Goal: Contribute content: Add original content to the website for others to see

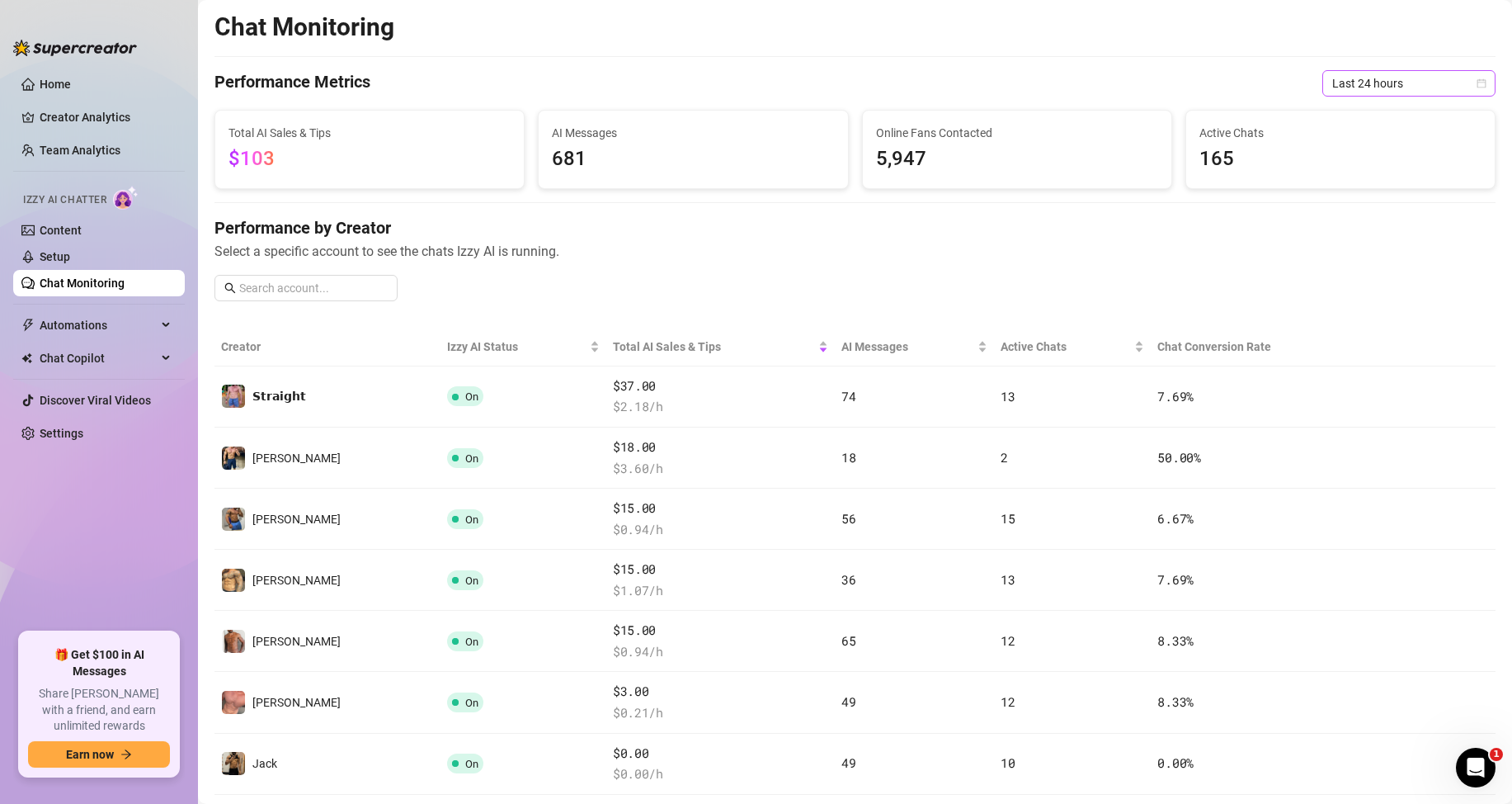
click at [1360, 89] on span "Last 24 hours" at bounding box center [1408, 83] width 154 height 25
click at [1345, 111] on div "Last 24 hours" at bounding box center [1395, 117] width 147 height 19
click at [1416, 82] on span "Last 24 hours" at bounding box center [1408, 83] width 154 height 25
click at [1344, 136] on div "Last 7 days" at bounding box center [1395, 142] width 147 height 19
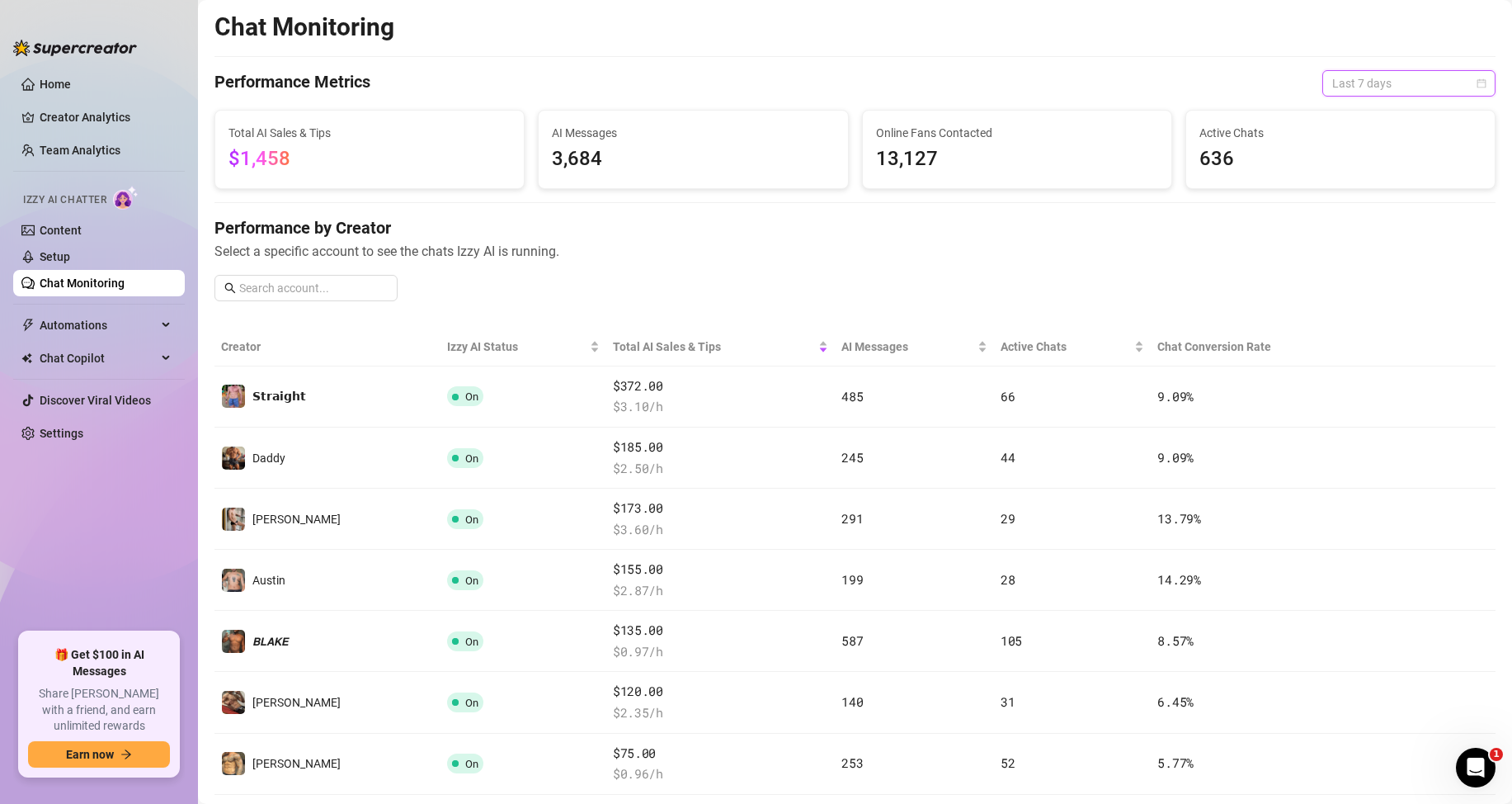
click at [1382, 94] on span "Last 7 days" at bounding box center [1408, 83] width 154 height 25
click at [1377, 114] on div "Last 24 hours" at bounding box center [1395, 117] width 147 height 19
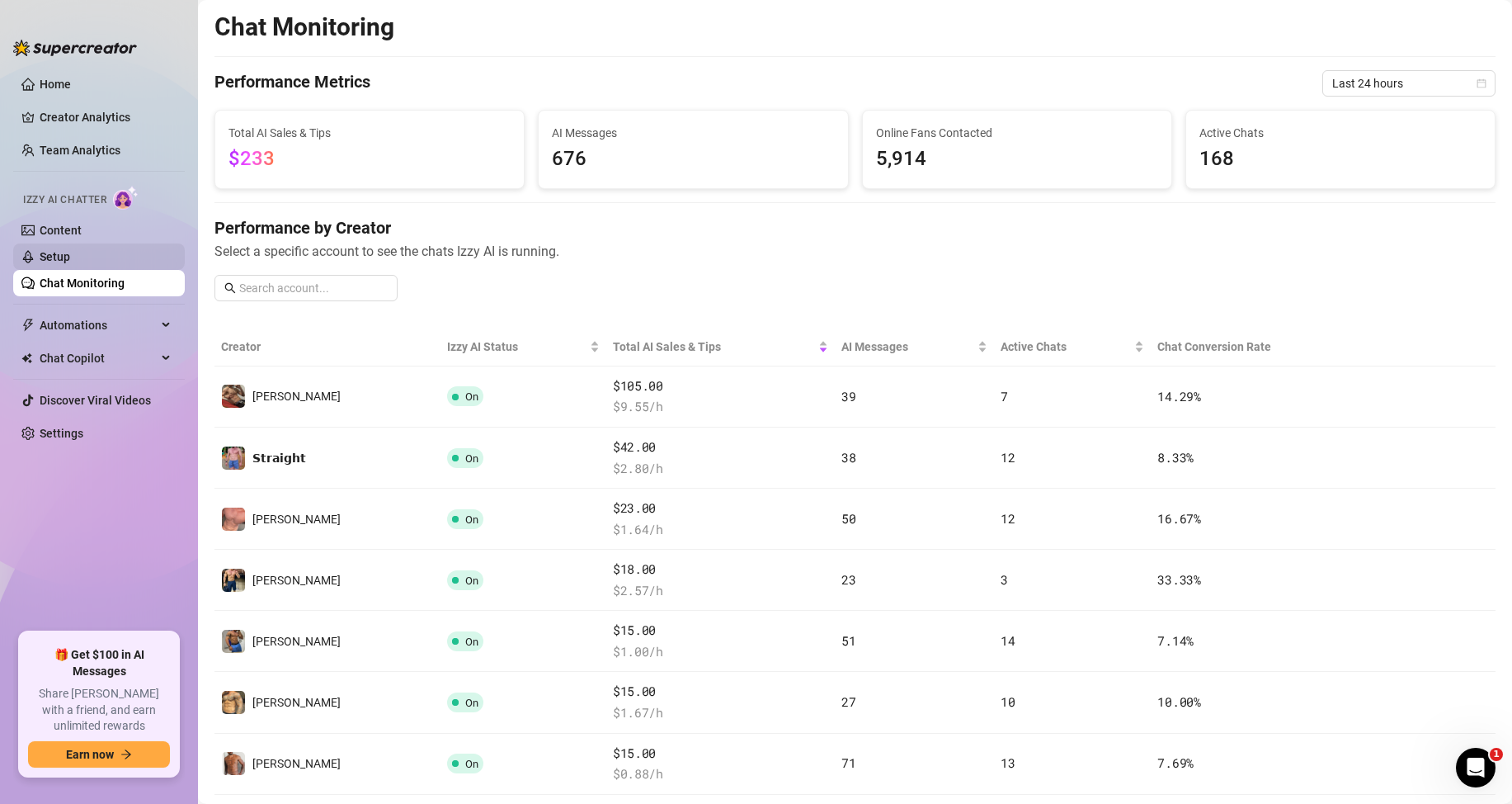
click at [70, 251] on link "Setup" at bounding box center [55, 256] width 31 height 13
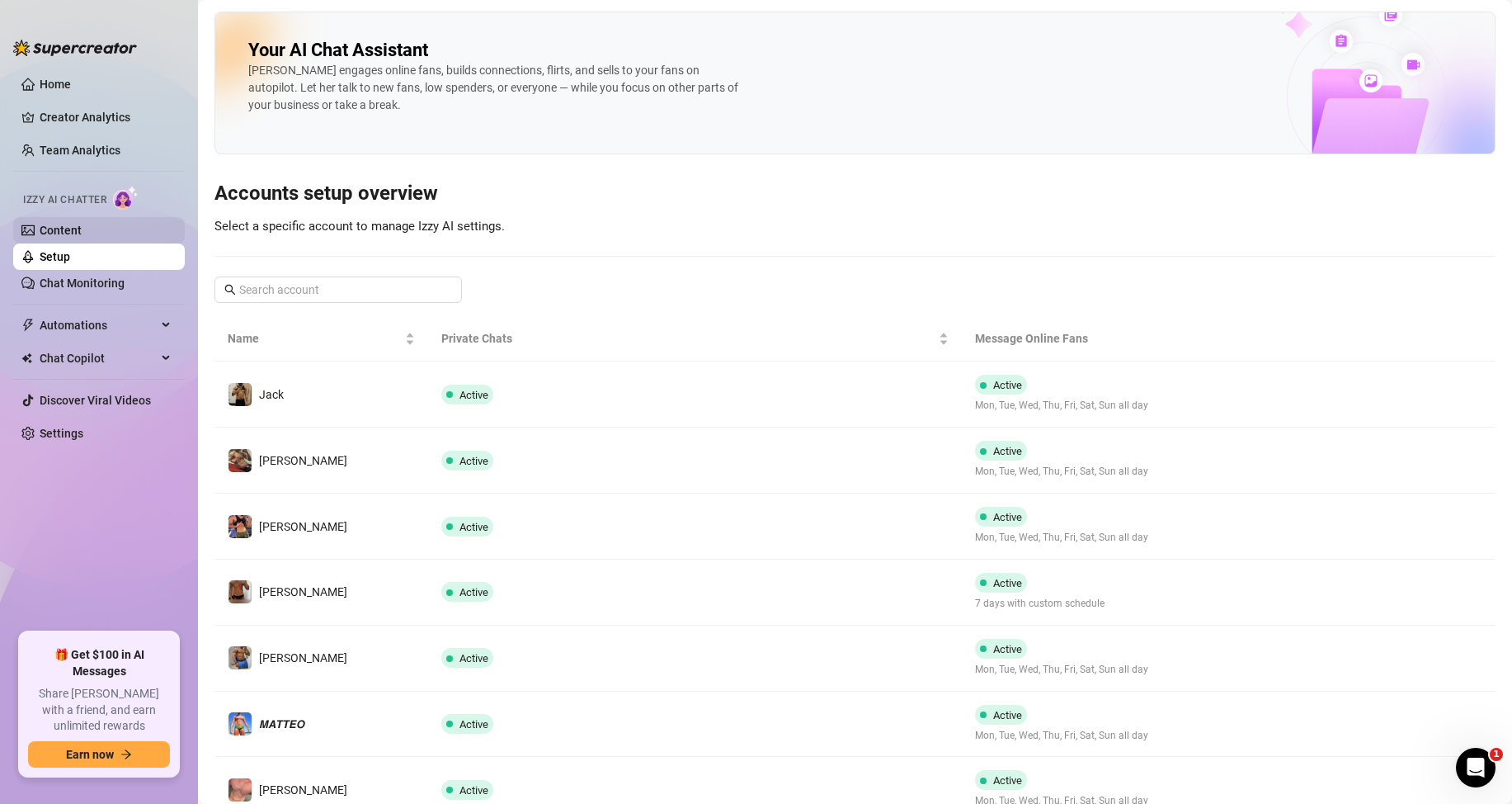
click at [81, 232] on link "Content" at bounding box center [60, 230] width 42 height 13
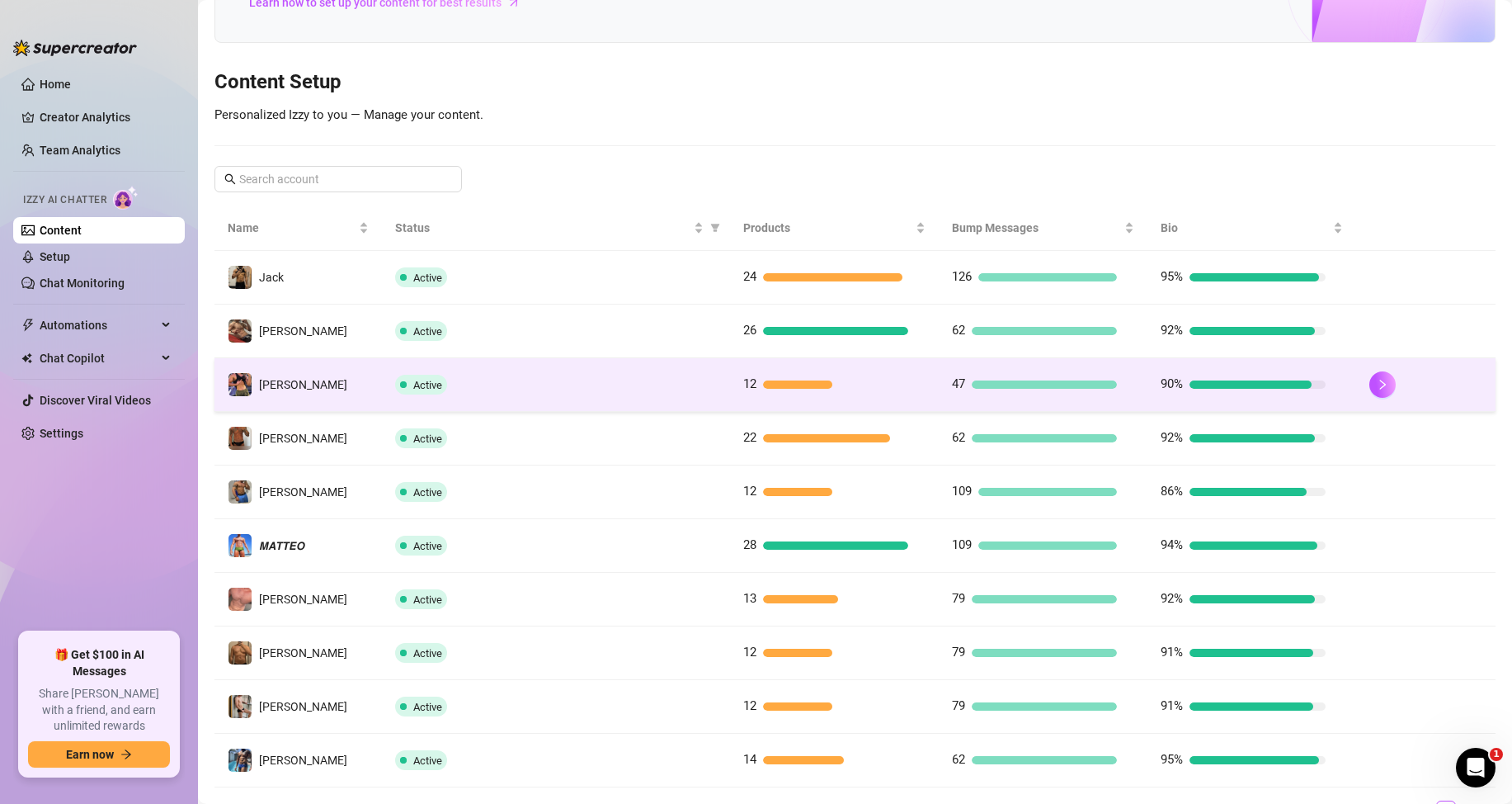
scroll to position [218, 0]
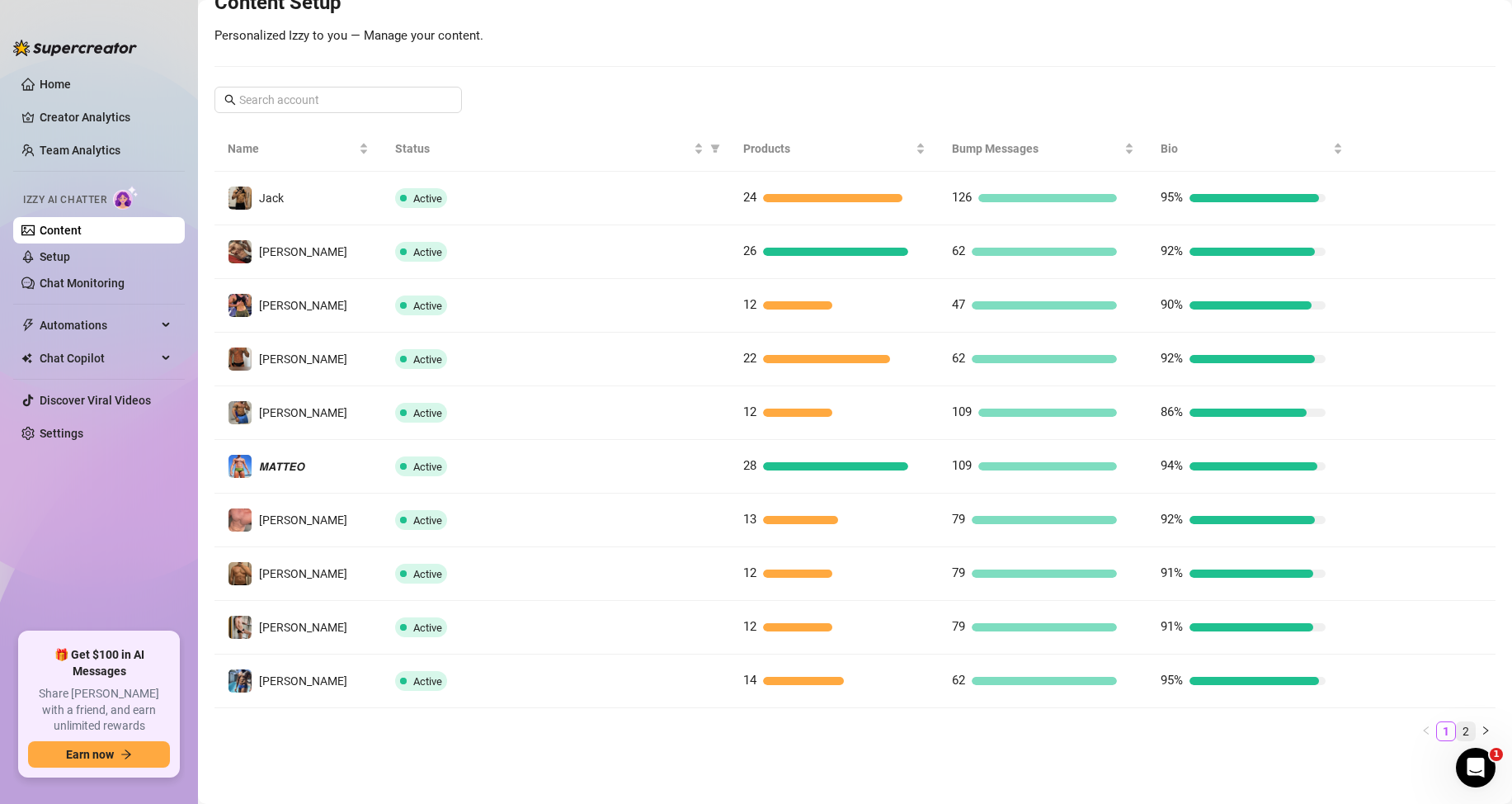
click at [1457, 724] on link "2" at bounding box center [1466, 731] width 18 height 19
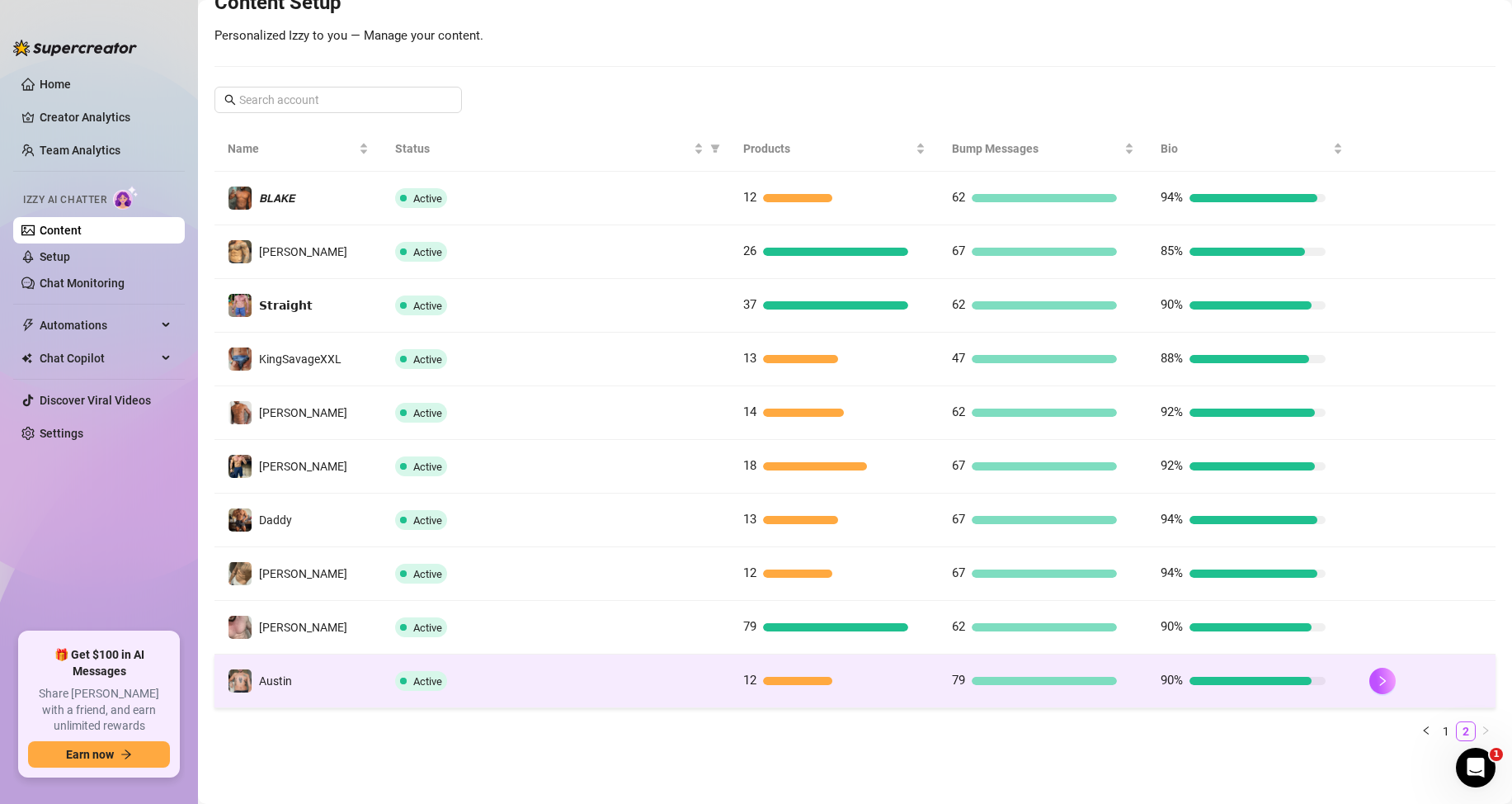
click at [793, 690] on div "12" at bounding box center [826, 680] width 165 height 19
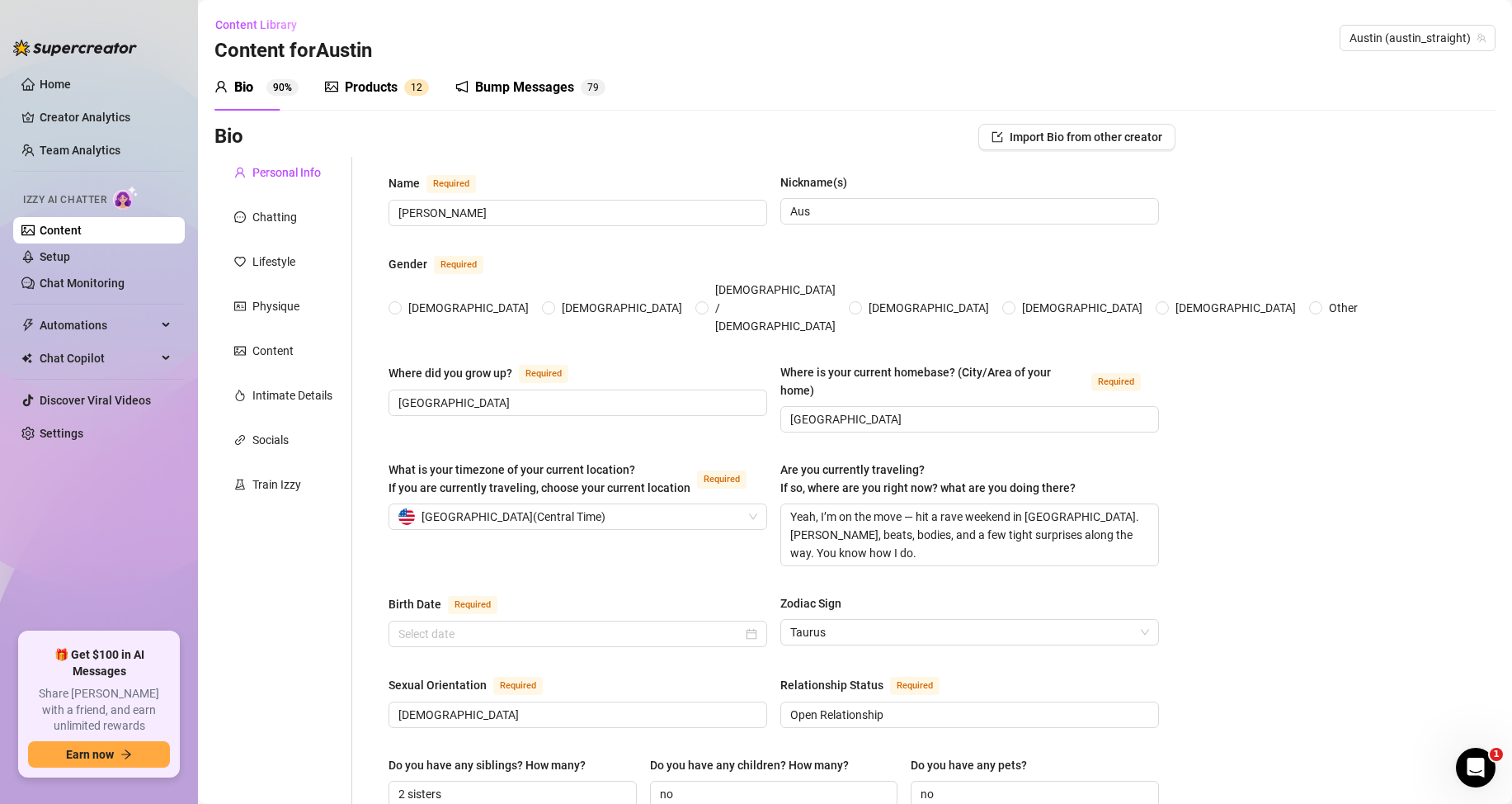
radio input "true"
type input "[DATE]"
click at [399, 88] on div "Products 1 2" at bounding box center [376, 87] width 104 height 19
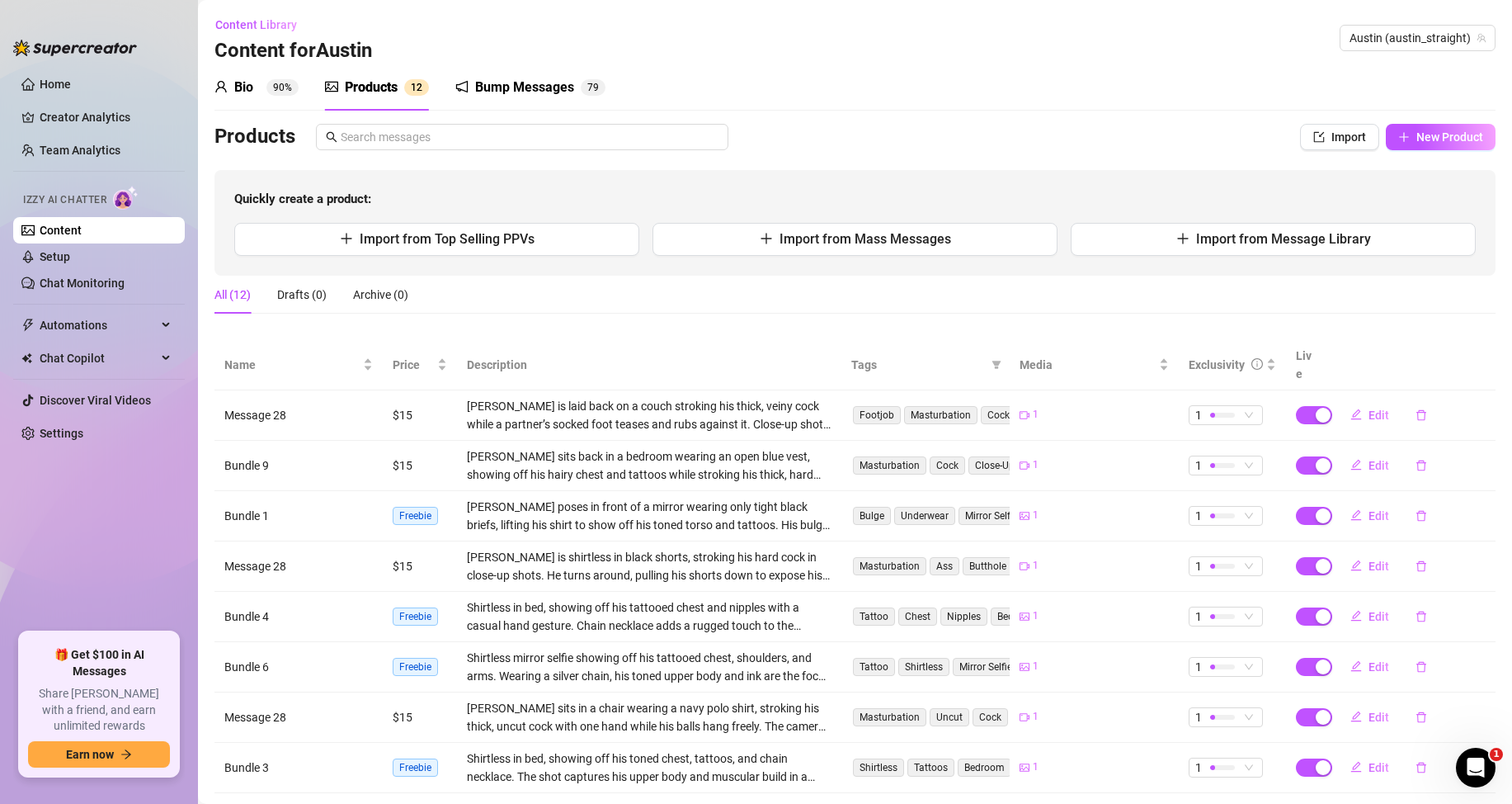
scroll to position [167, 0]
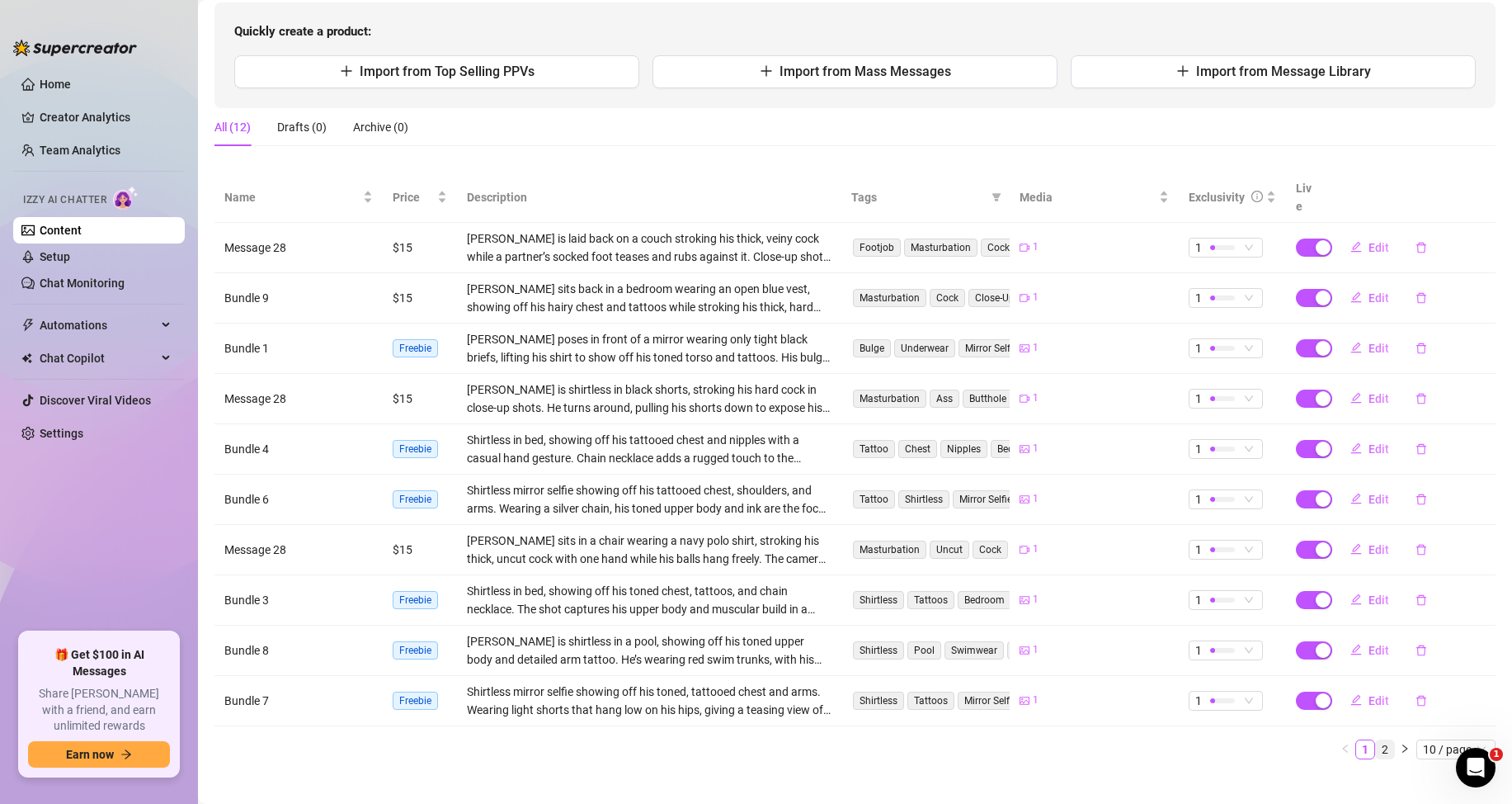
click at [1376, 740] on link "2" at bounding box center [1385, 749] width 18 height 19
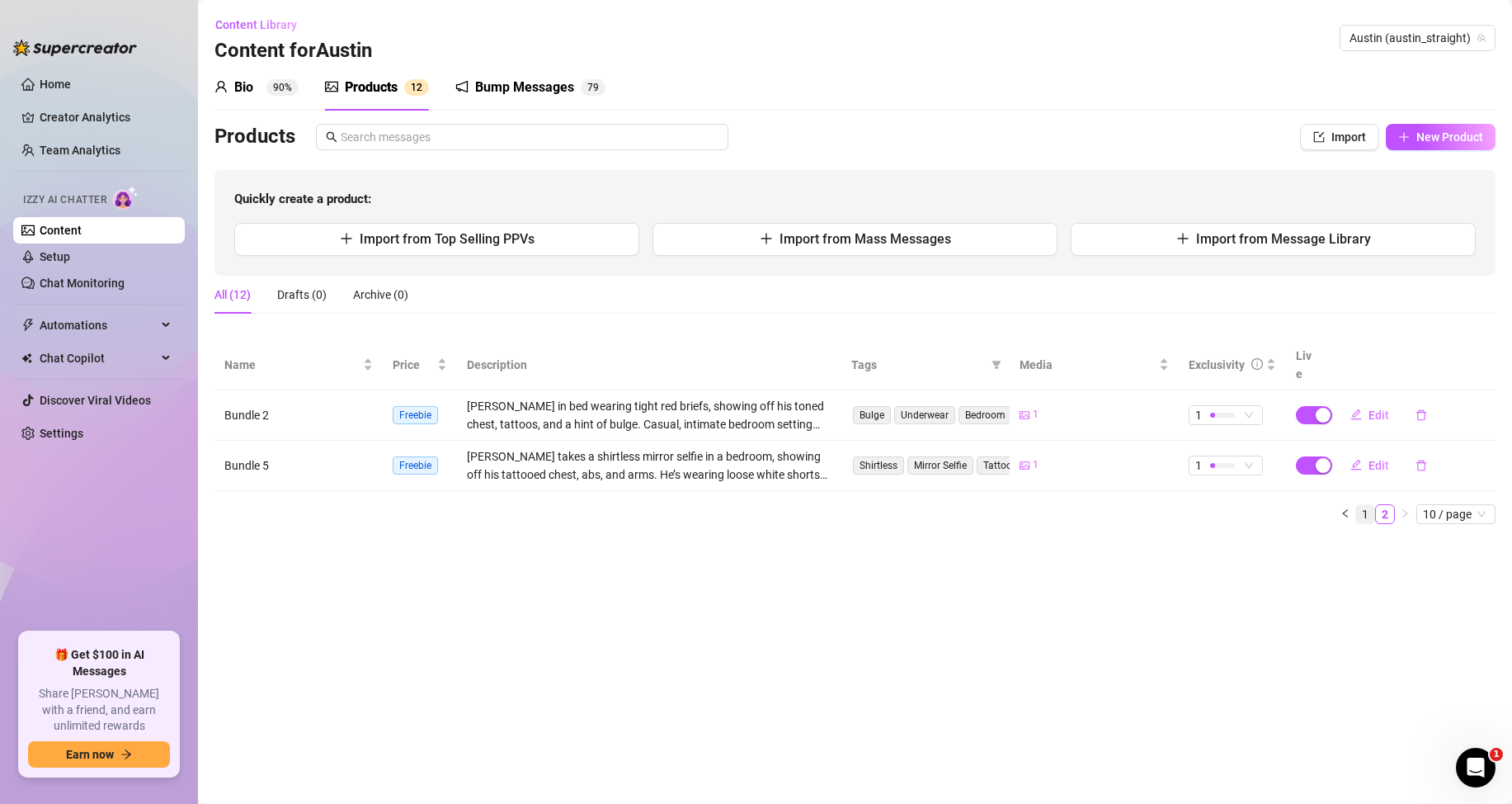
click at [1362, 505] on link "1" at bounding box center [1365, 514] width 18 height 19
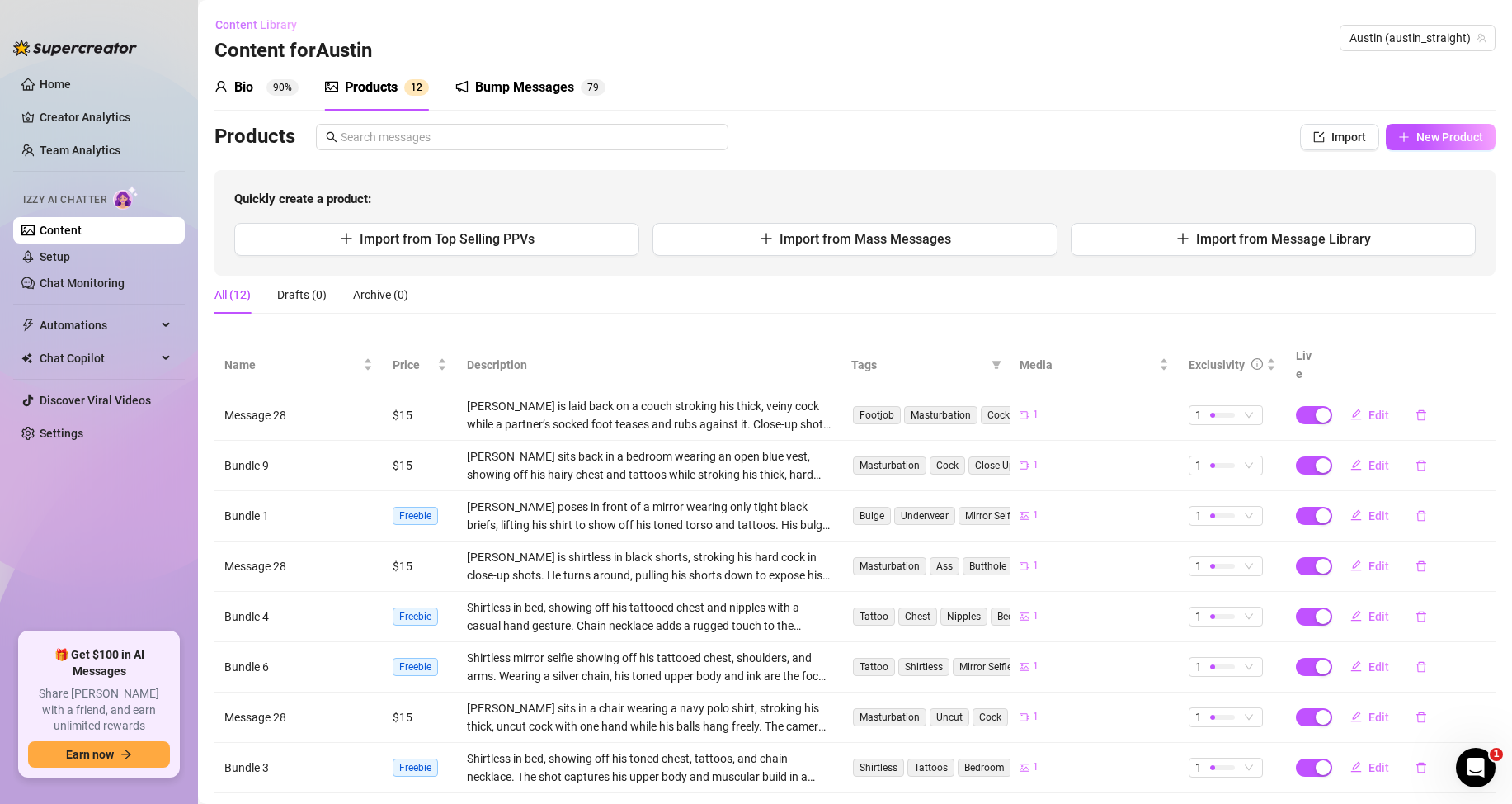
click at [252, 14] on button "Content Library" at bounding box center [262, 24] width 95 height 27
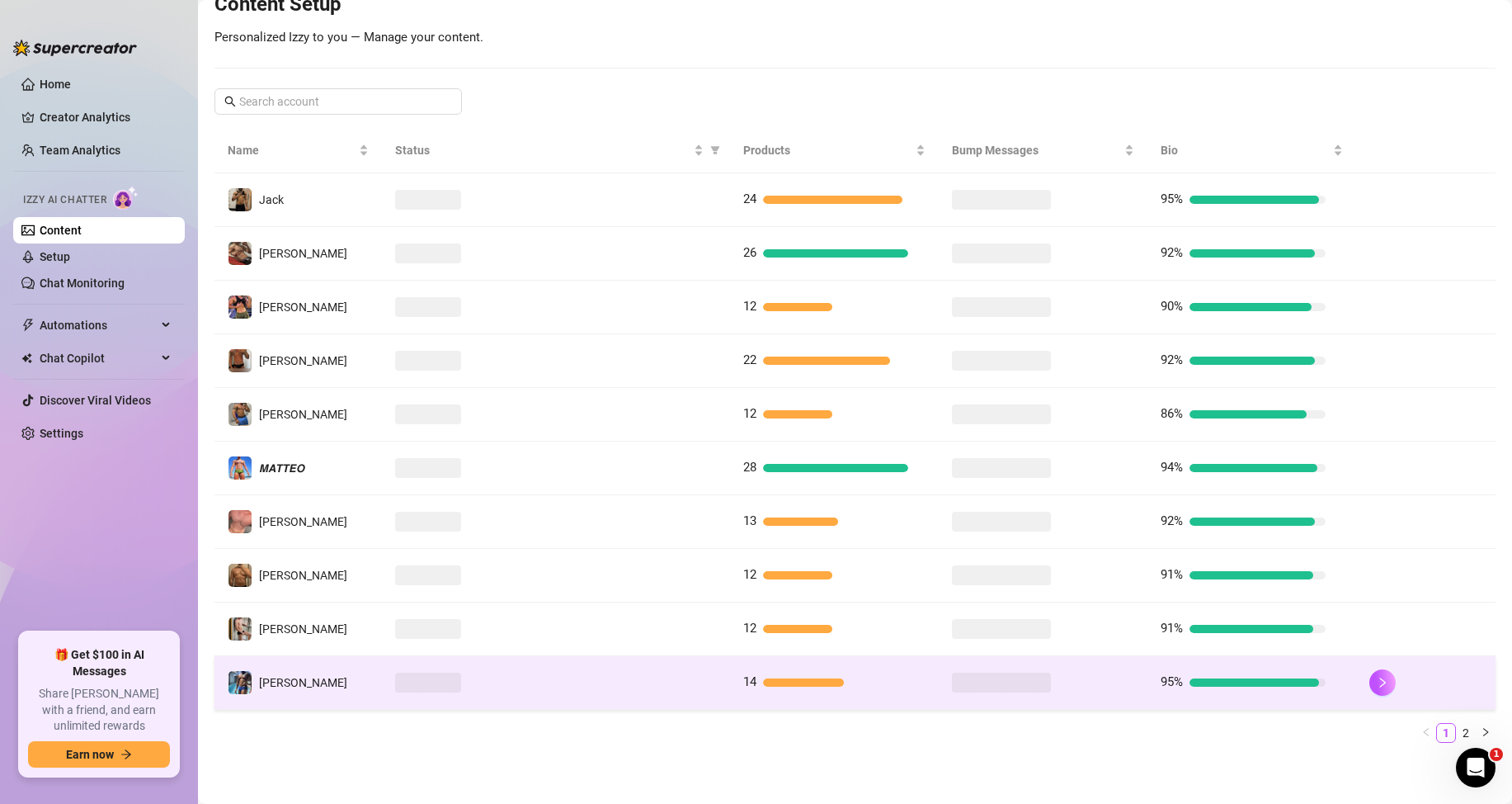
scroll to position [218, 0]
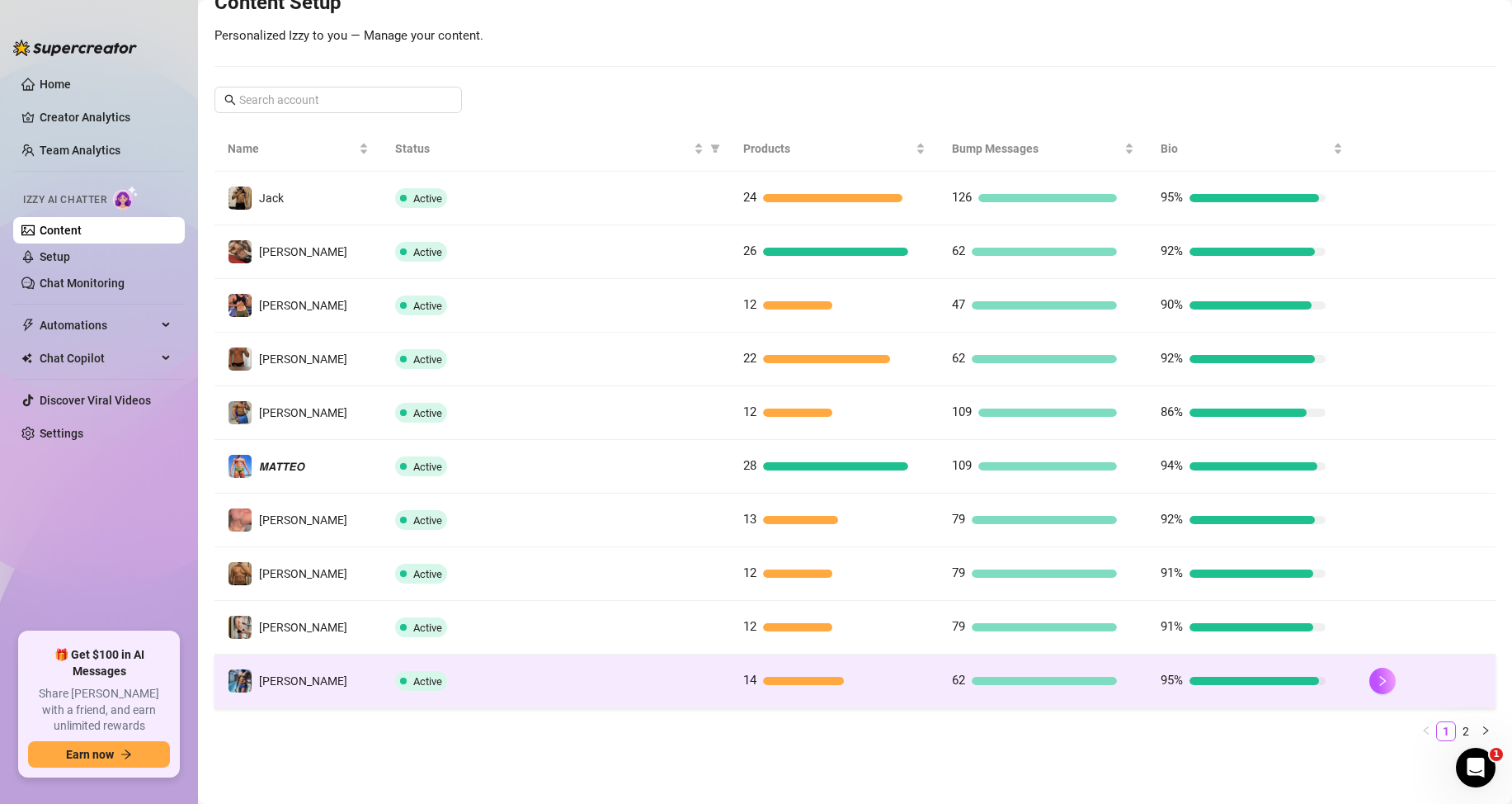
click at [774, 682] on div at bounding box center [804, 680] width 81 height 8
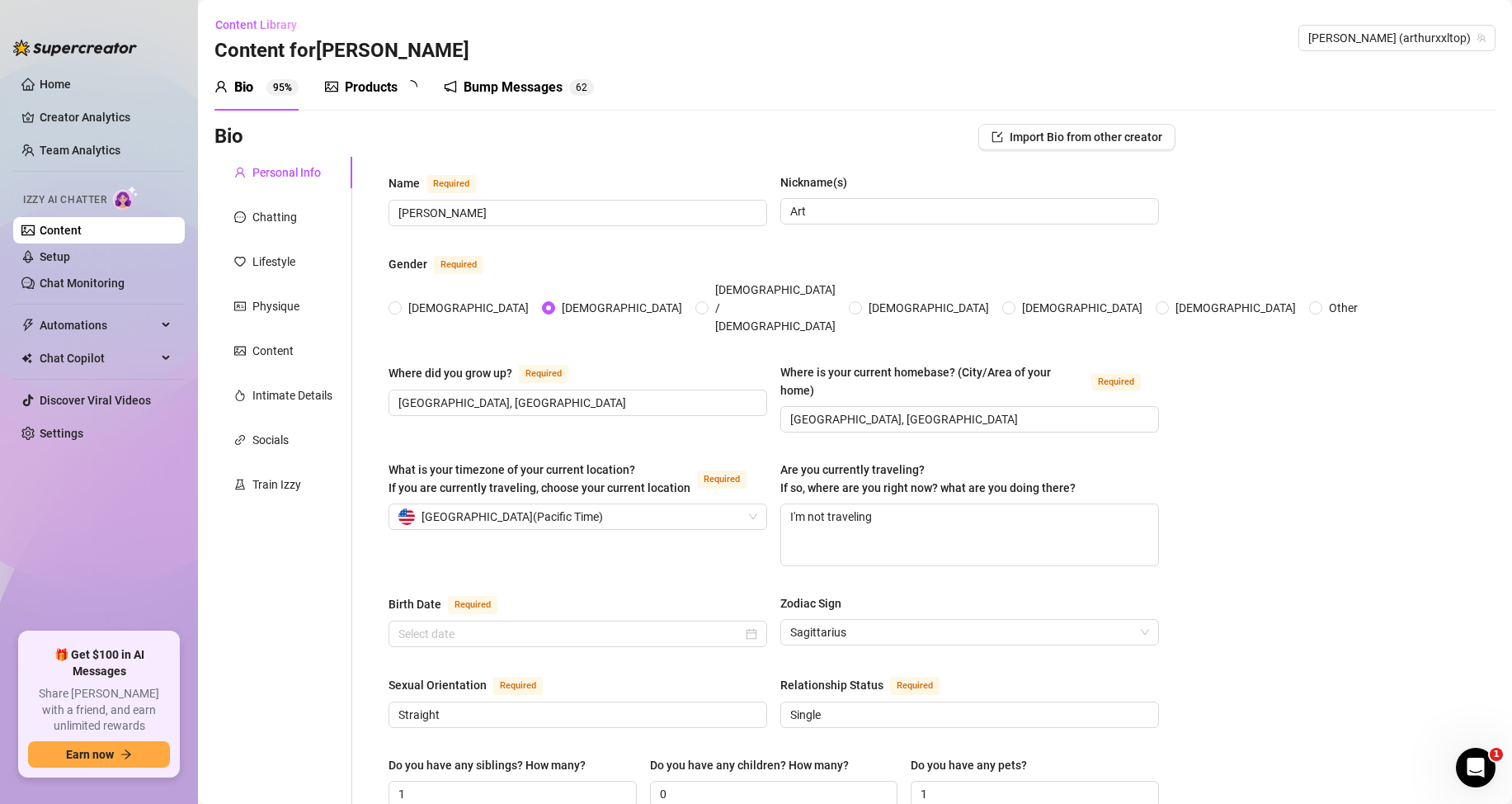
radio input "true"
type input "[DATE]"
click at [386, 83] on div "Products" at bounding box center [371, 87] width 53 height 19
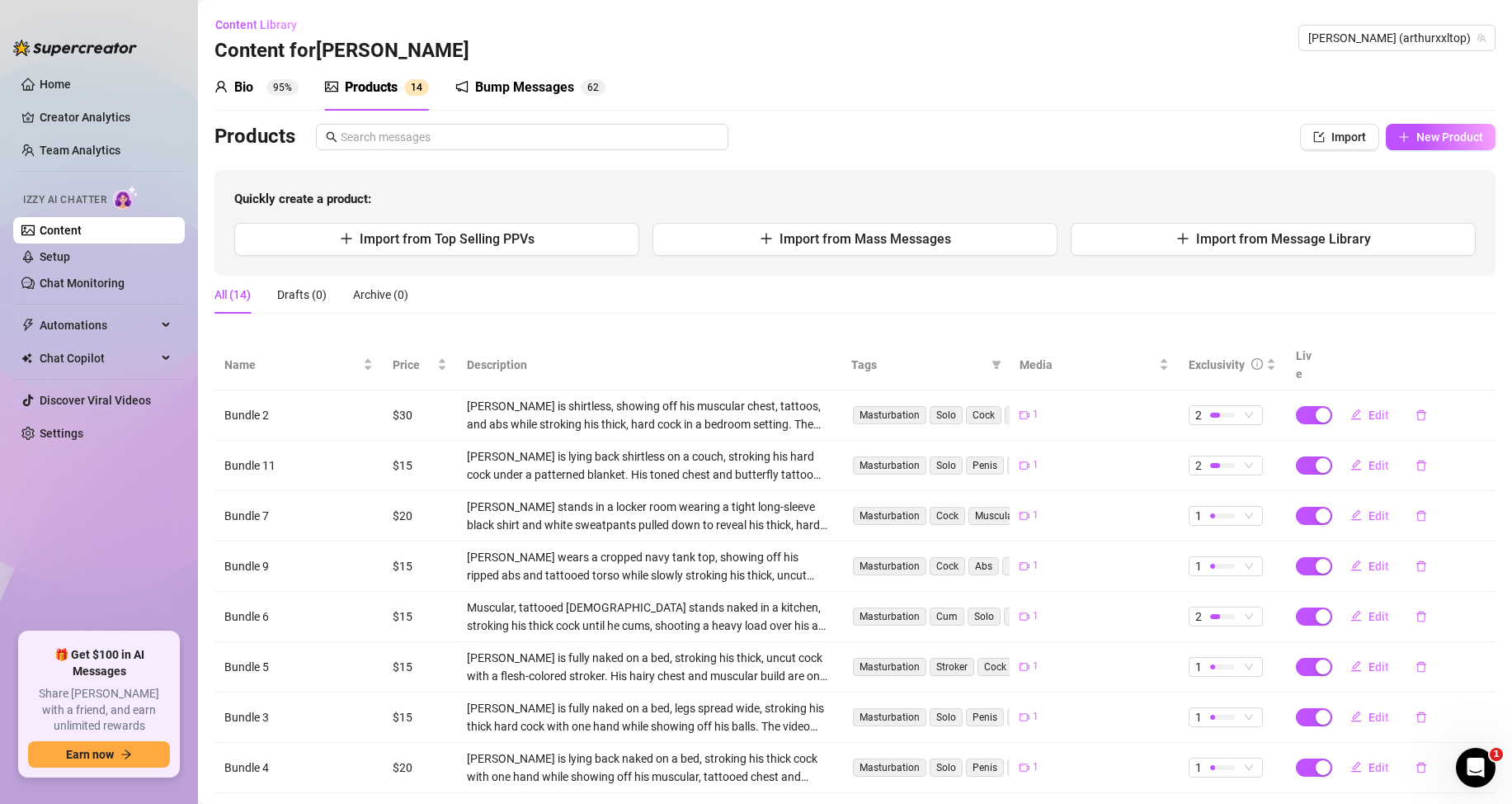
scroll to position [167, 0]
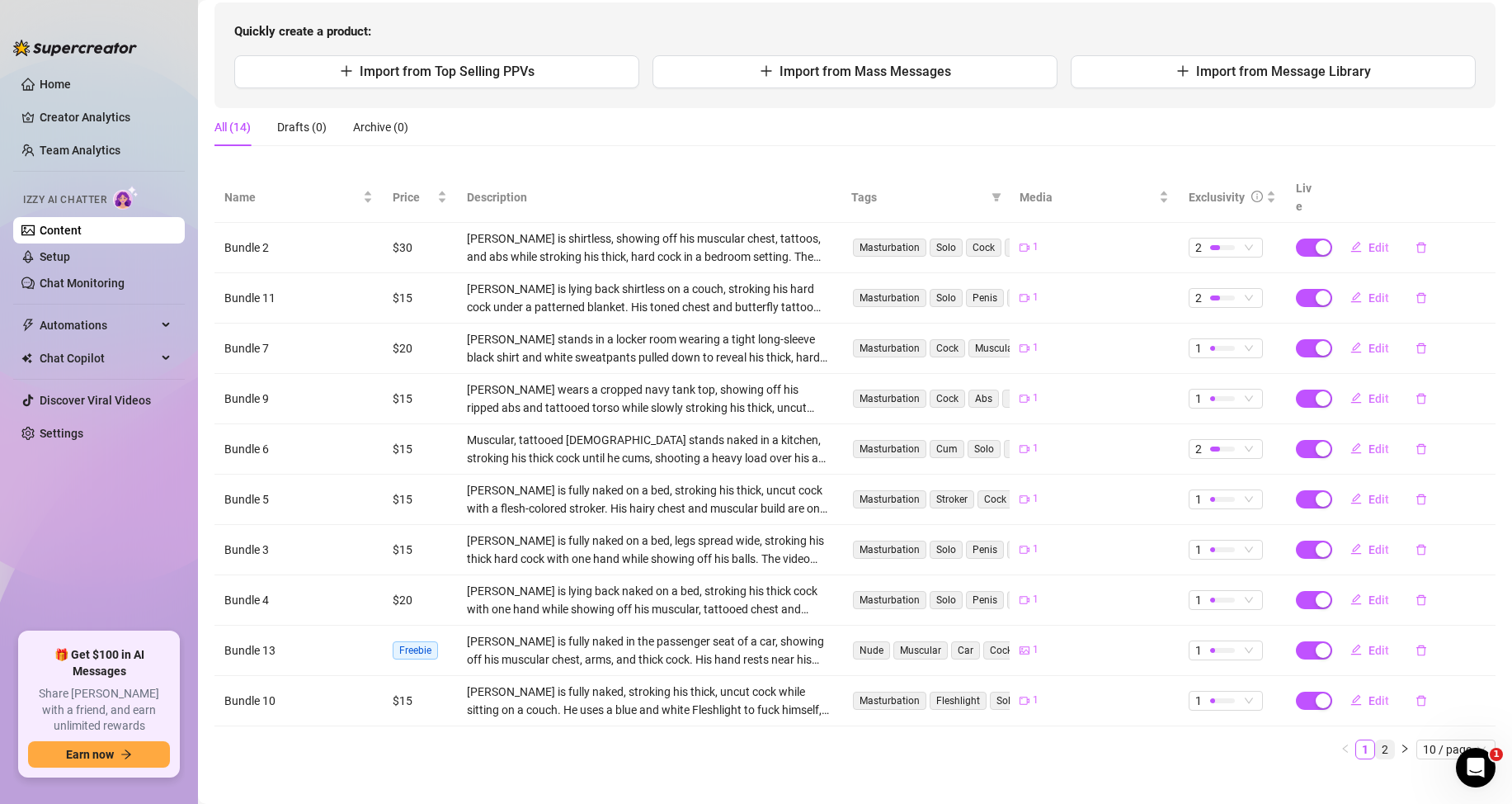
click at [1376, 740] on link "2" at bounding box center [1385, 749] width 18 height 19
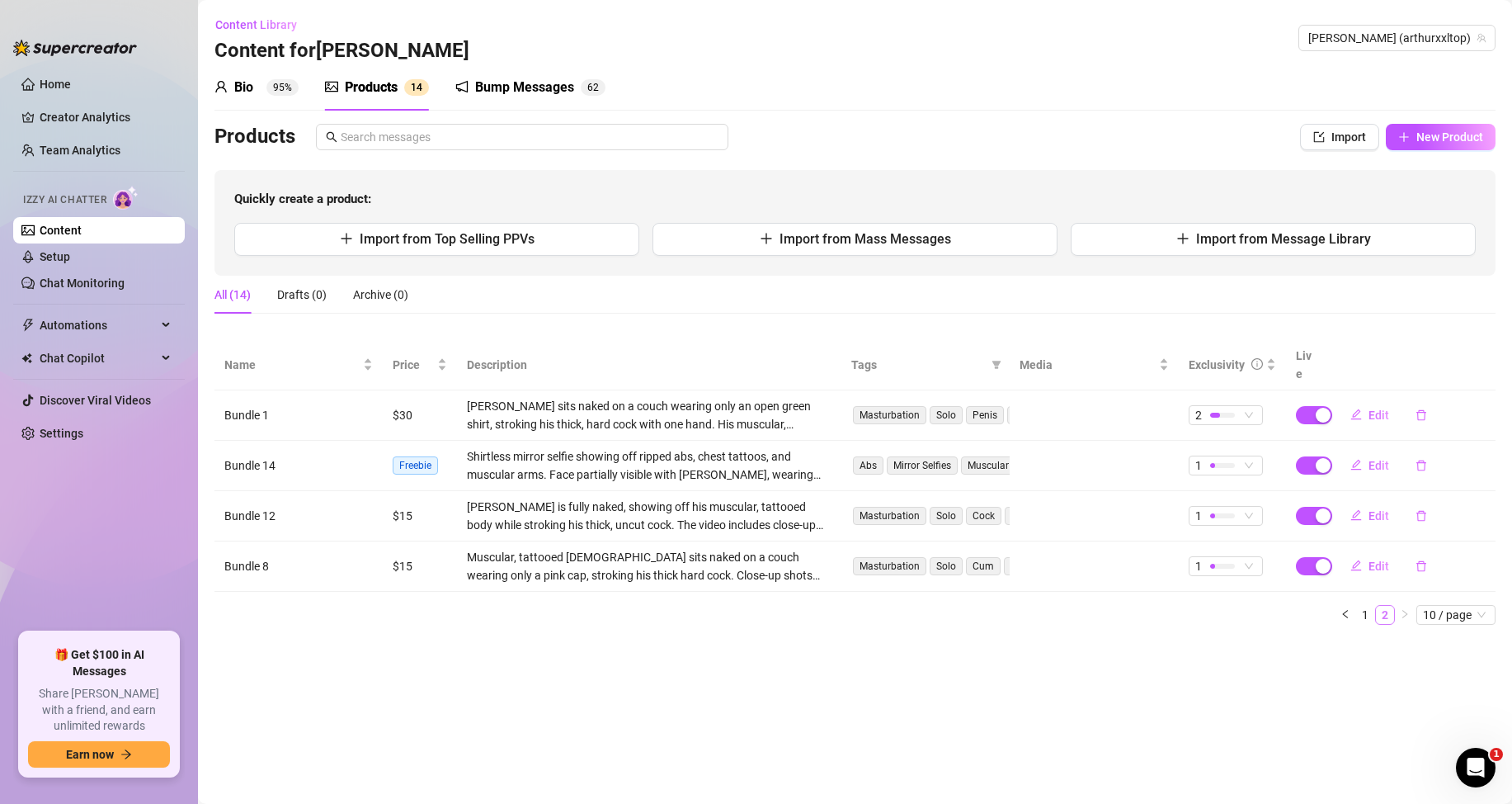
scroll to position [0, 0]
click at [1445, 138] on span "New Product" at bounding box center [1449, 137] width 67 height 13
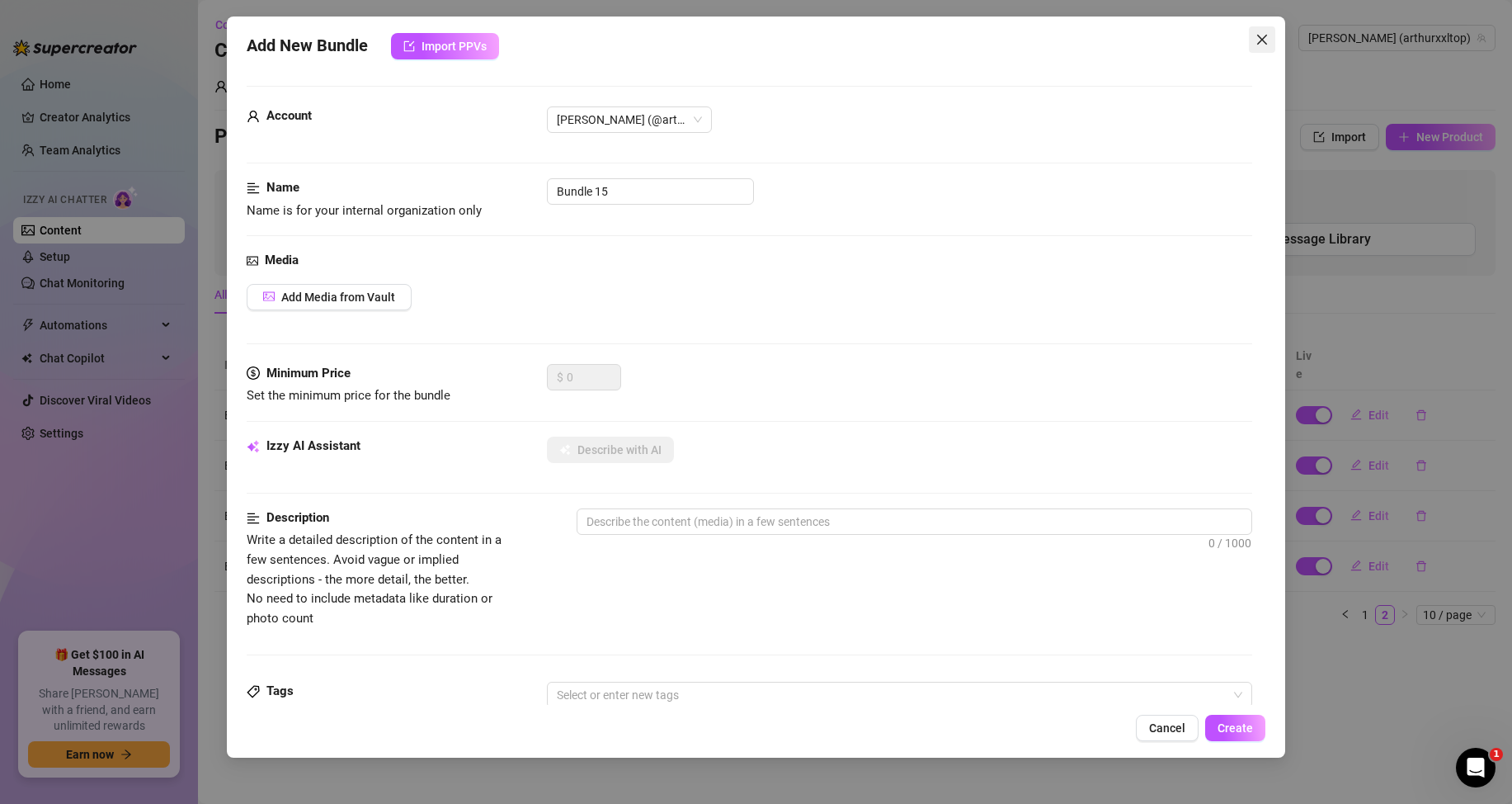
click at [1254, 33] on span "Close" at bounding box center [1261, 40] width 27 height 13
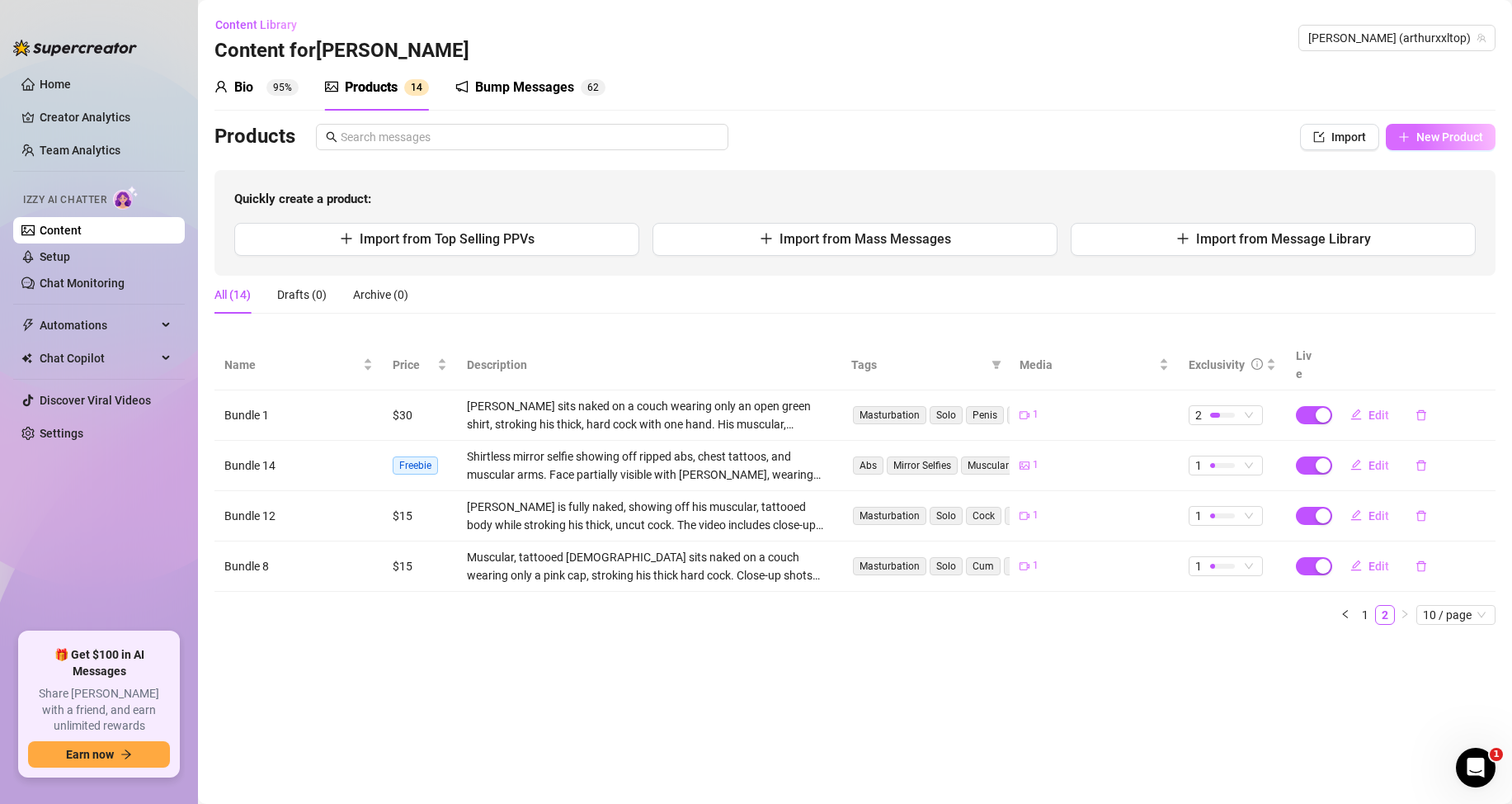
click at [1457, 142] on span "New Product" at bounding box center [1449, 137] width 67 height 13
type textarea "Type your message here..."
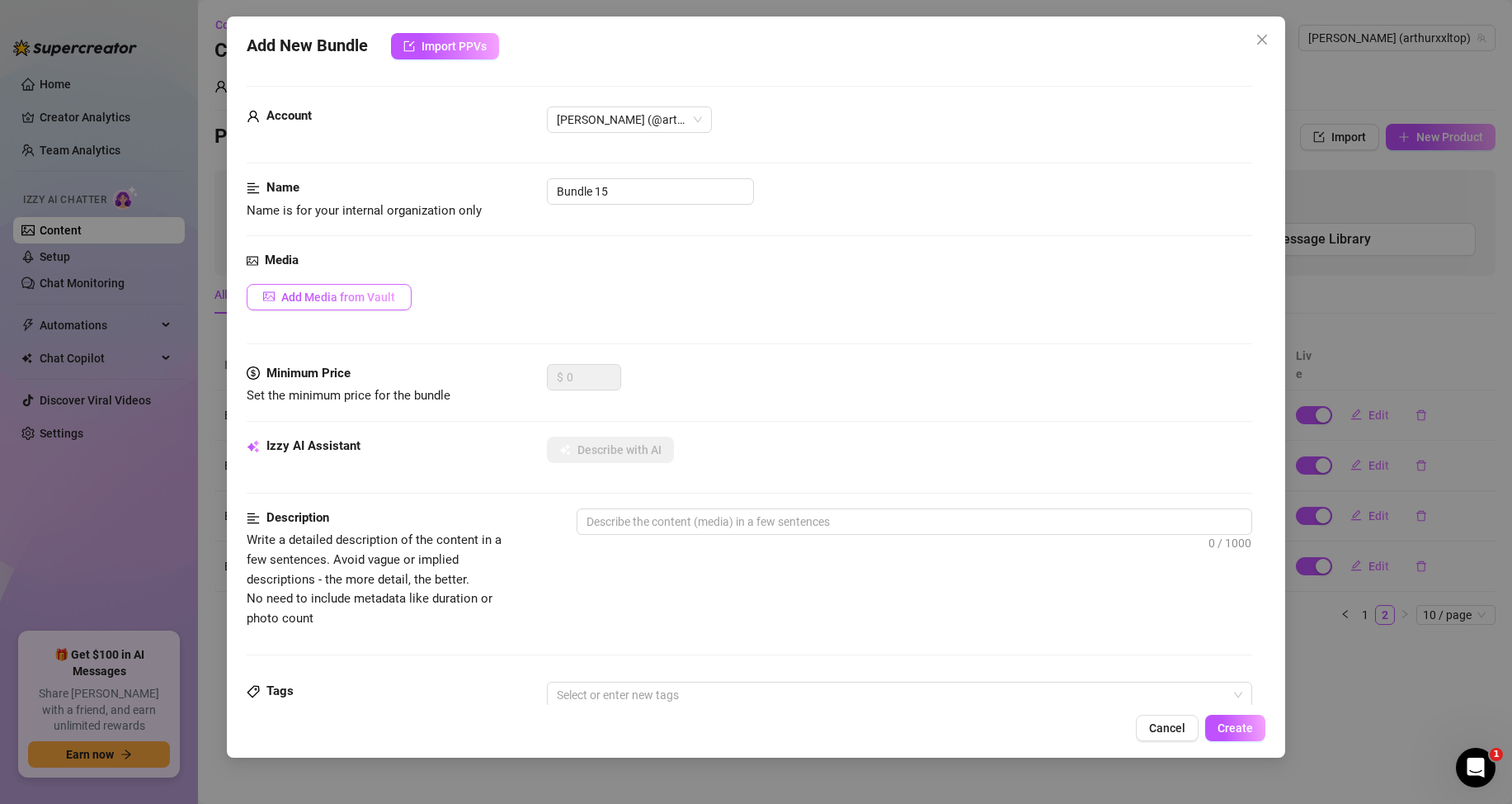
click at [371, 285] on button "Add Media from Vault" at bounding box center [329, 297] width 165 height 27
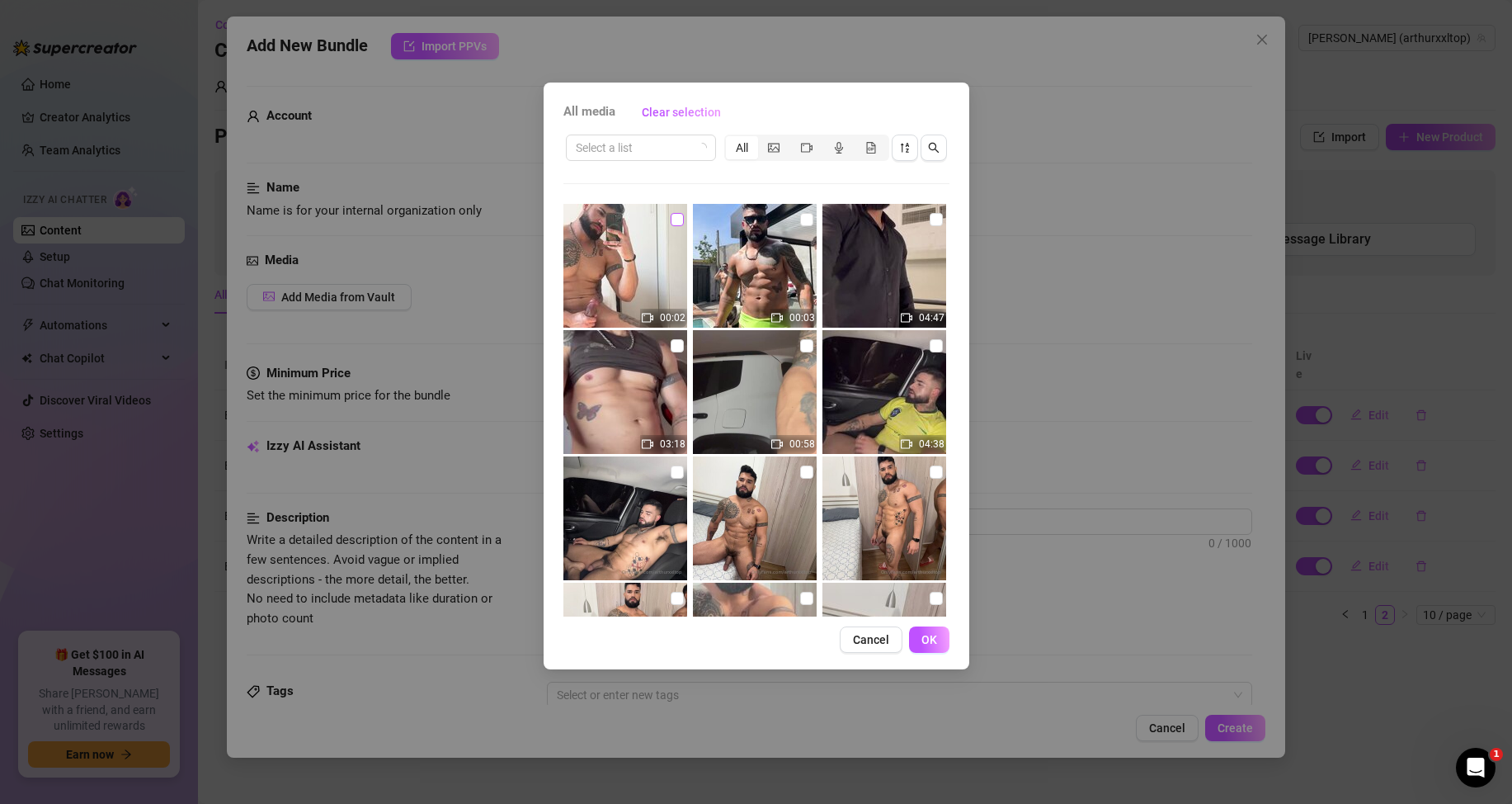
click at [675, 219] on input "checkbox" at bounding box center [677, 219] width 13 height 13
checkbox input "true"
click at [935, 639] on span "OK" at bounding box center [928, 639] width 16 height 13
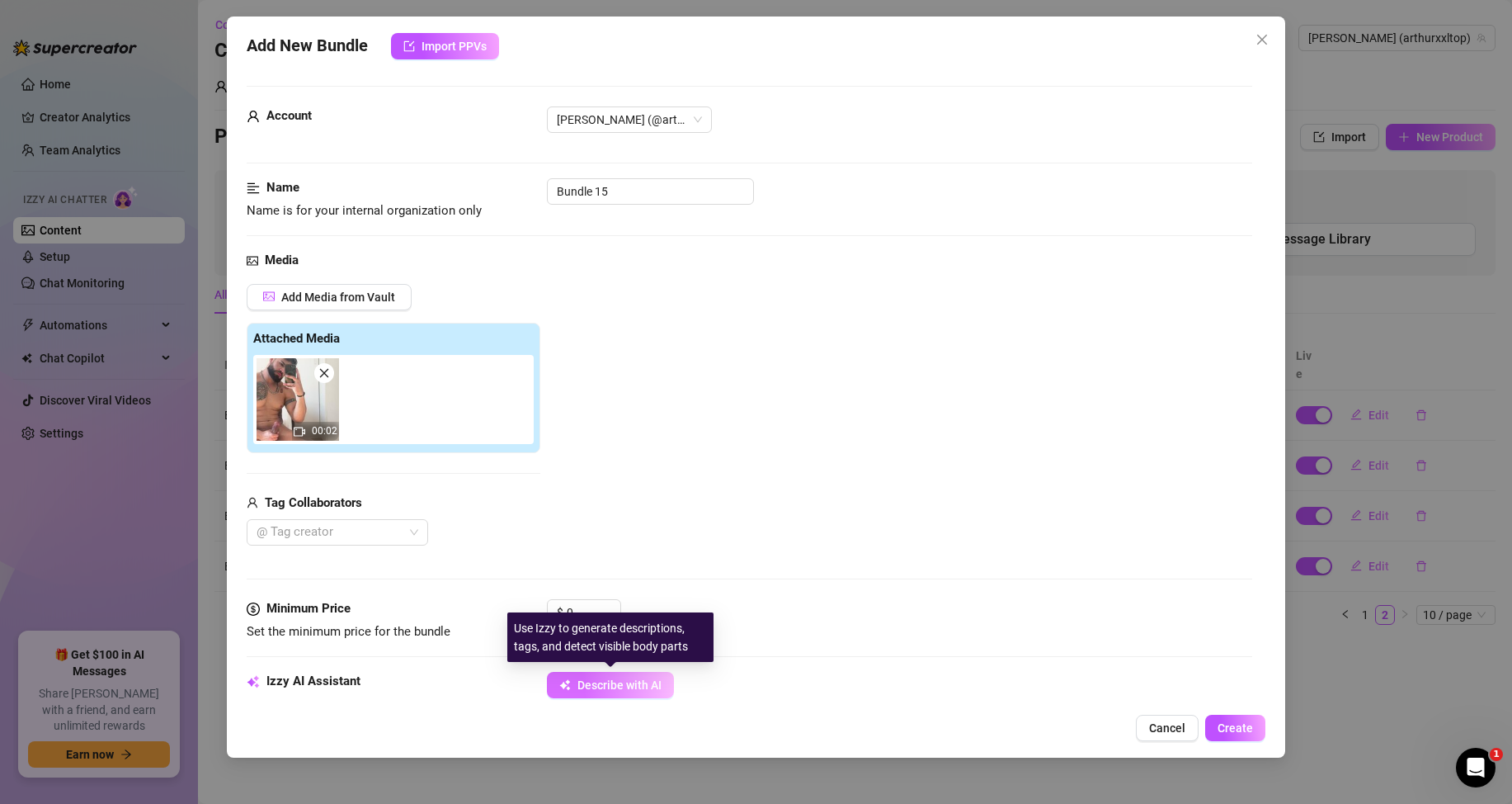
click at [635, 690] on span "Describe with AI" at bounding box center [619, 685] width 84 height 13
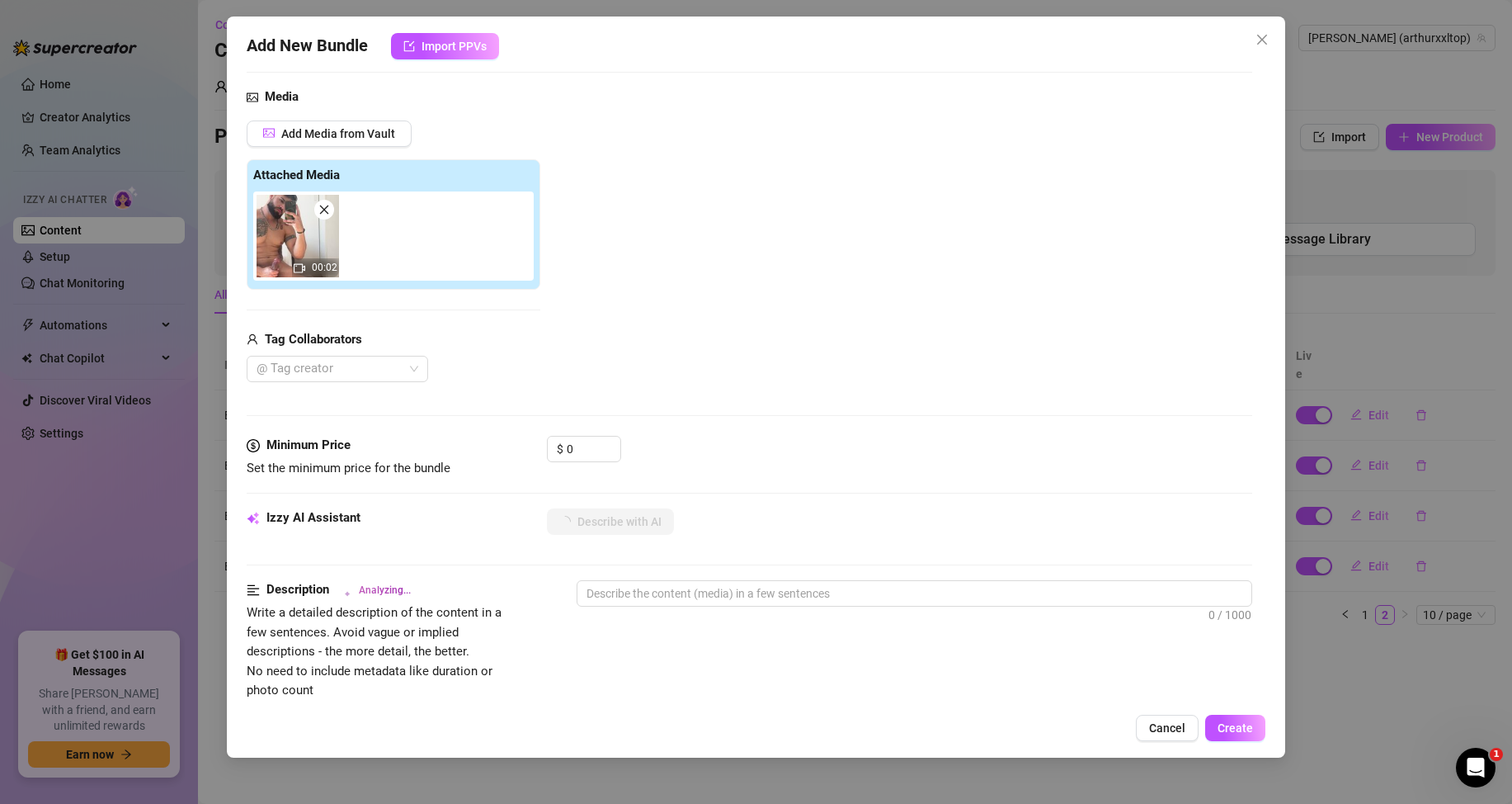
scroll to position [165, 0]
click at [627, 535] on div "Izzy AI Assistant Describe with AI" at bounding box center [749, 527] width 1005 height 42
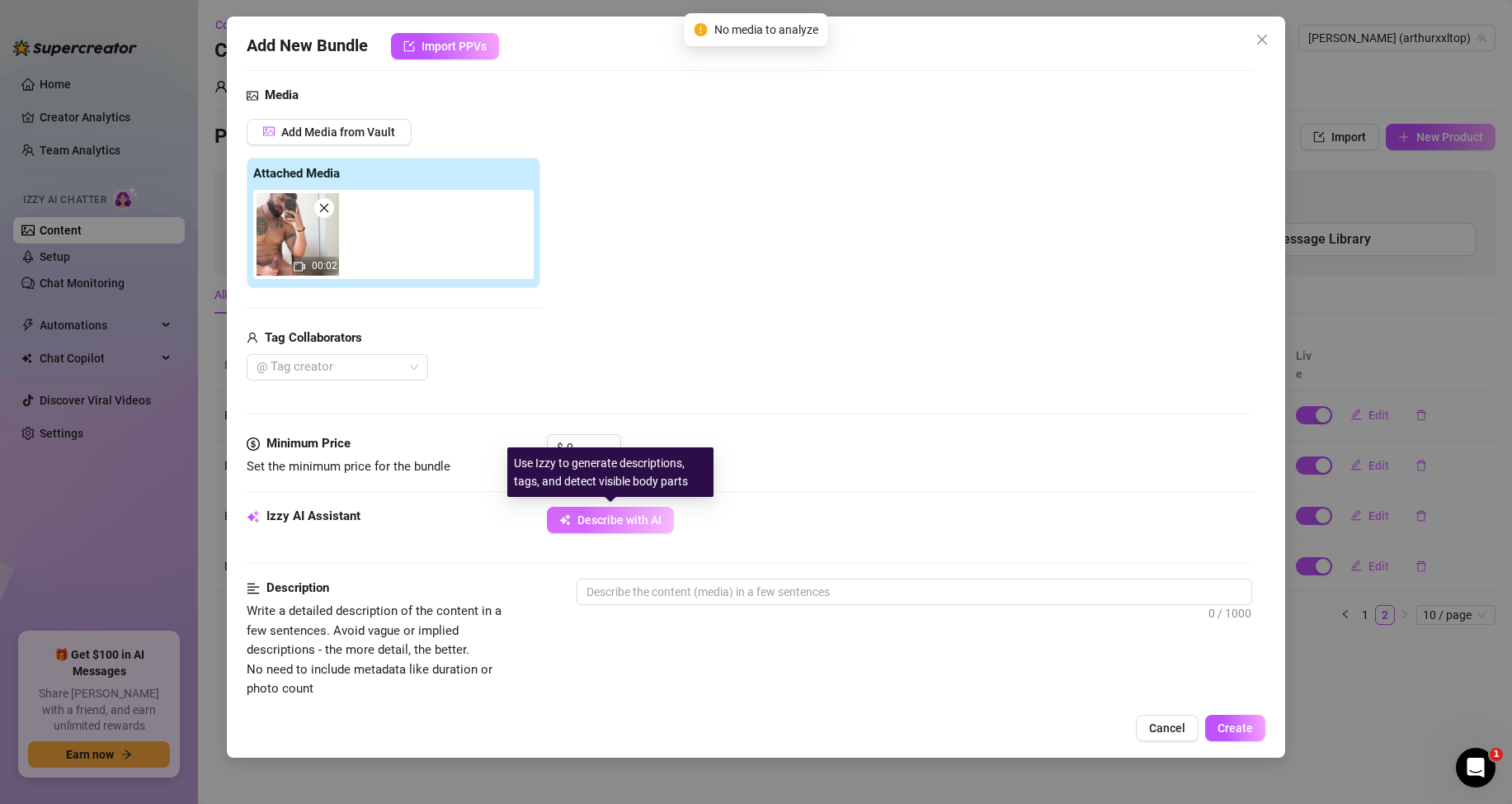
click at [664, 516] on button "Describe with AI" at bounding box center [609, 520] width 127 height 27
click at [633, 528] on button "Describe with AI" at bounding box center [609, 520] width 127 height 27
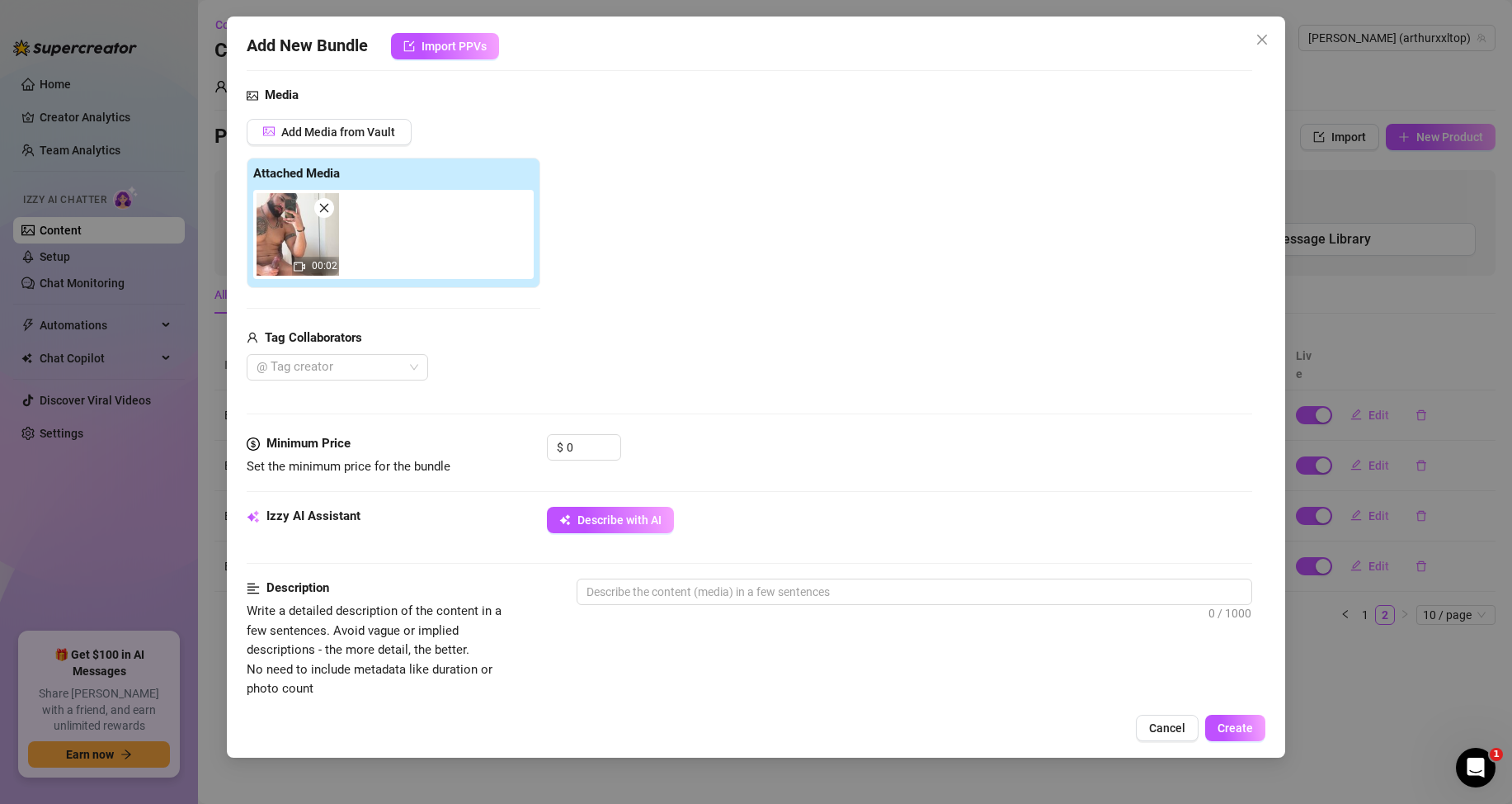
drag, startPoint x: 1127, startPoint y: 428, endPoint x: 1049, endPoint y: 443, distance: 79.4
click at [1127, 428] on div "Media Add Media from Vault Attached Media 00:02 Tag Collaborators @ Tag creator" at bounding box center [749, 260] width 1005 height 348
click at [663, 590] on textarea at bounding box center [914, 591] width 674 height 25
paste textarea "[PERSON_NAME] is completely naked in front of the mirror, showing off the size …"
type textarea "[PERSON_NAME] is completely naked in front of the mirror, showing off the size …"
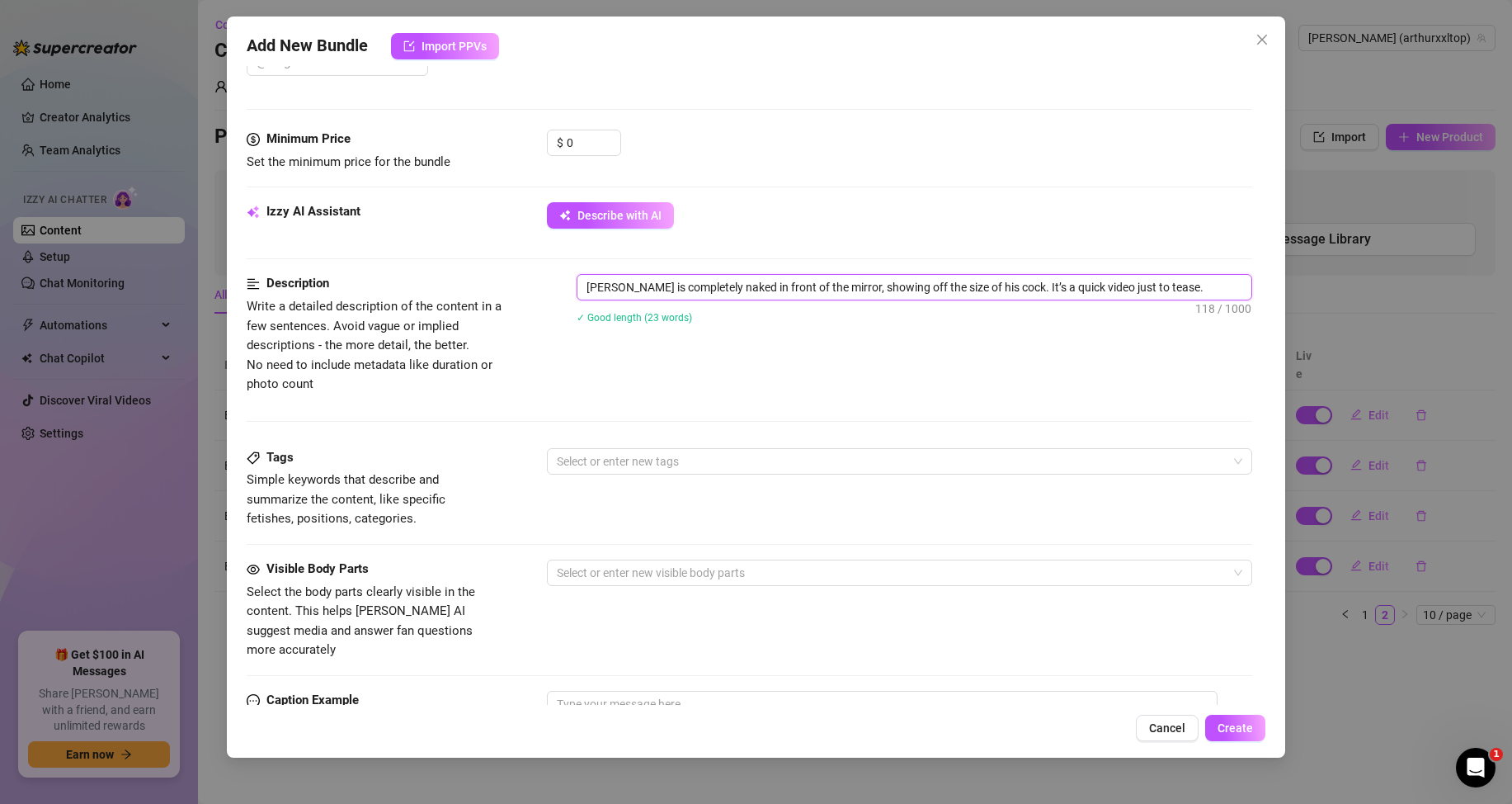
scroll to position [495, 0]
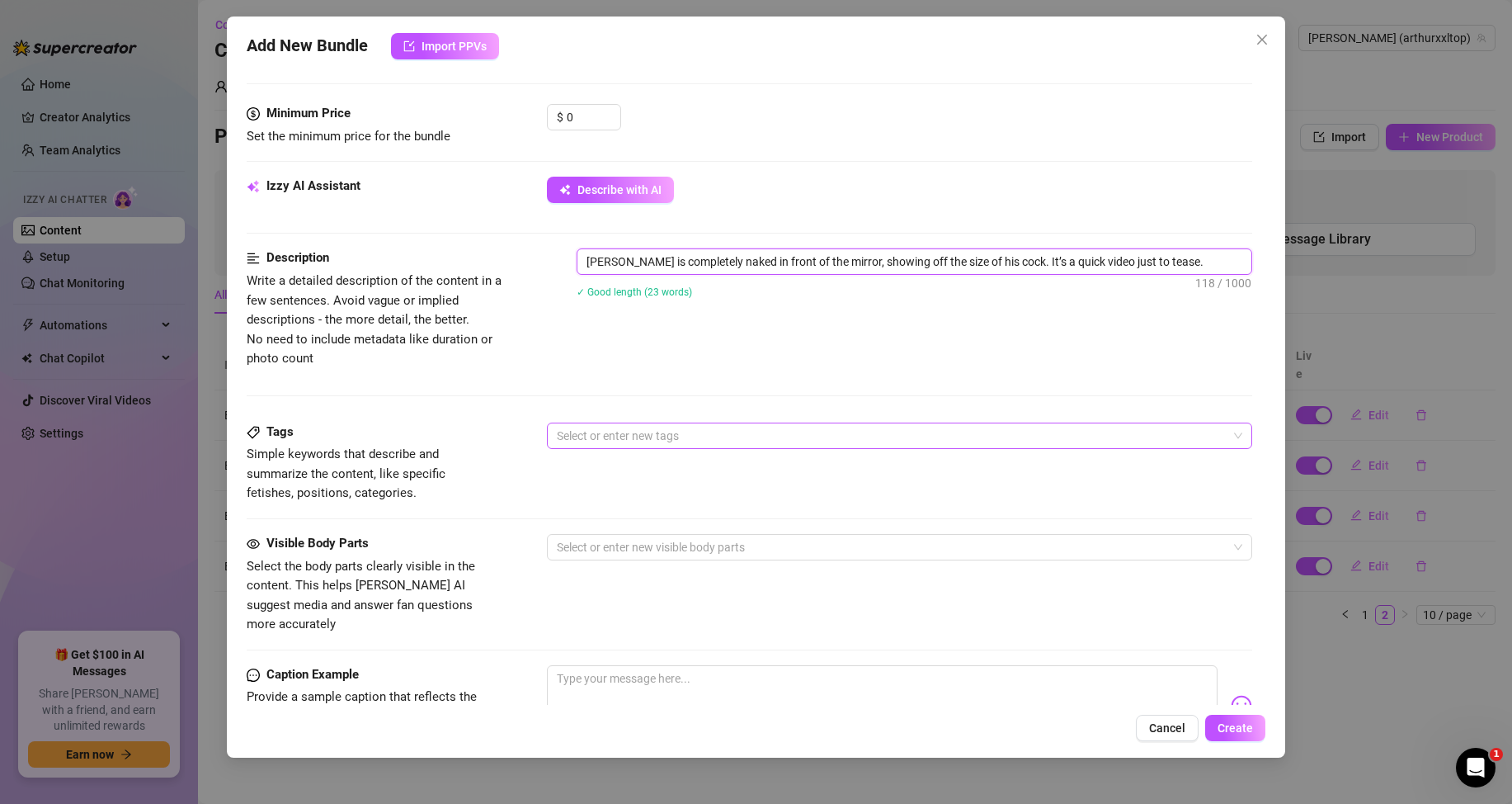
click at [625, 446] on div at bounding box center [891, 435] width 682 height 23
type textarea "[PERSON_NAME] is completely naked in front of the mirror, showing off the size …"
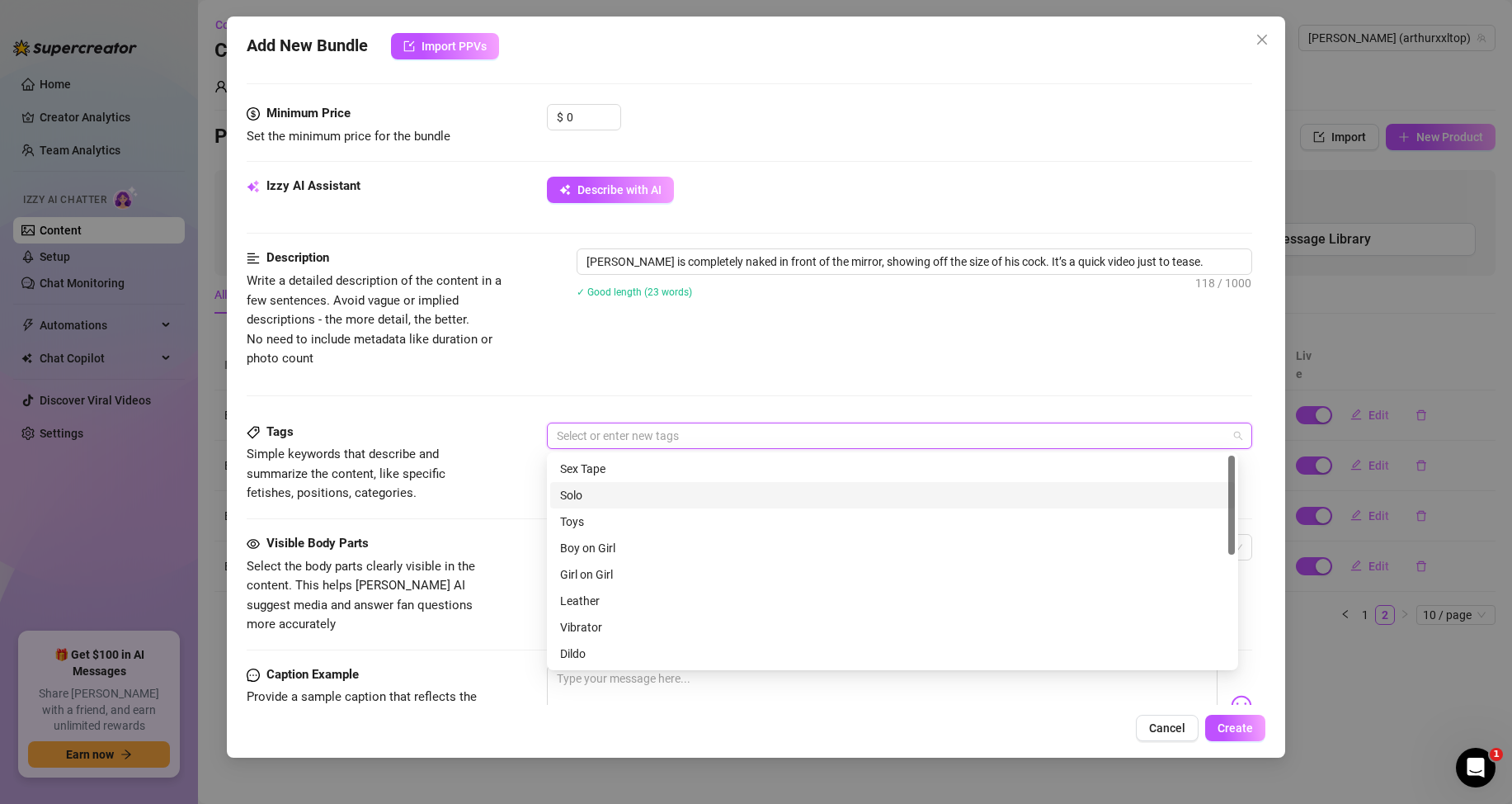
click at [584, 491] on div "Solo" at bounding box center [892, 495] width 665 height 19
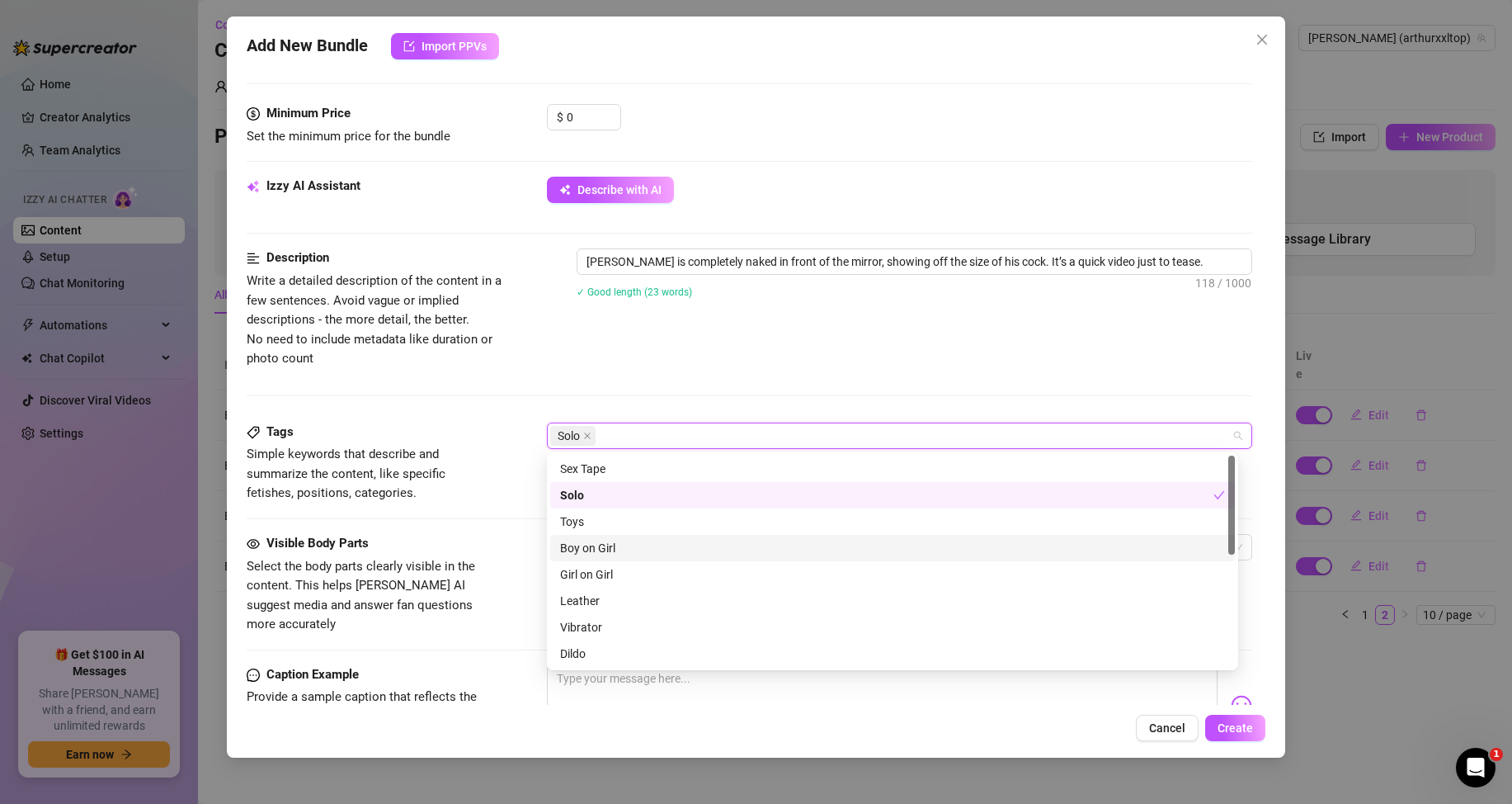
click at [511, 510] on div "Tags Simple keywords that describe and summarize the content, like specific fet…" at bounding box center [749, 478] width 1005 height 111
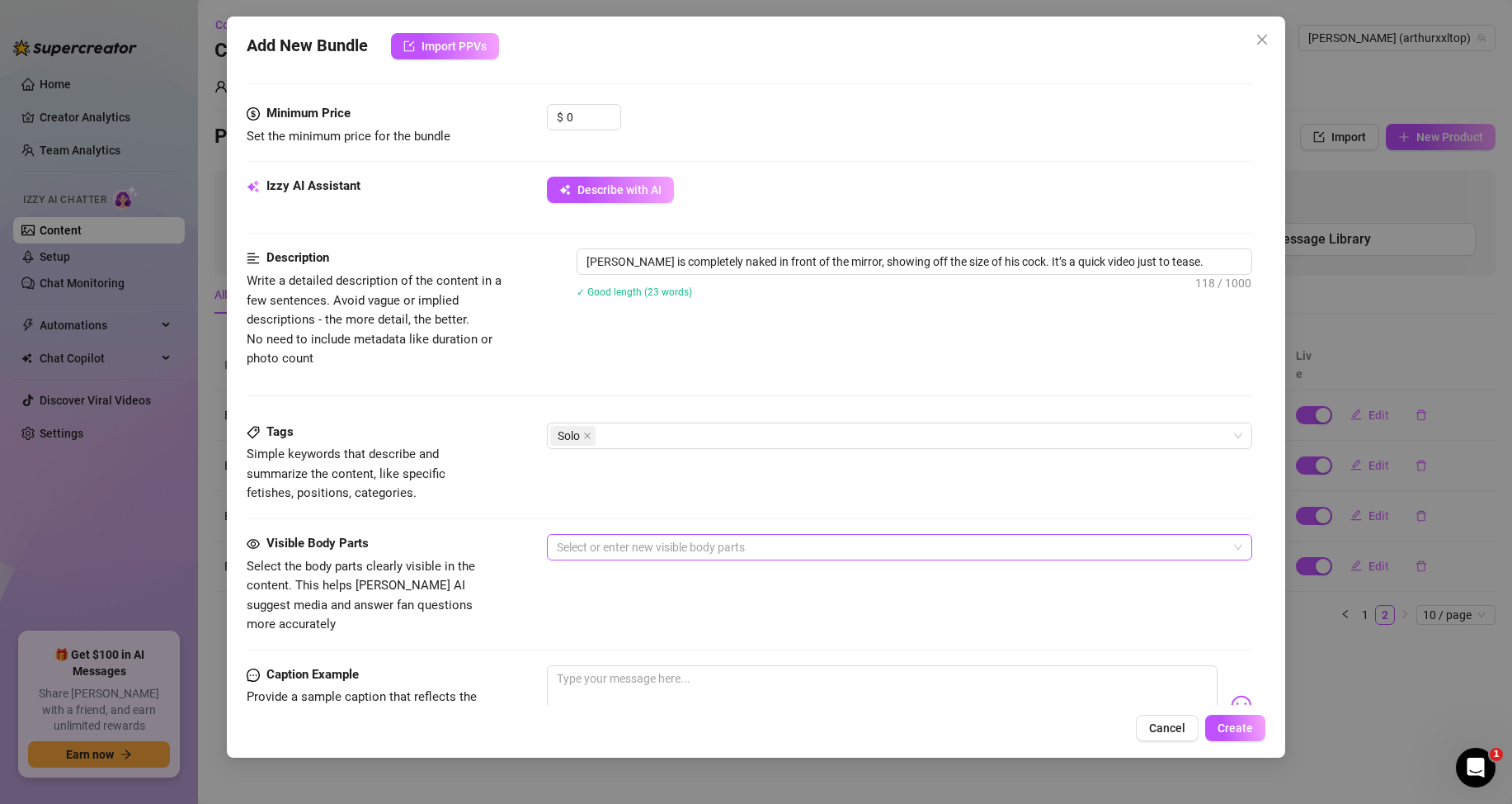
click at [614, 546] on div at bounding box center [891, 547] width 682 height 23
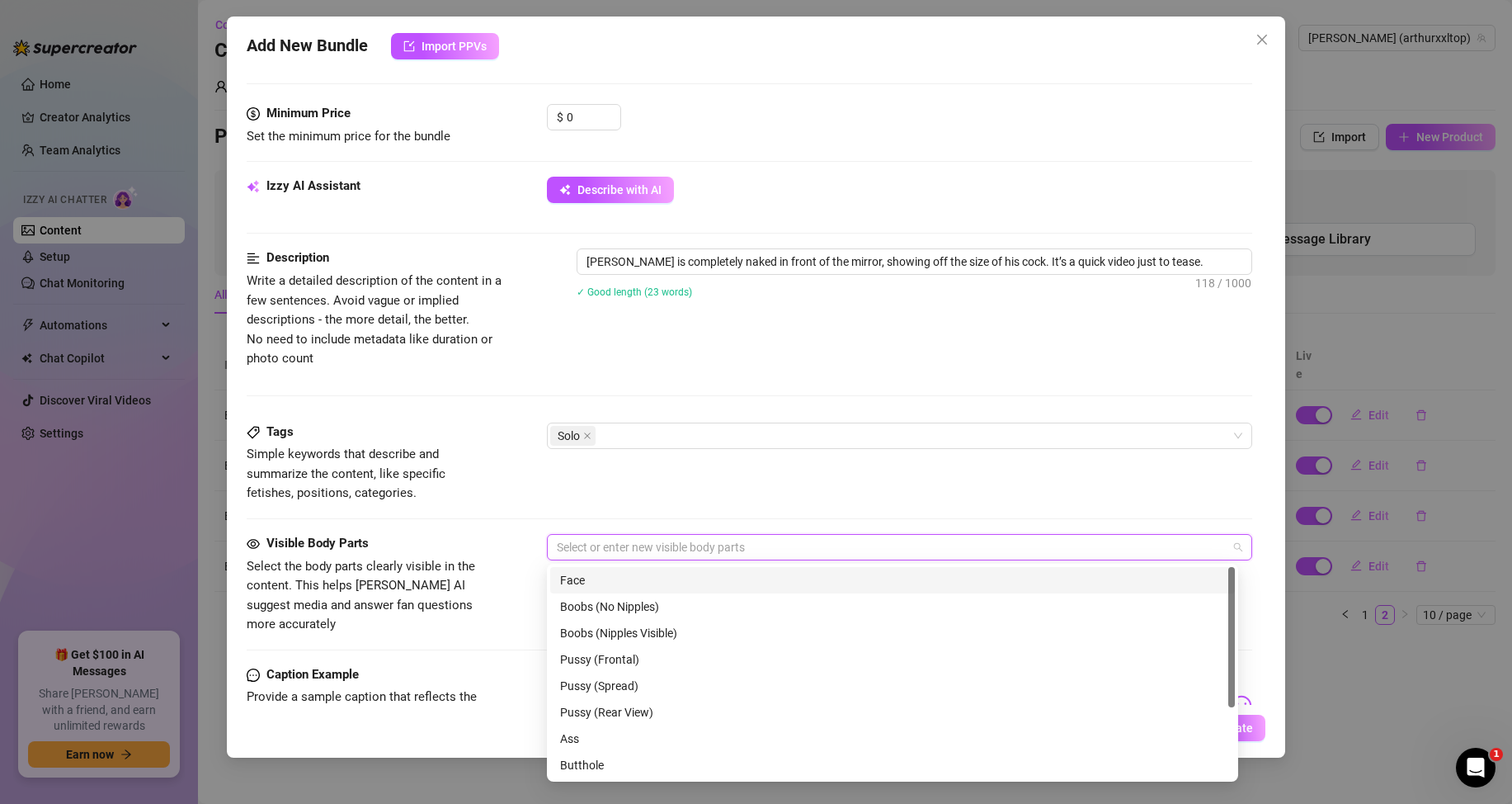
click at [598, 578] on div "Face" at bounding box center [892, 580] width 665 height 19
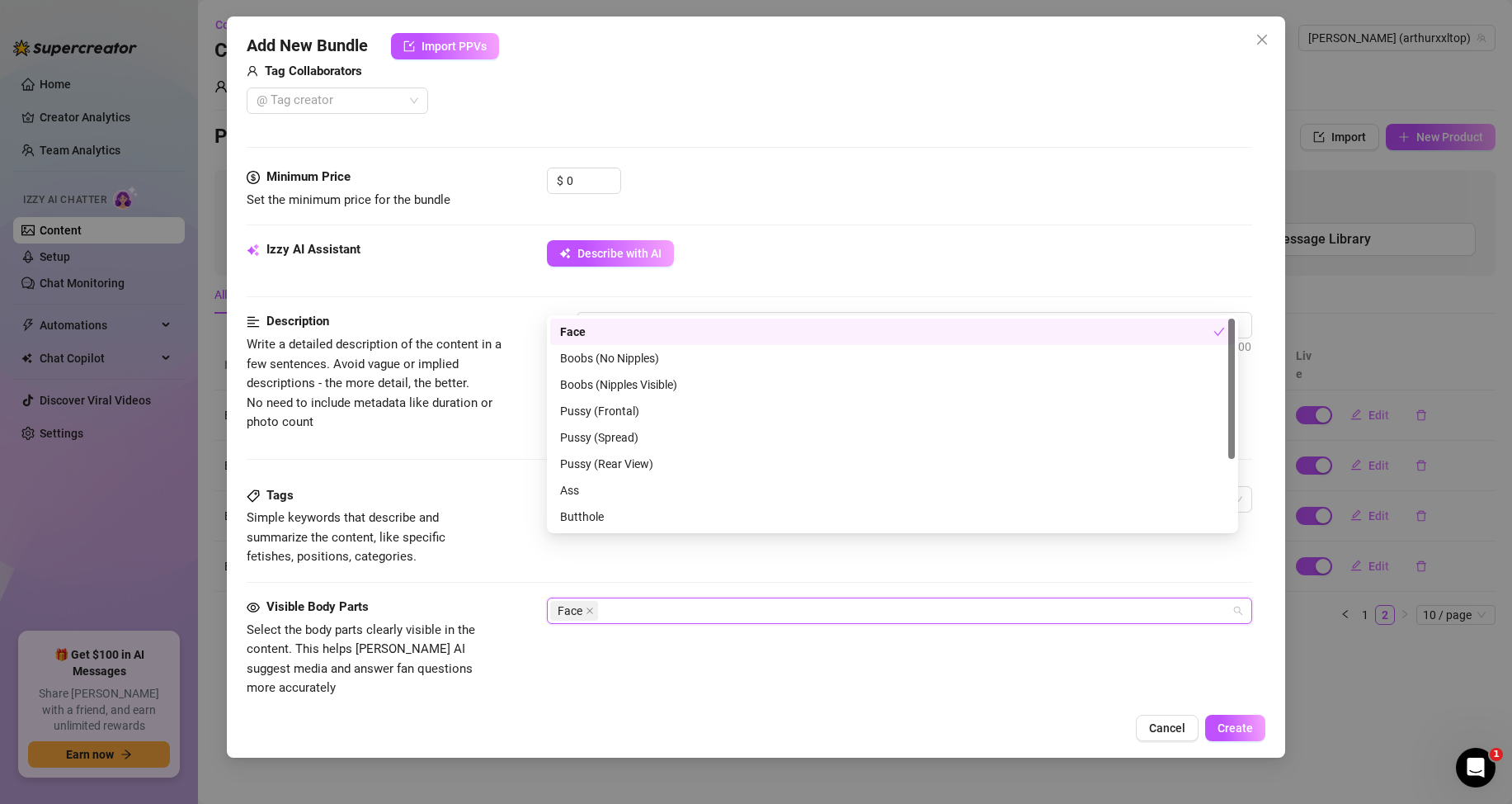
scroll to position [495, 0]
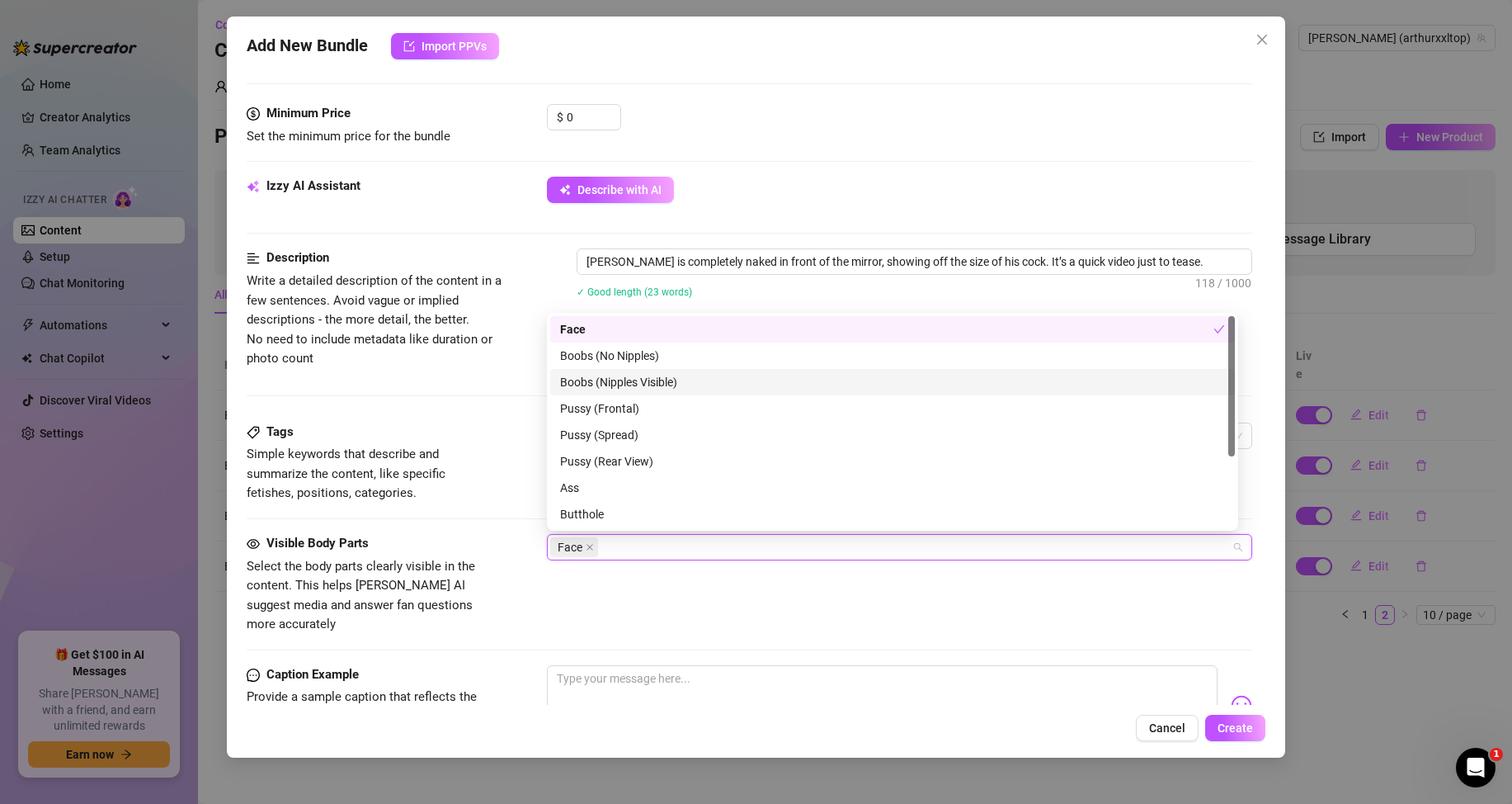
click at [609, 378] on div "Boobs (Nipples Visible)" at bounding box center [892, 382] width 665 height 19
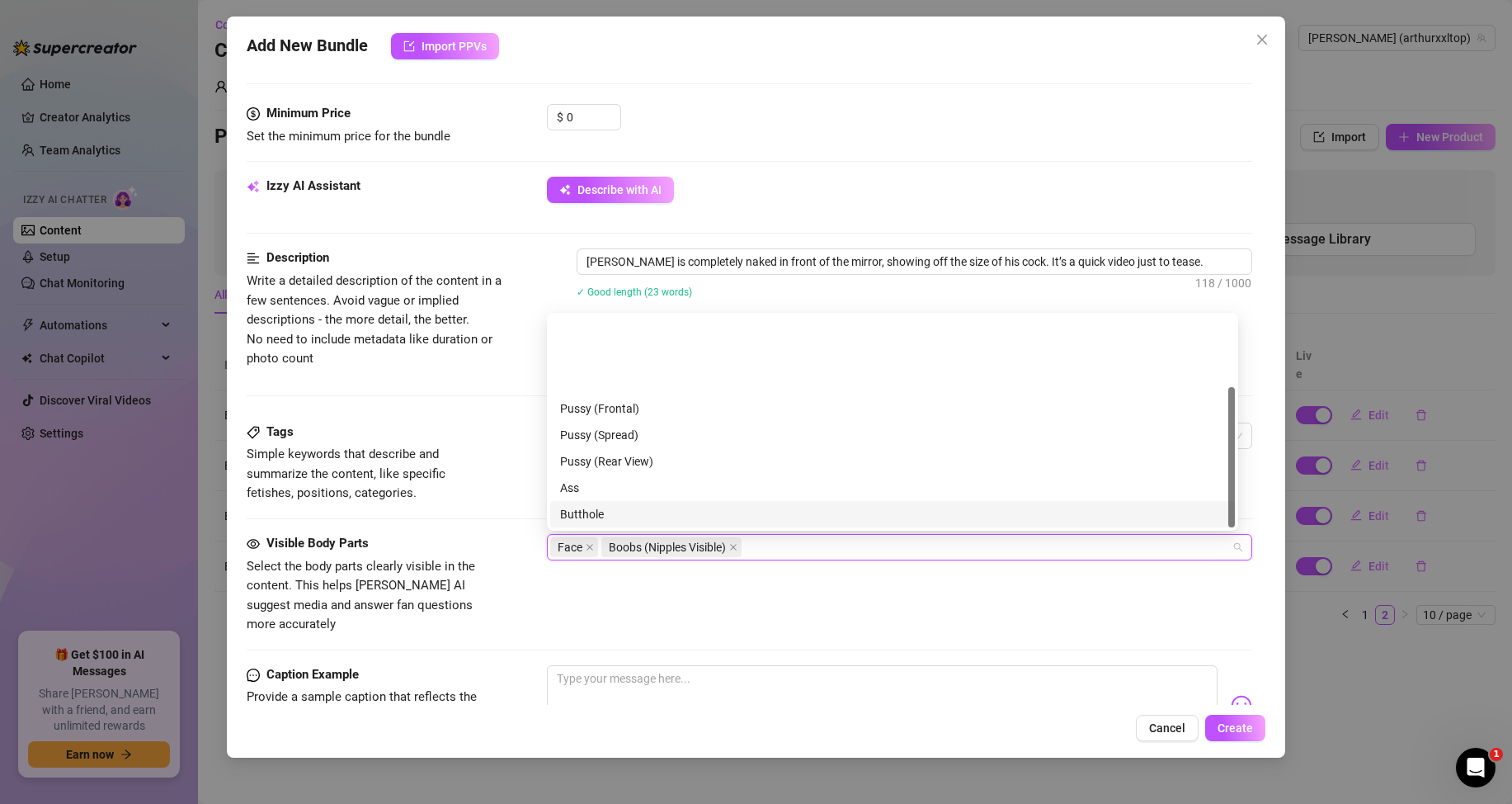
scroll to position [105, 0]
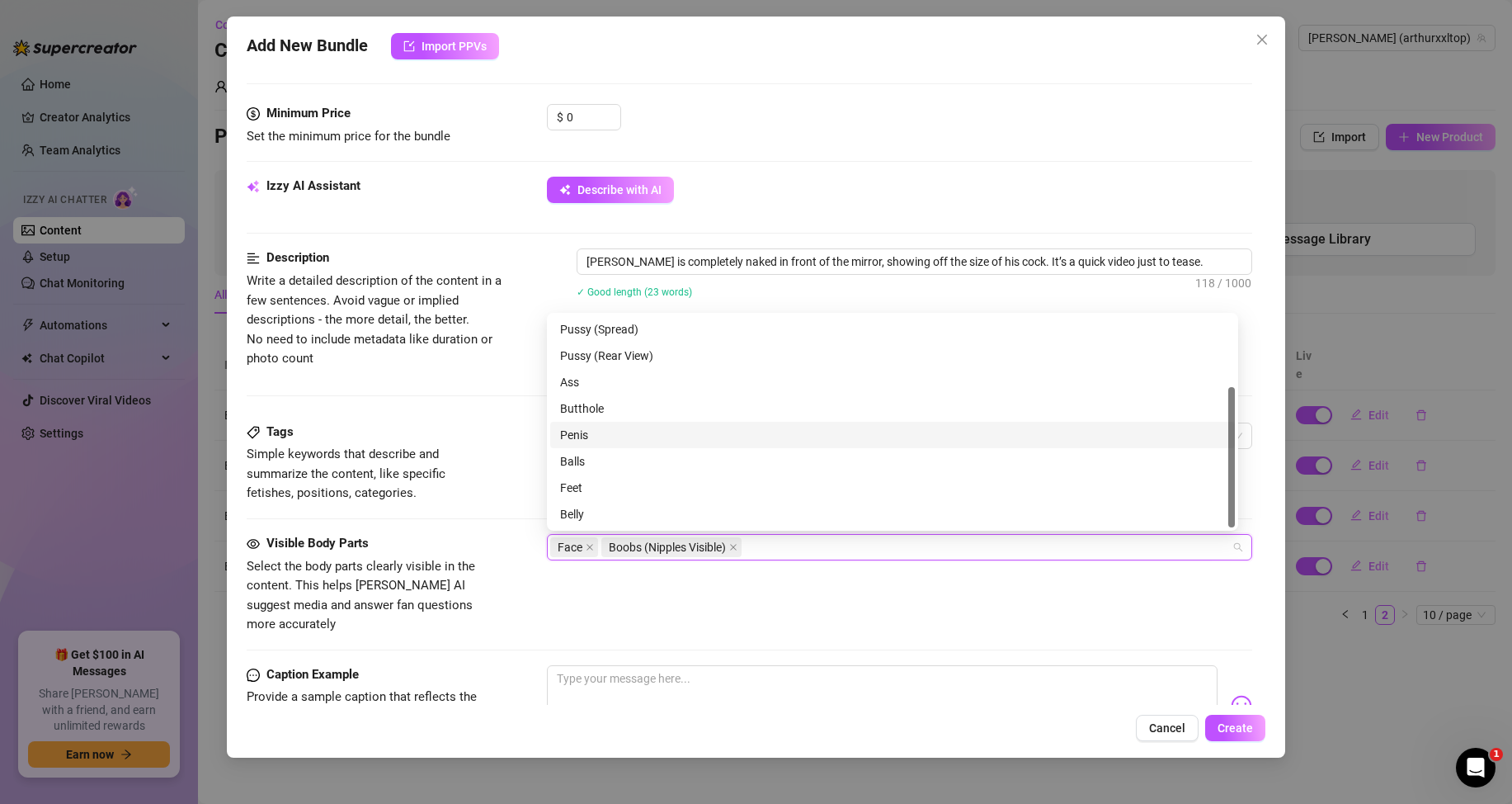
click at [603, 431] on div "Penis" at bounding box center [892, 435] width 665 height 19
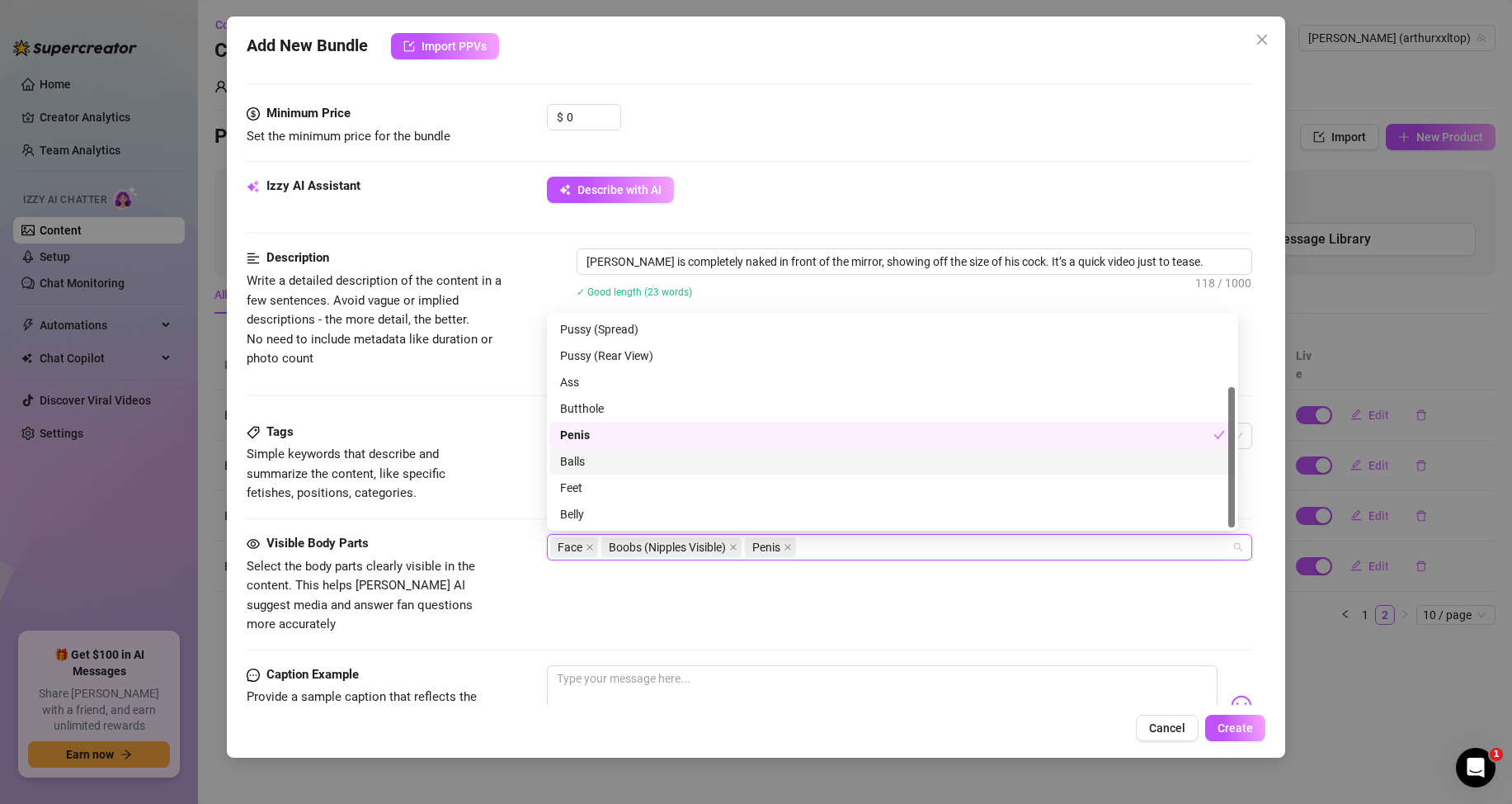
click at [603, 461] on div "Balls" at bounding box center [892, 462] width 665 height 19
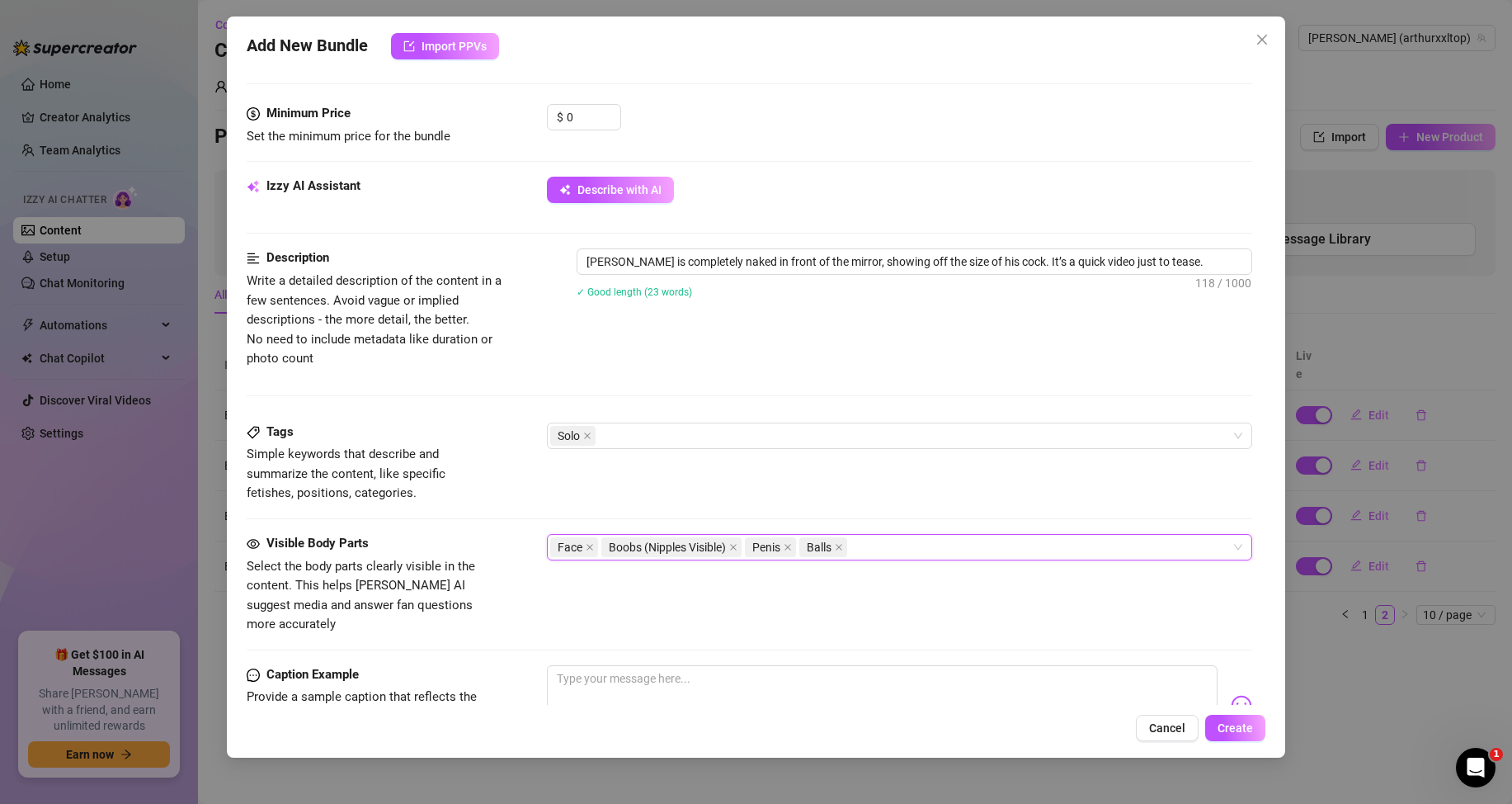
click at [513, 507] on div "Tags Simple keywords that describe and summarize the content, like specific fet…" at bounding box center [749, 478] width 1005 height 111
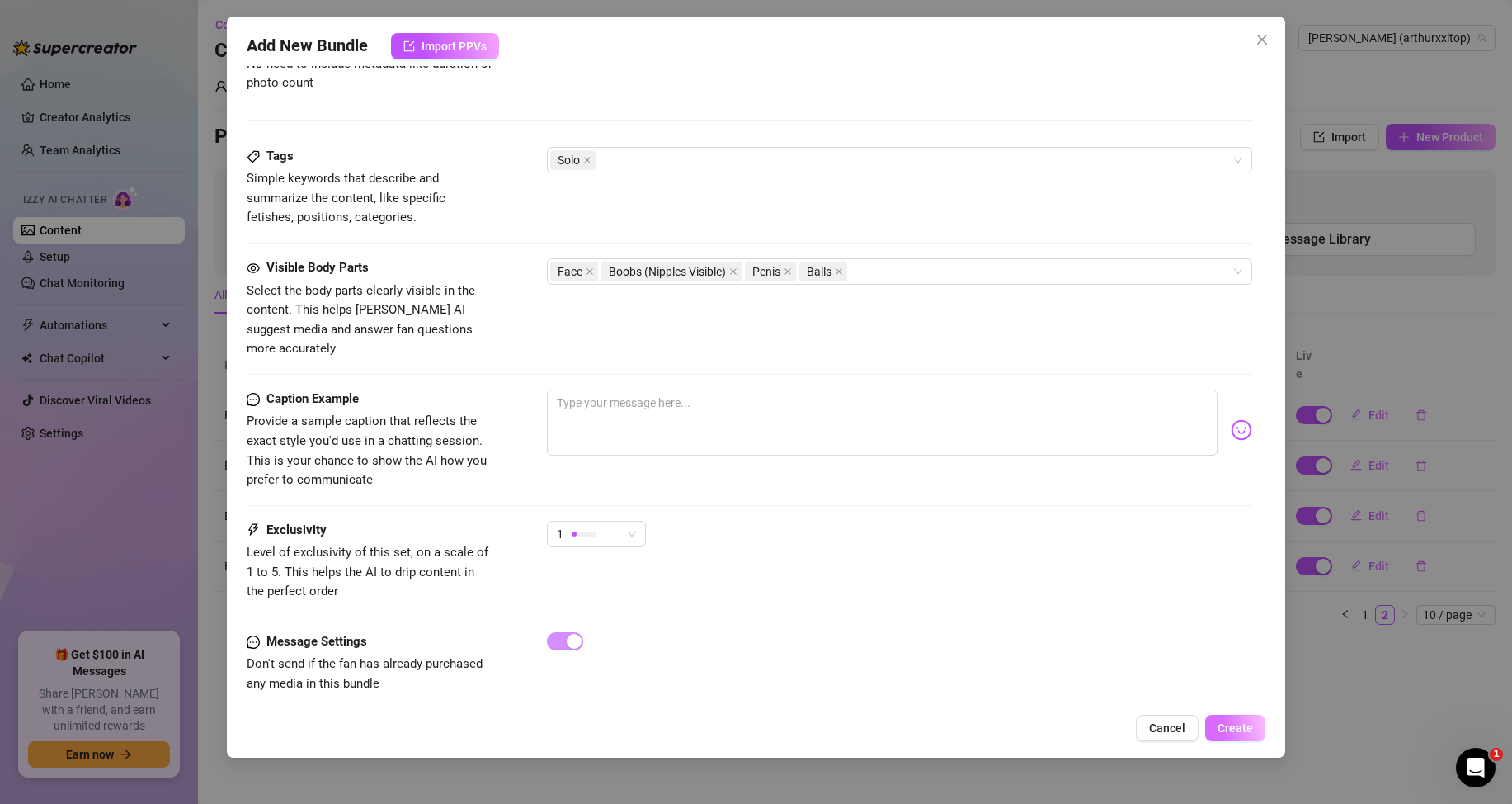
click at [1239, 717] on button "Create" at bounding box center [1235, 727] width 60 height 27
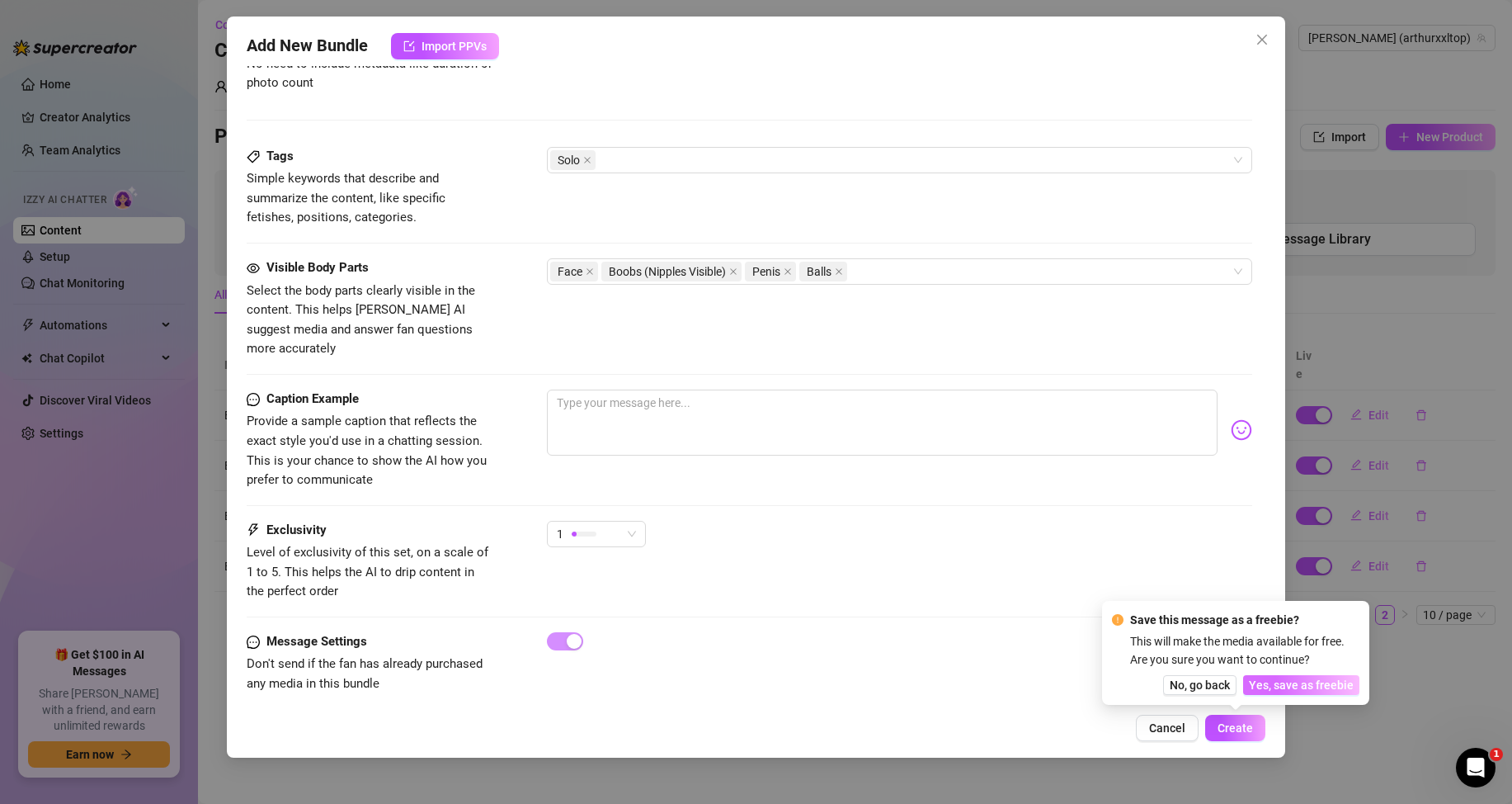
click at [1312, 684] on span "Yes, save as freebie" at bounding box center [1300, 685] width 104 height 13
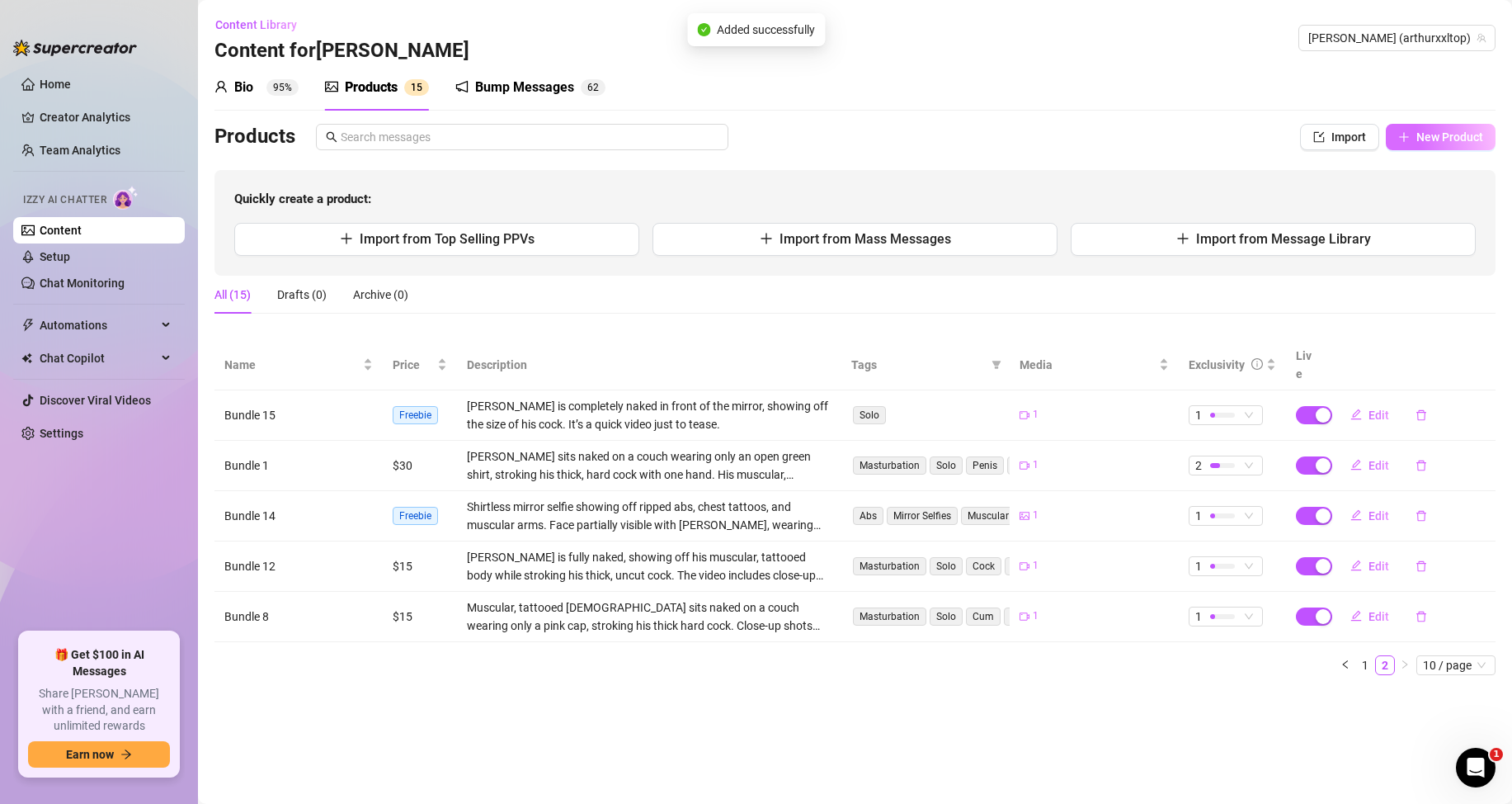
click at [1436, 137] on span "New Product" at bounding box center [1449, 137] width 67 height 13
type textarea "Type your message here..."
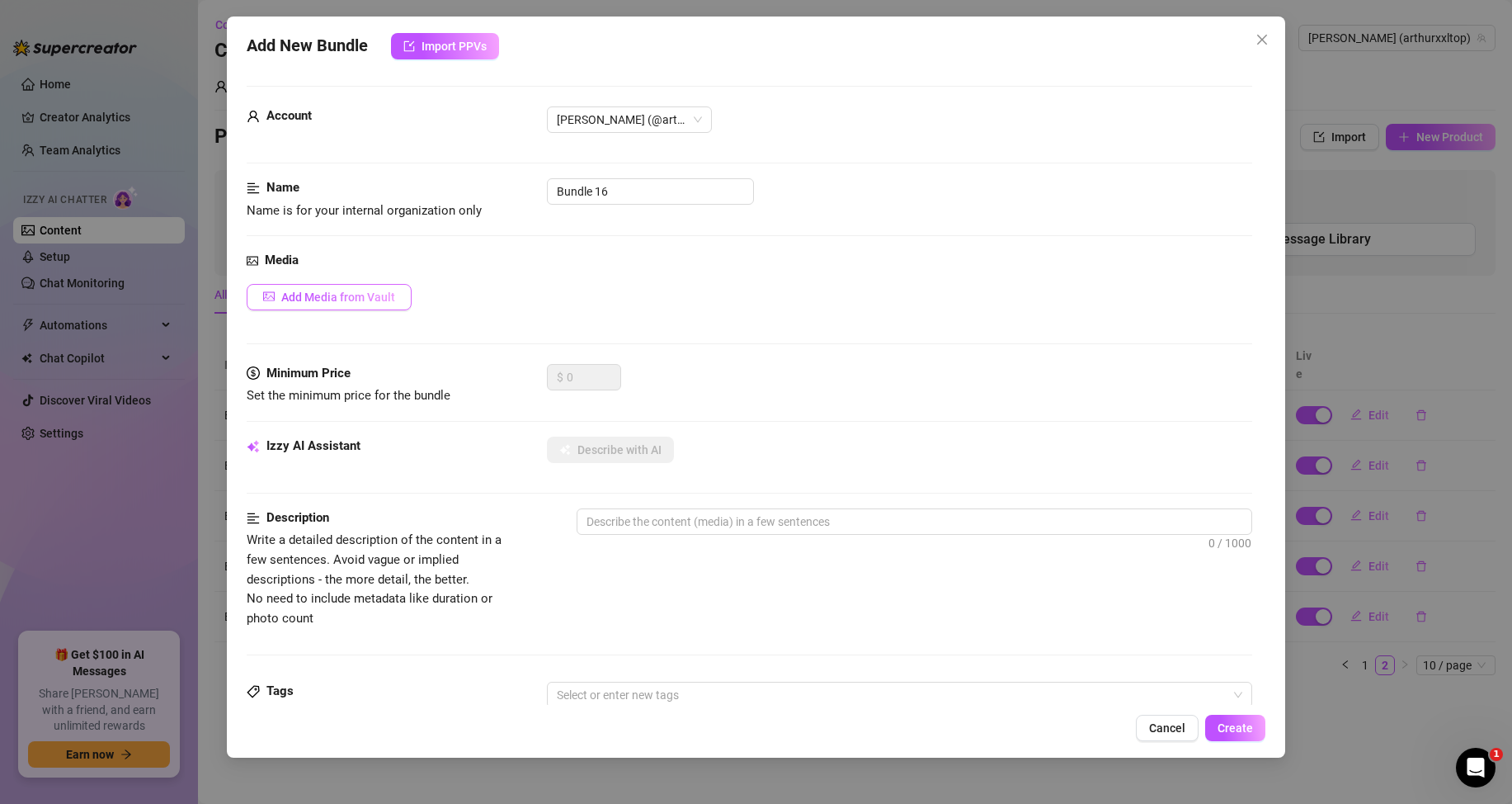
click at [342, 291] on span "Add Media from Vault" at bounding box center [338, 297] width 114 height 13
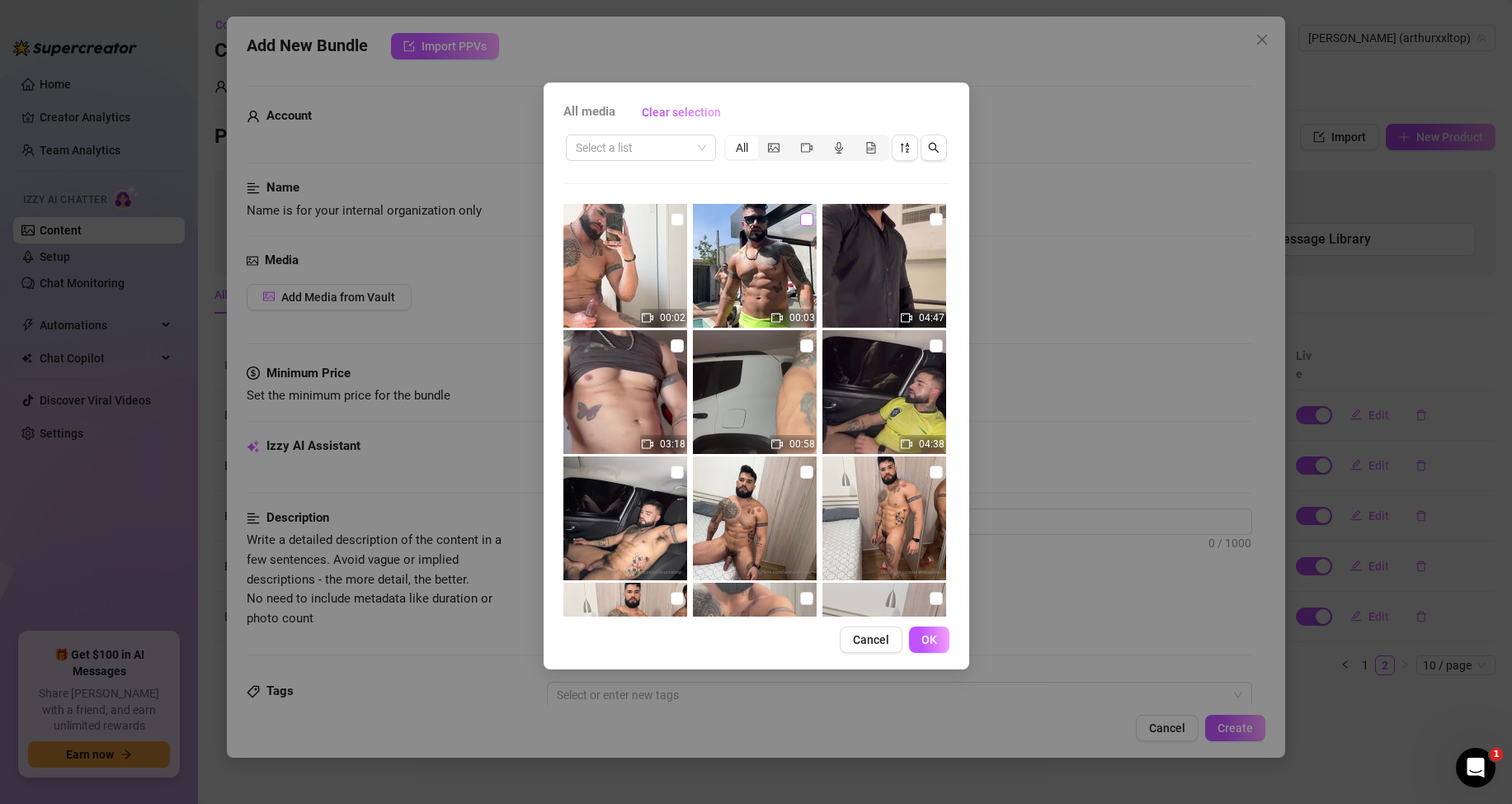
click at [800, 217] on input "checkbox" at bounding box center [806, 219] width 13 height 13
checkbox input "true"
click at [936, 637] on span "OK" at bounding box center [928, 639] width 16 height 13
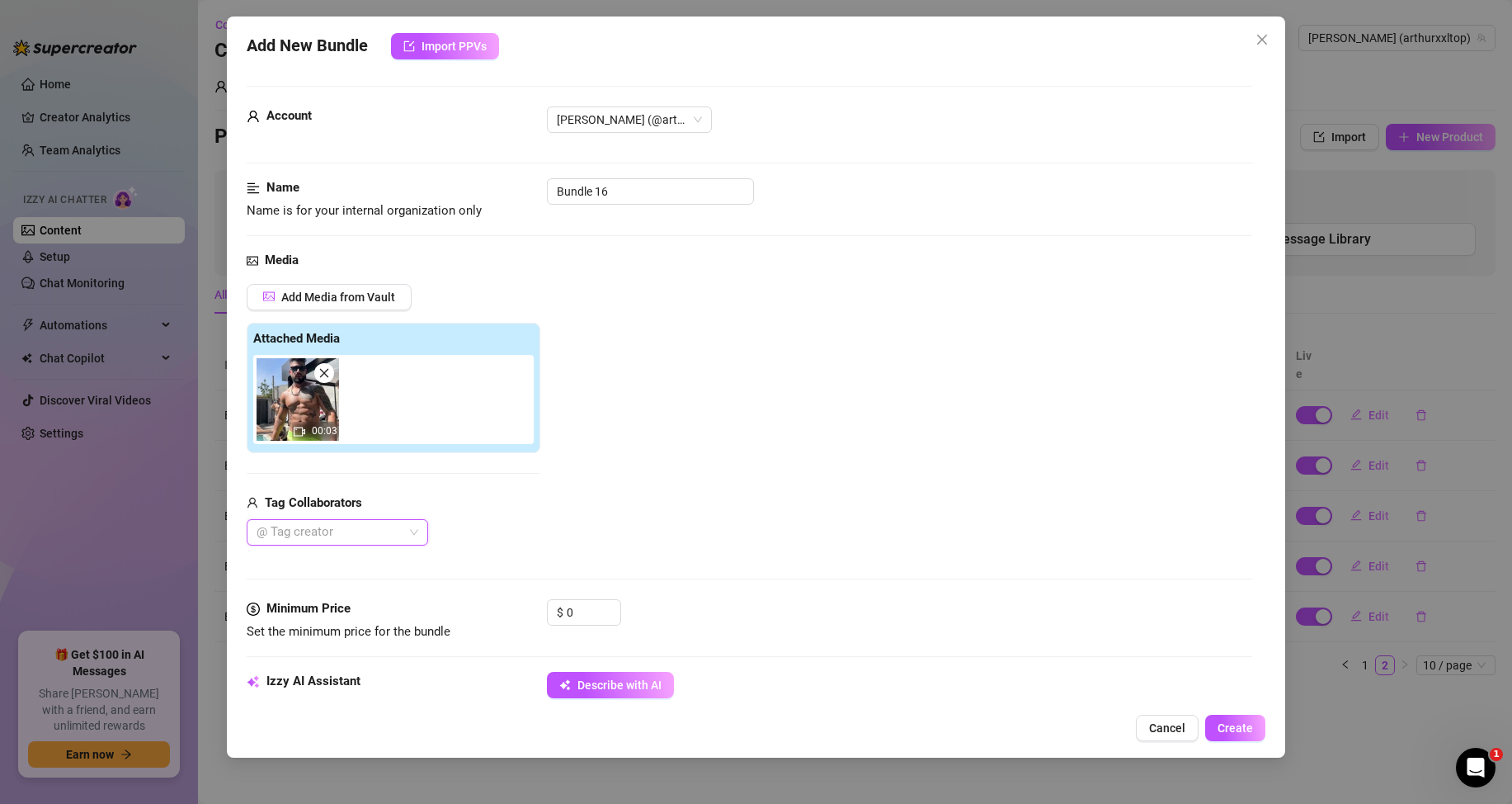
scroll to position [248, 0]
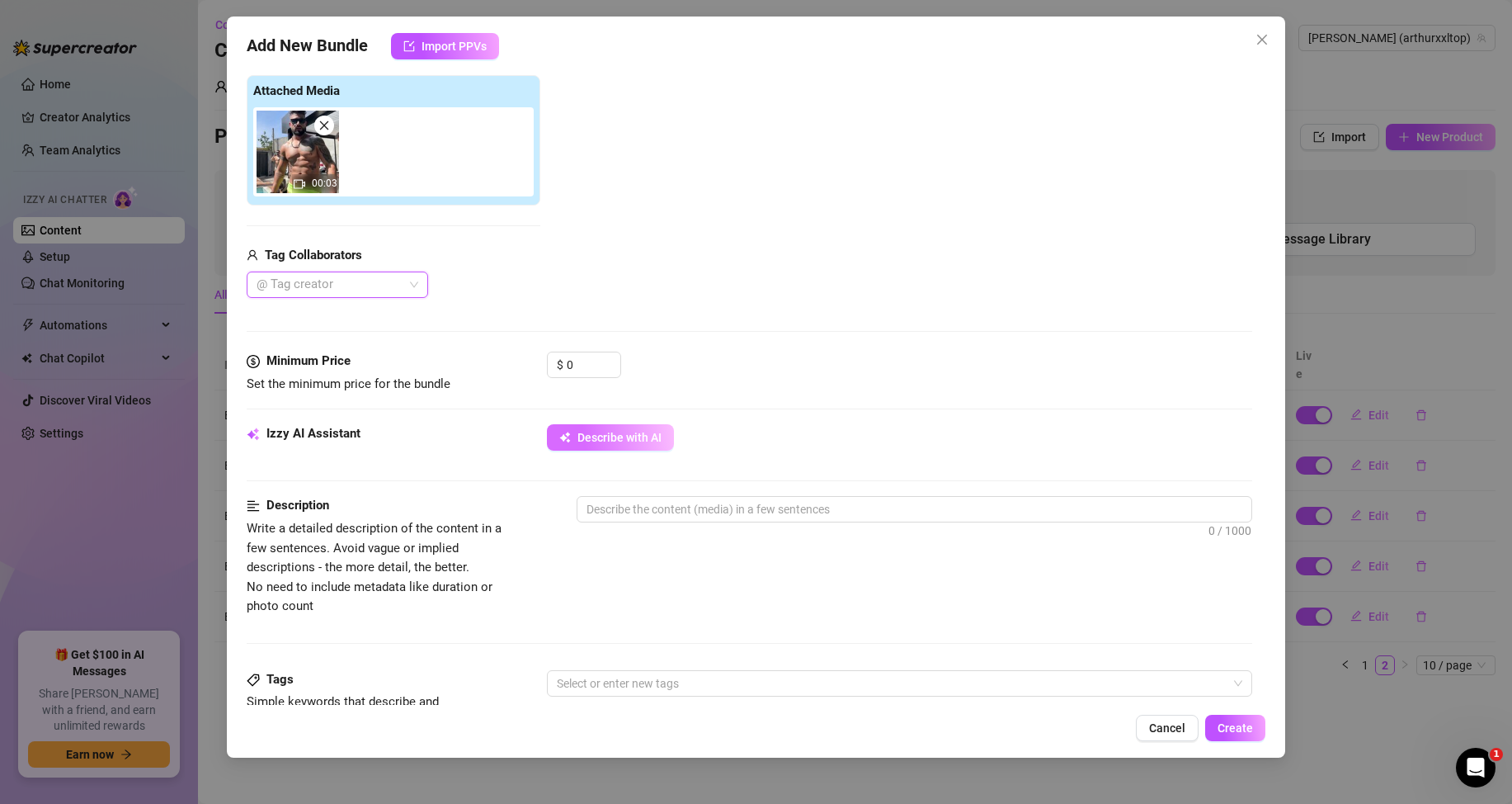
click at [581, 437] on span "Describe with AI" at bounding box center [619, 438] width 84 height 13
type textarea "[PERSON_NAME]"
type textarea "[PERSON_NAME] shows"
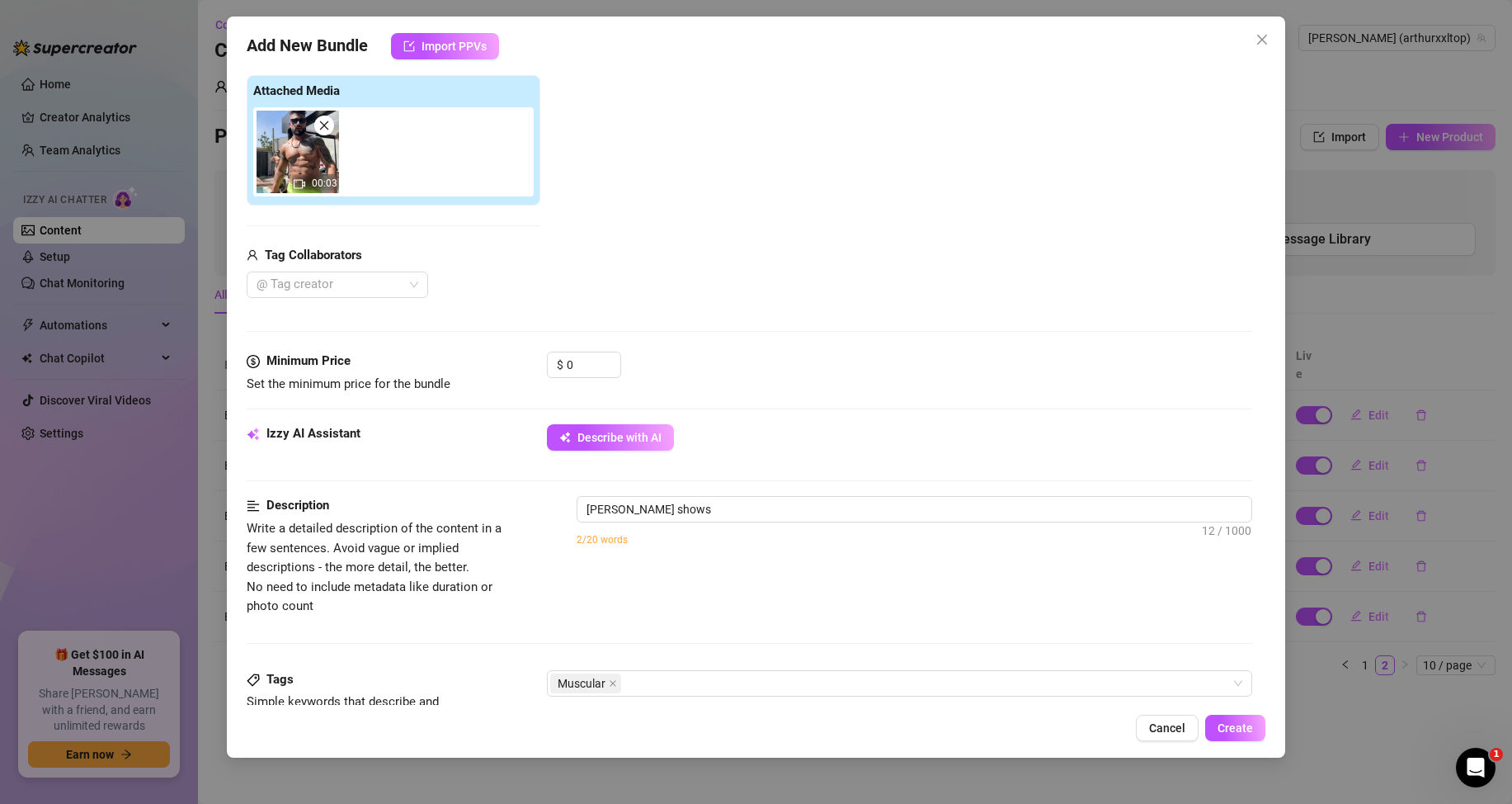
type textarea "[PERSON_NAME] shows off"
type textarea "[PERSON_NAME] shows off his"
type textarea "[PERSON_NAME] shows off his ripped,"
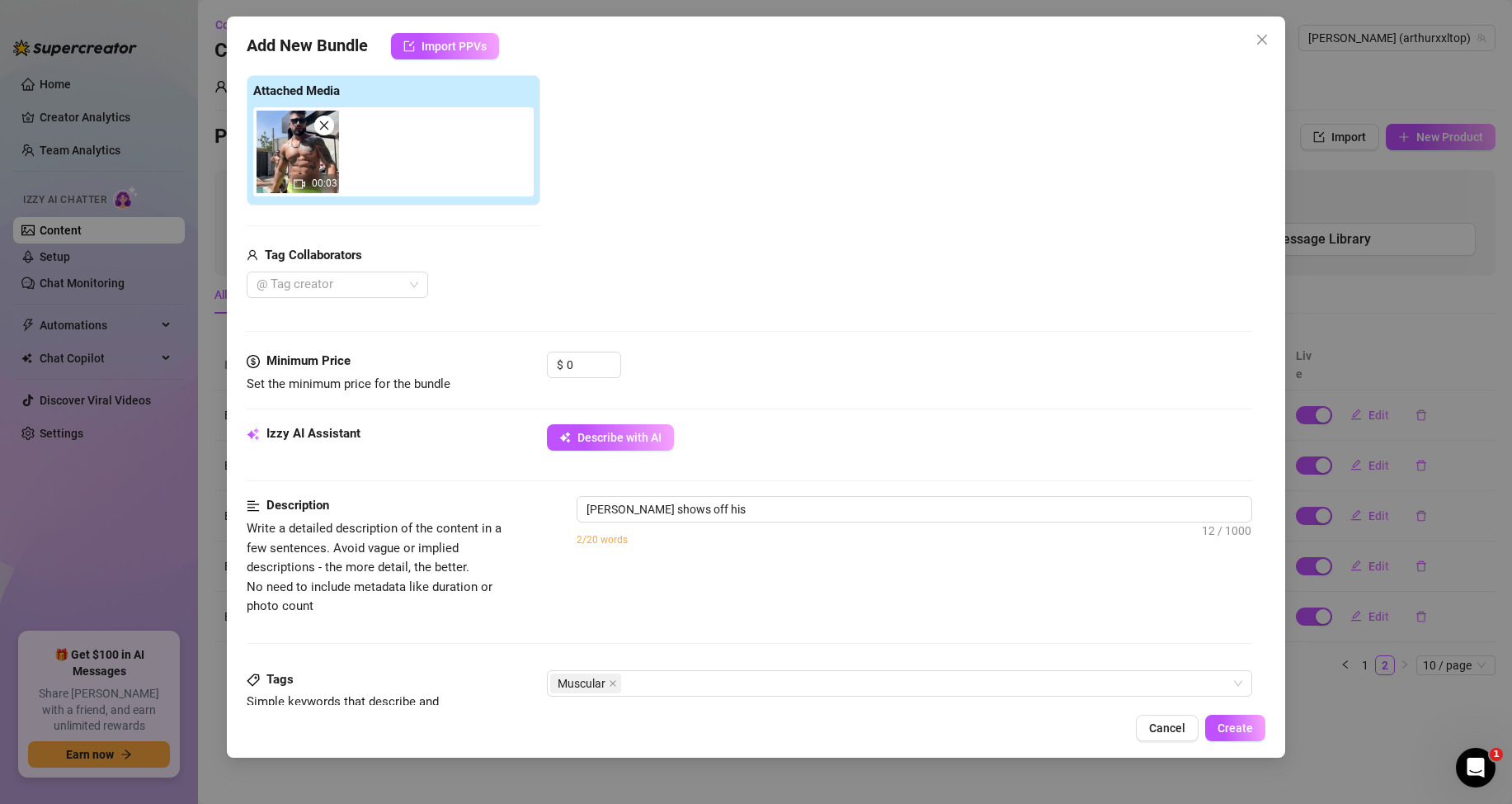
type textarea "[PERSON_NAME] shows off his ripped,"
type textarea "[PERSON_NAME] shows off his ripped, tattooed"
type textarea "[PERSON_NAME] shows off his ripped, tattooed body"
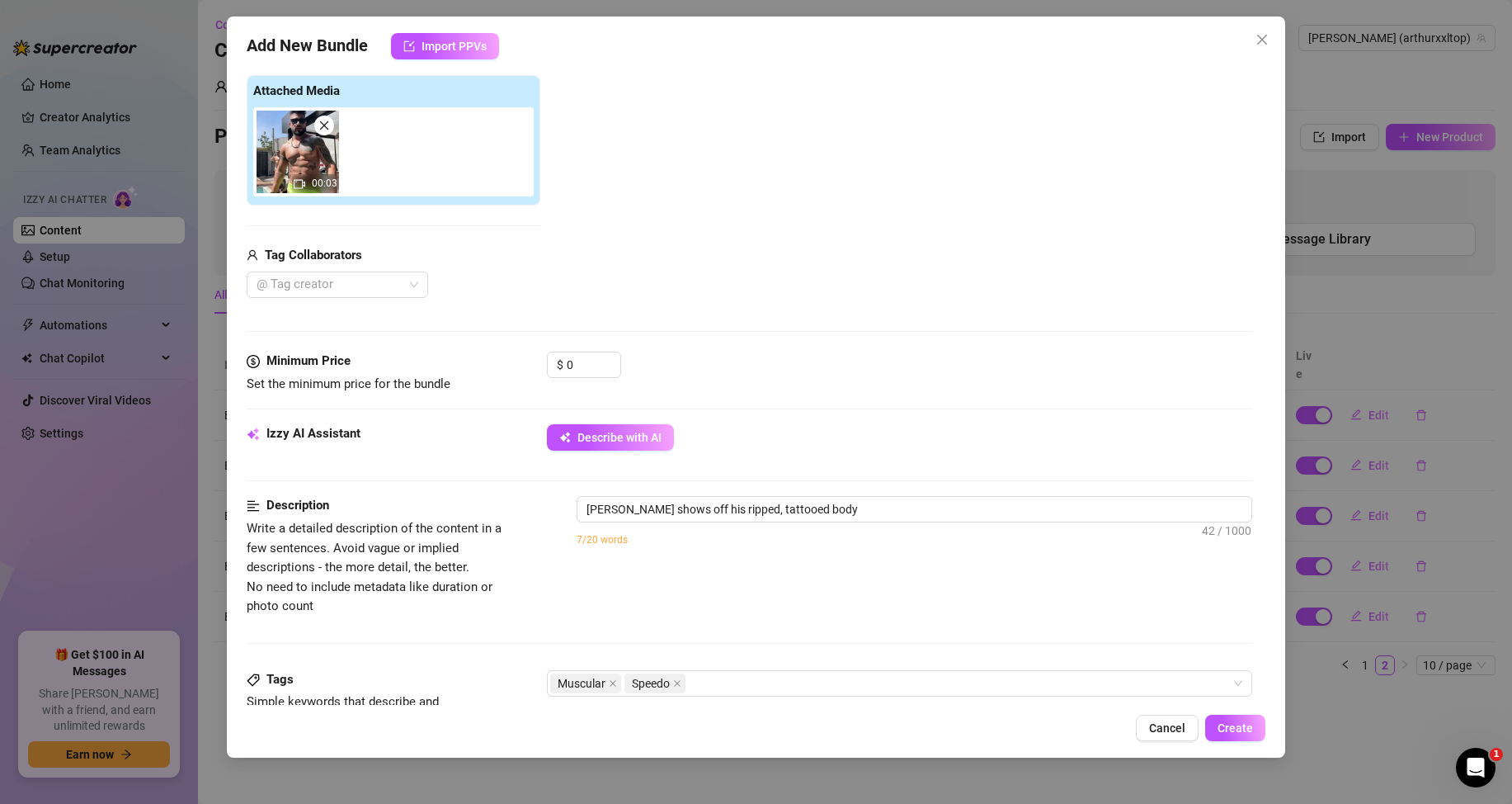
type textarea "[PERSON_NAME] shows off his ripped, tattooed body in"
type textarea "[PERSON_NAME] shows off his ripped, tattooed body in a"
type textarea "[PERSON_NAME] shows off his ripped, tattooed body in a tight"
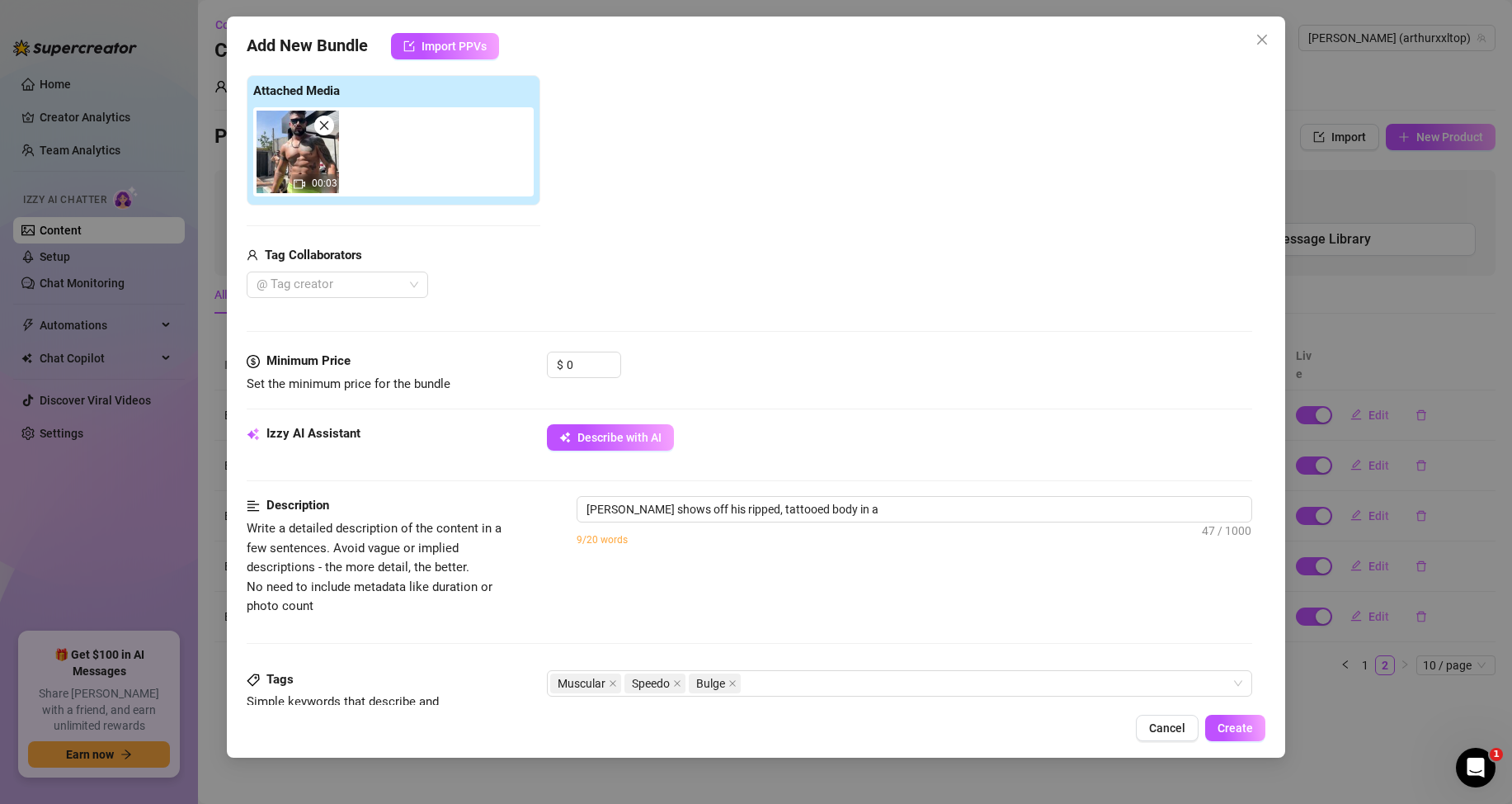
type textarea "[PERSON_NAME] shows off his ripped, tattooed body in a tight"
type textarea "[PERSON_NAME] shows off his ripped, tattooed body in a tight neon"
type textarea "[PERSON_NAME] shows off his ripped, tattooed body in a tight neon yellow"
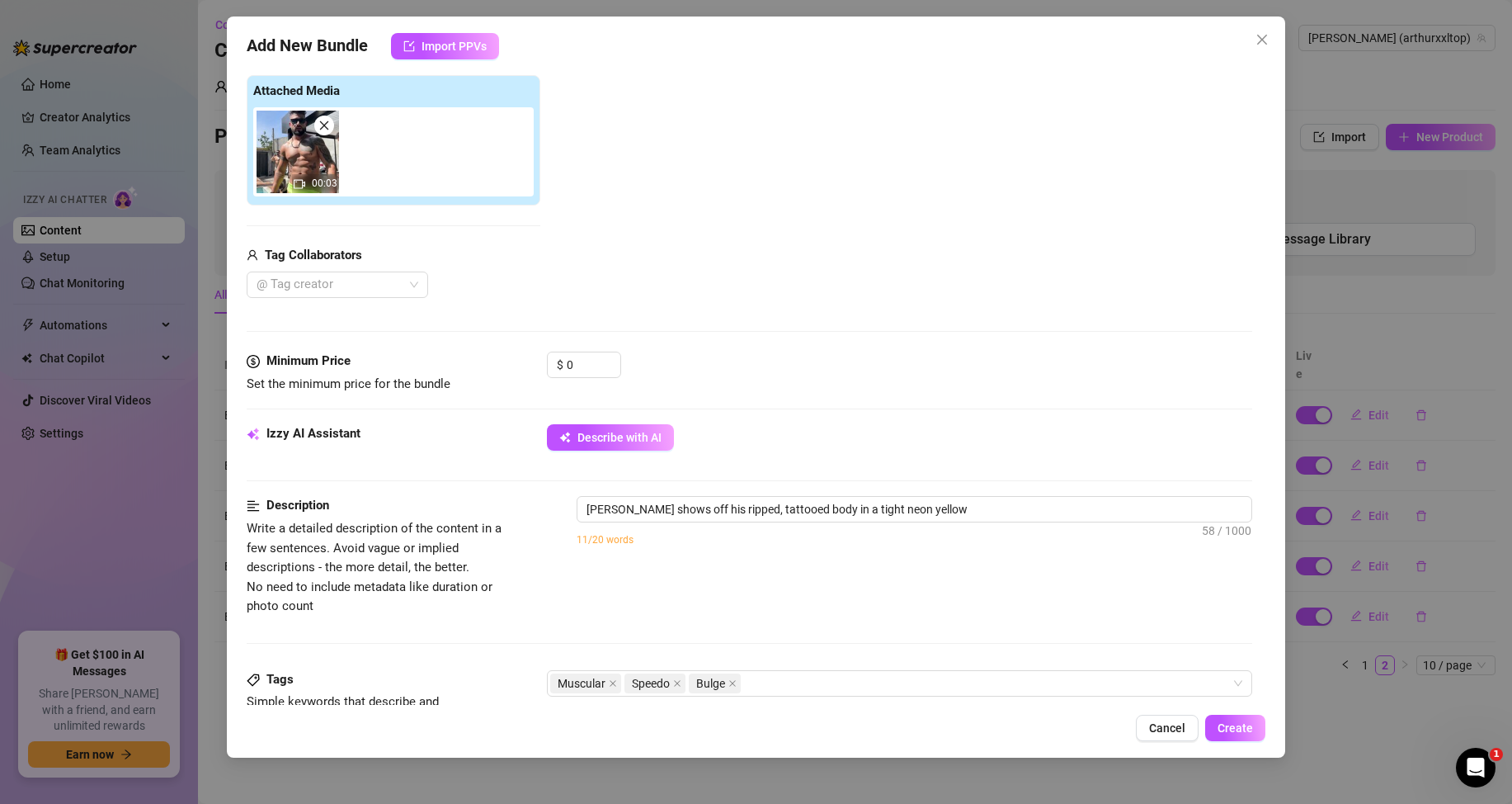
type textarea "[PERSON_NAME] shows off his ripped, tattooed body in a tight neon yellow speedo"
type textarea "[PERSON_NAME] shows off his ripped, tattooed body in a tight neon yellow speedo…"
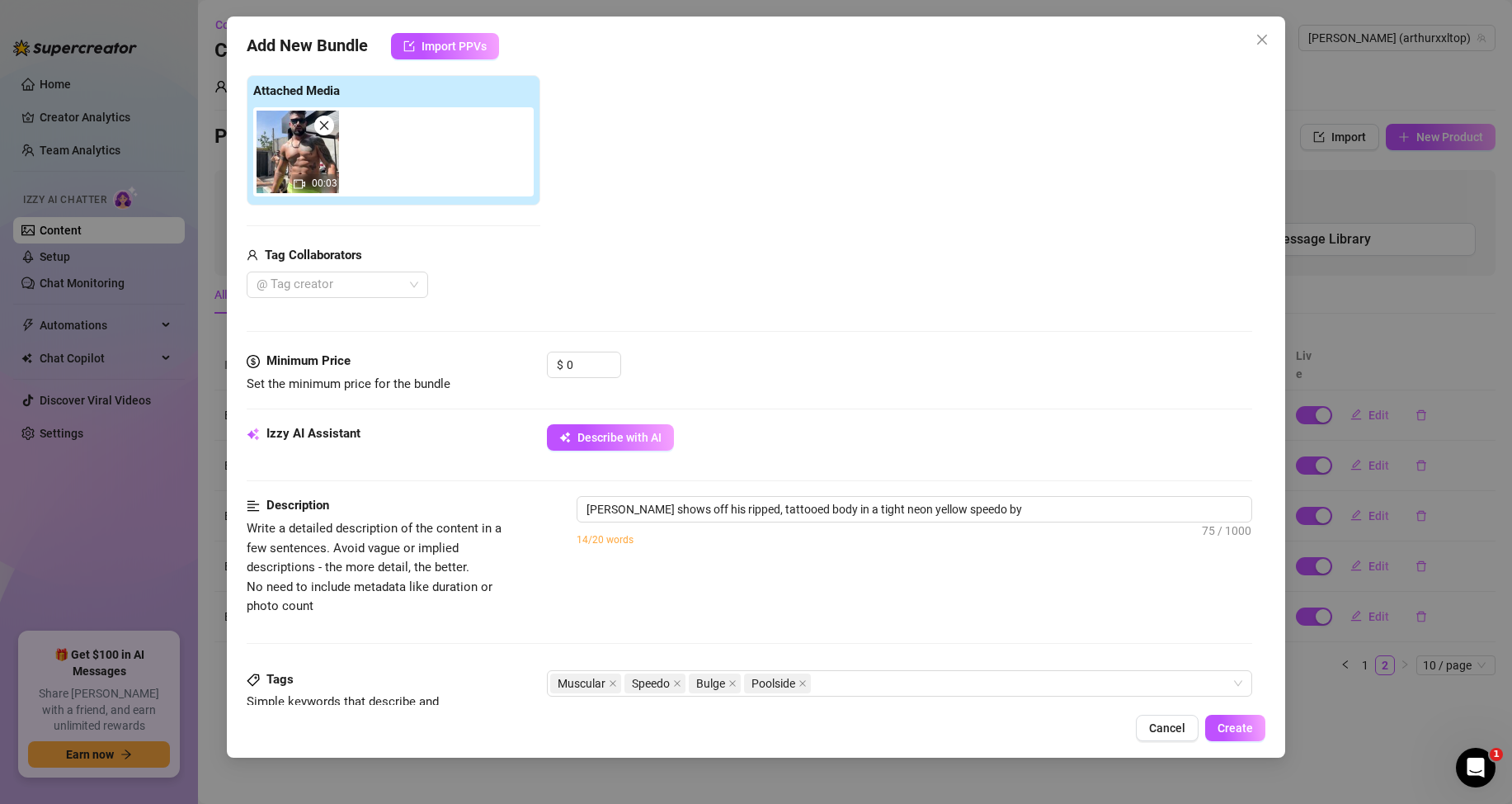
type textarea "[PERSON_NAME] shows off his ripped, tattooed body in a tight neon yellow speedo…"
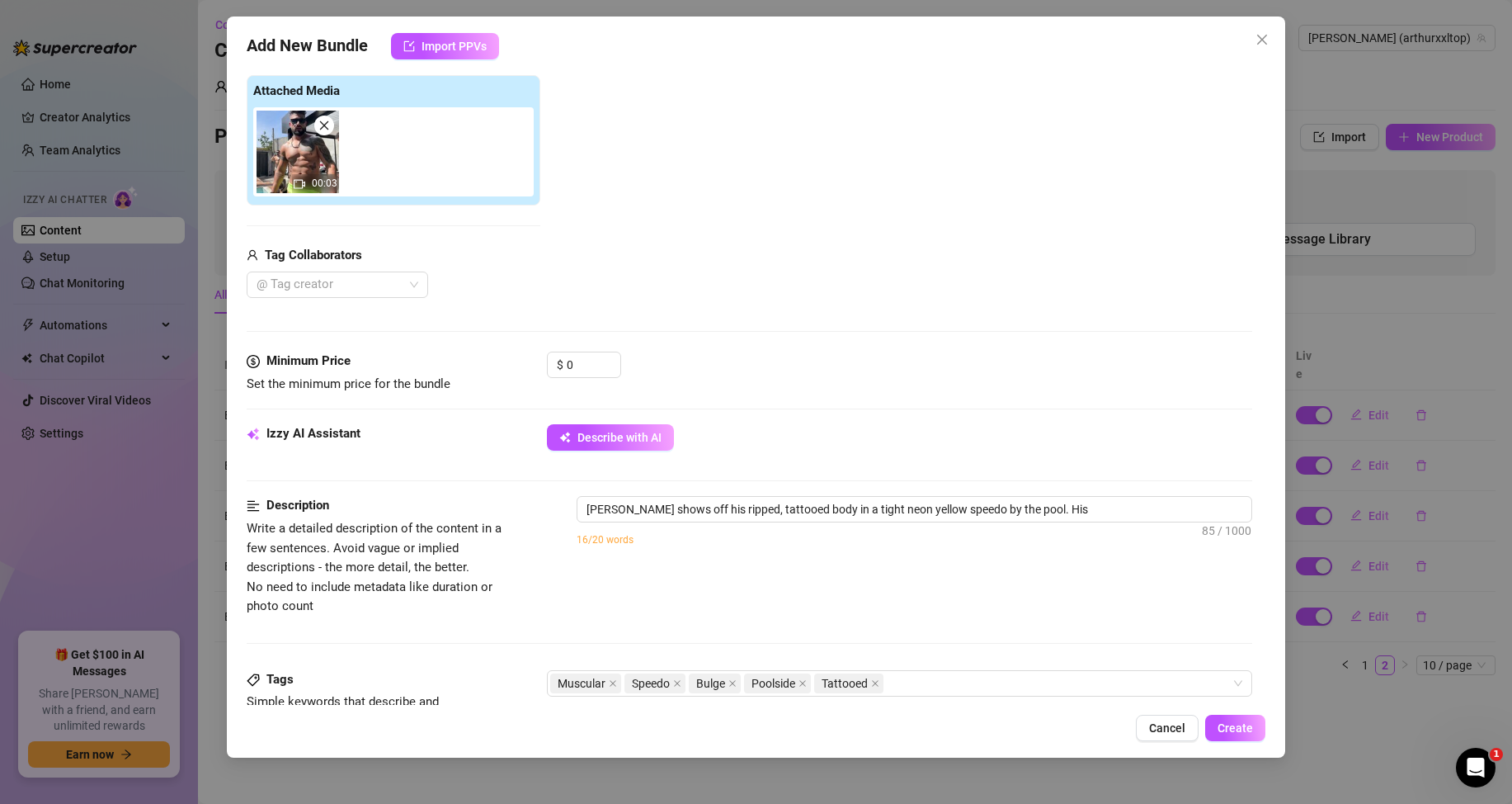
type textarea "[PERSON_NAME] shows off his ripped, tattooed body in a tight neon yellow speedo…"
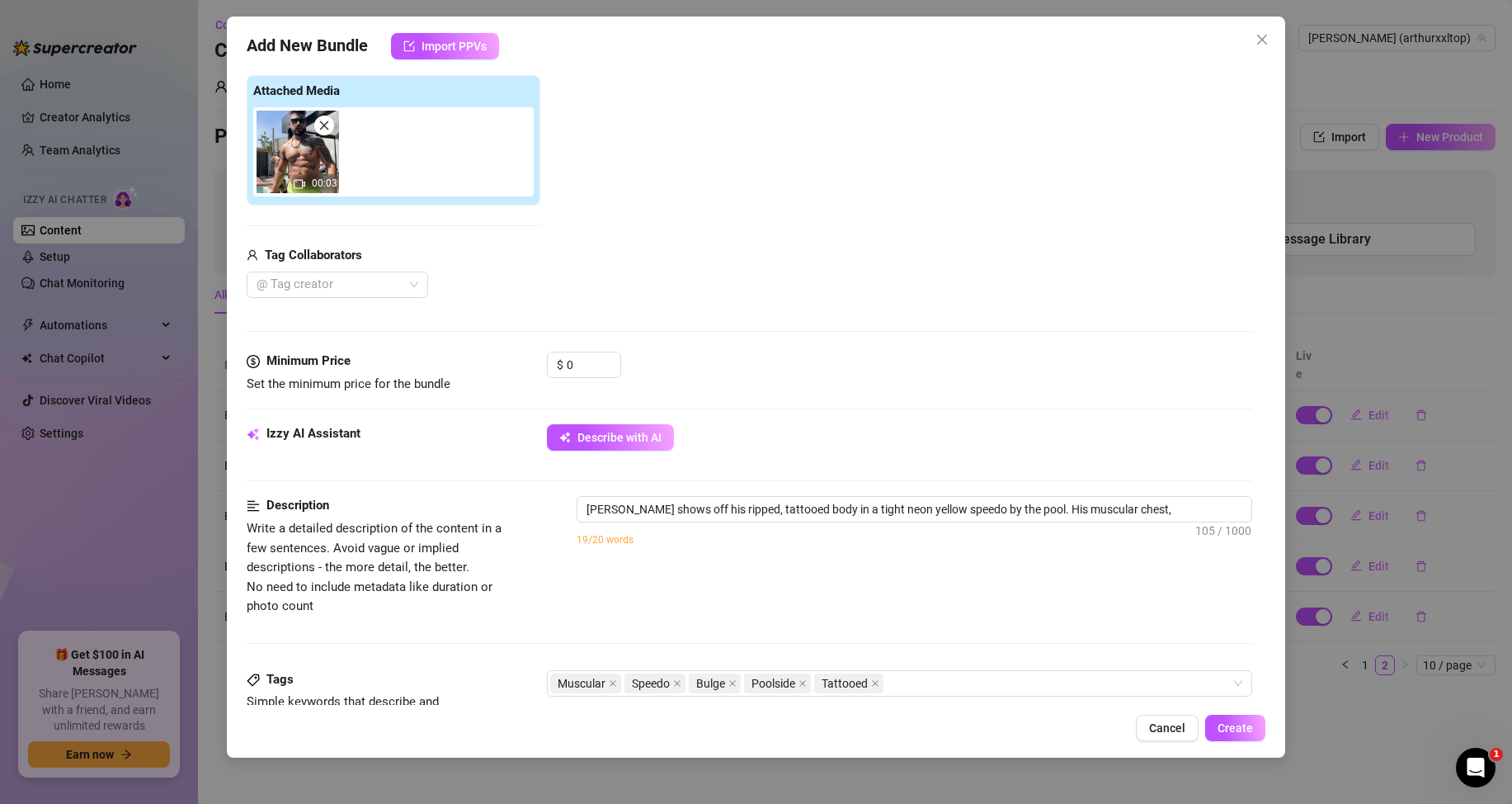
type textarea "[PERSON_NAME] shows off his ripped, tattooed body in a tight neon yellow speedo…"
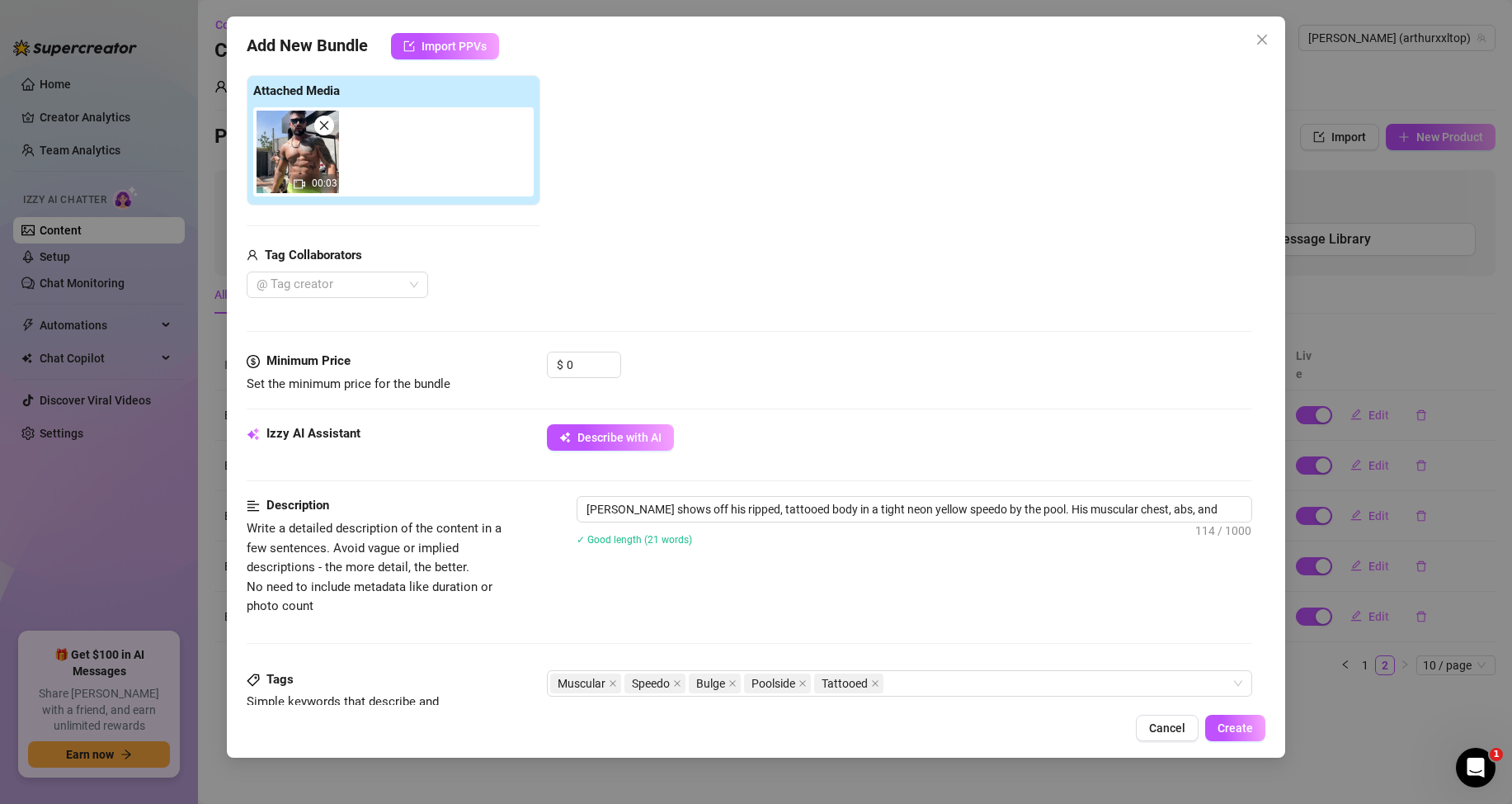
type textarea "[PERSON_NAME] shows off his ripped, tattooed body in a tight neon yellow speedo…"
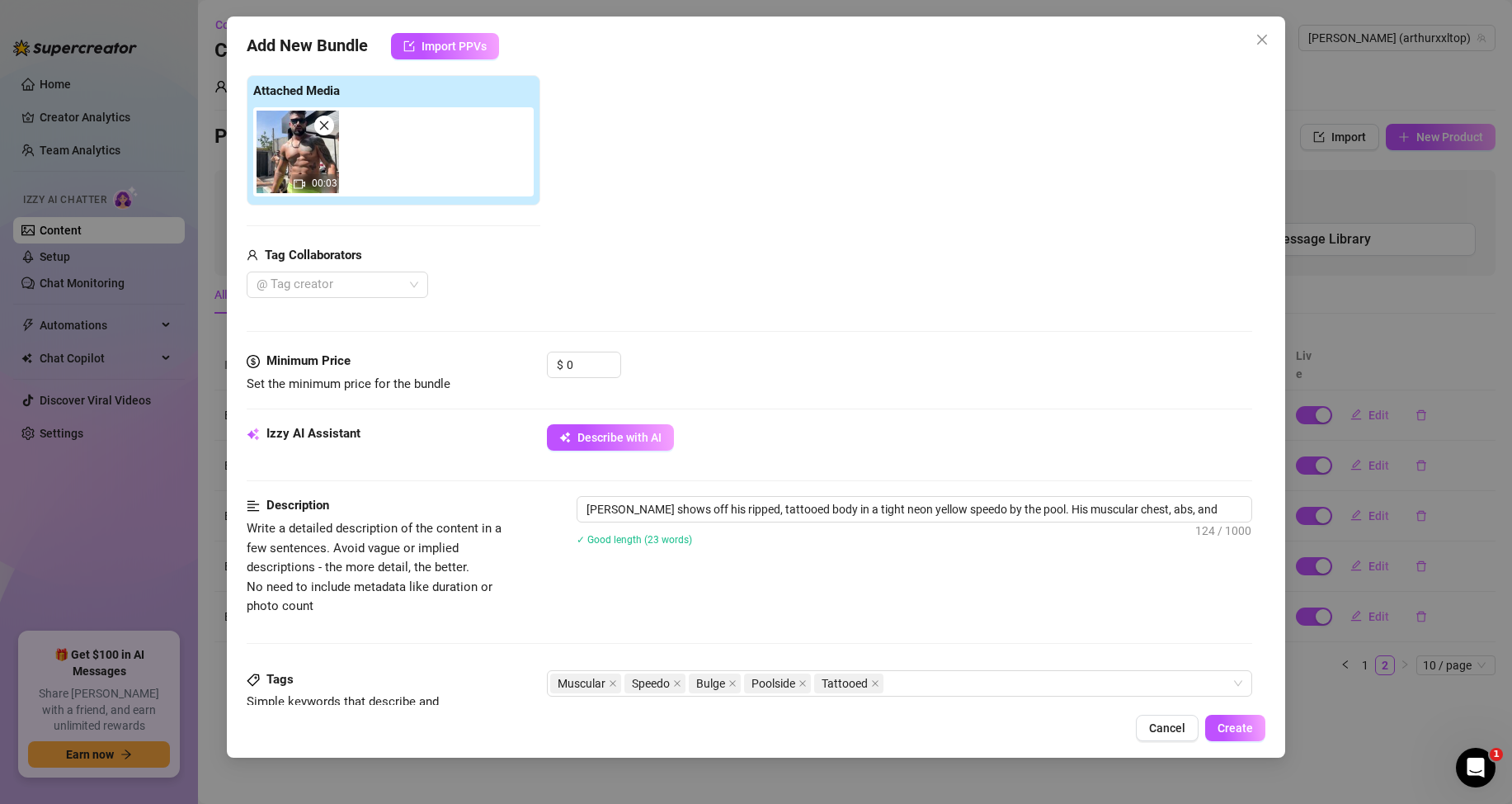
type textarea "[PERSON_NAME] shows off his ripped, tattooed body in a tight neon yellow speedo…"
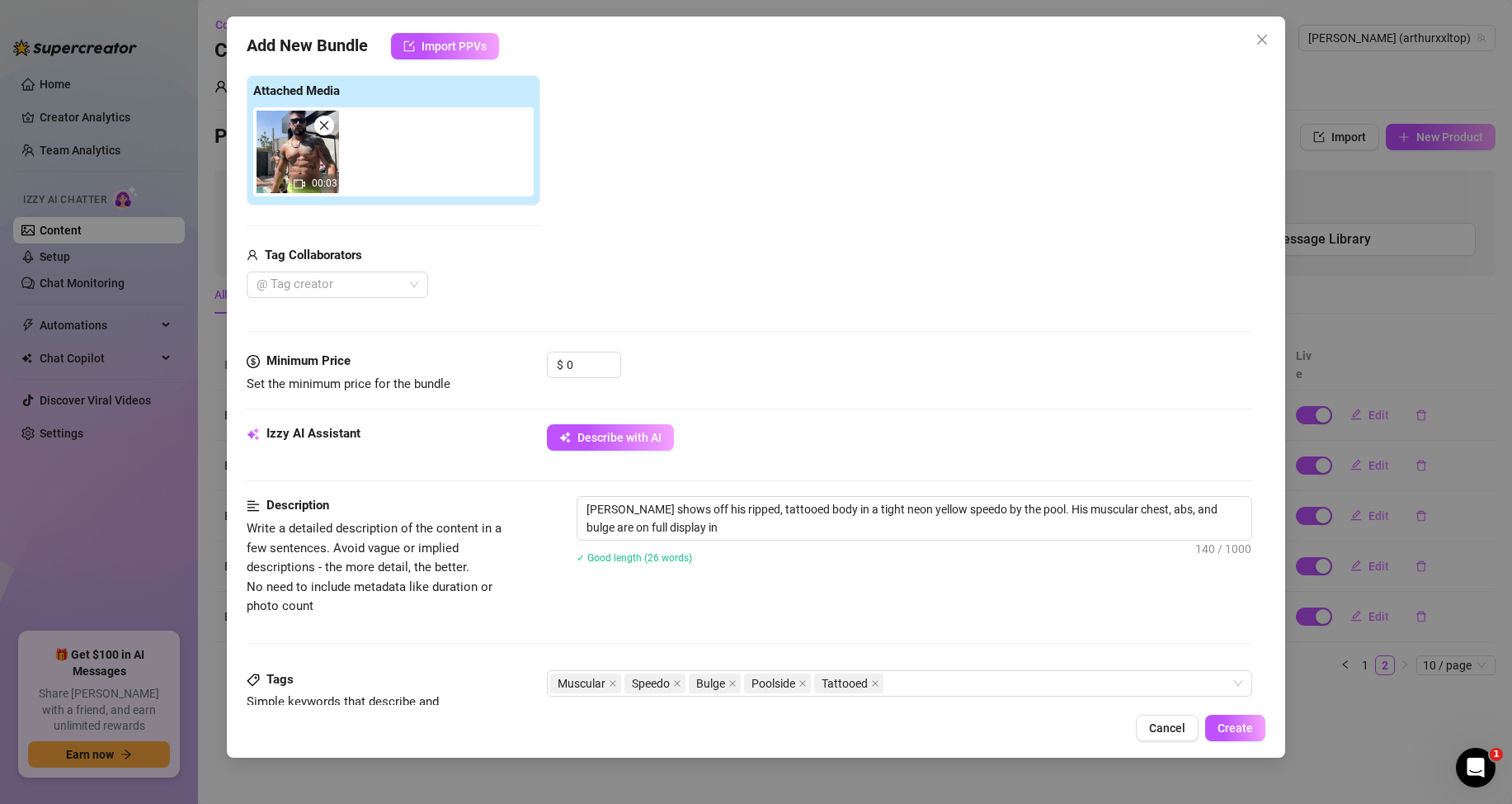
type textarea "[PERSON_NAME] shows off his ripped, tattooed body in a tight neon yellow speedo…"
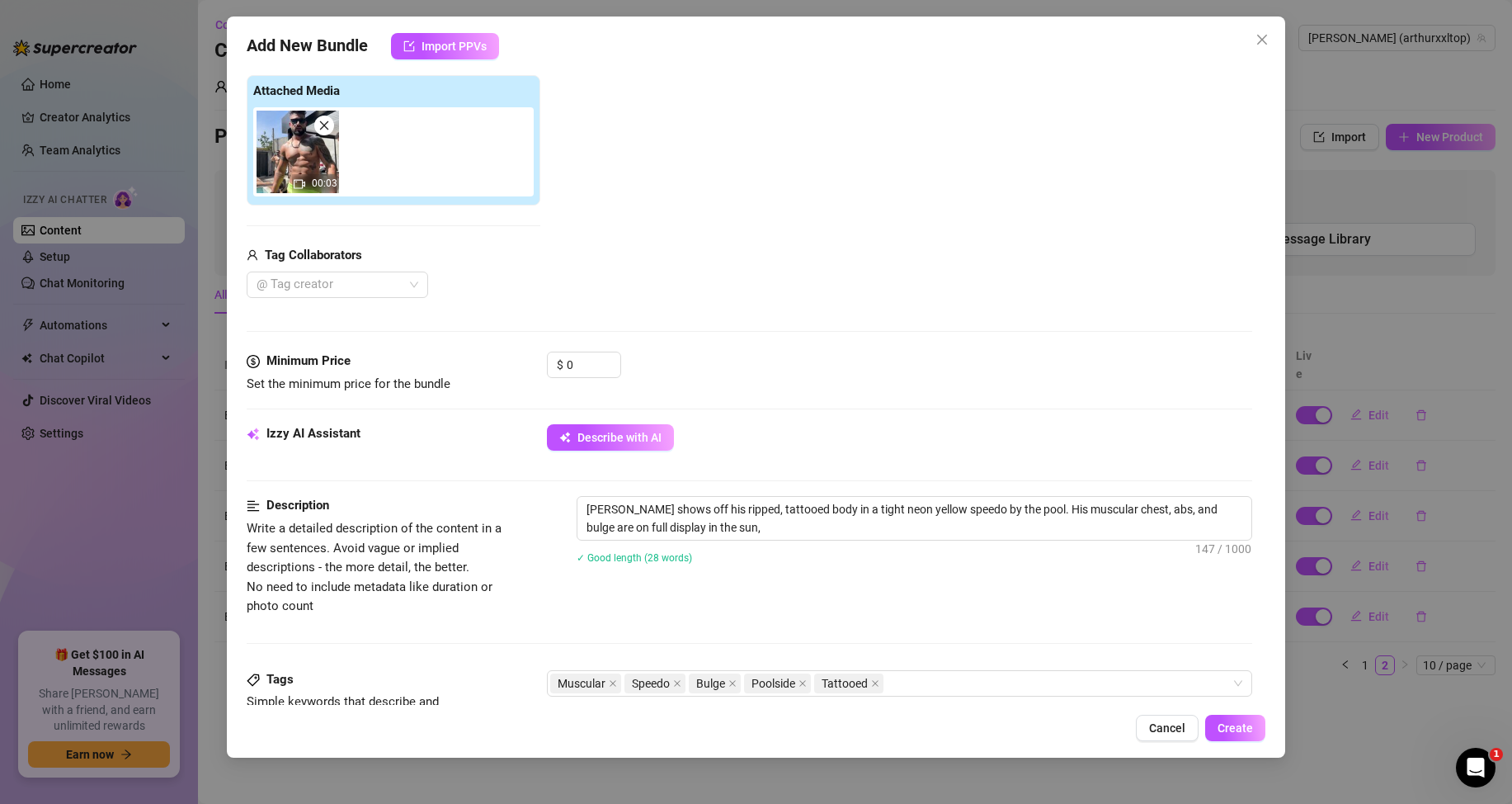
type textarea "[PERSON_NAME] shows off his ripped, tattooed body in a tight neon yellow speedo…"
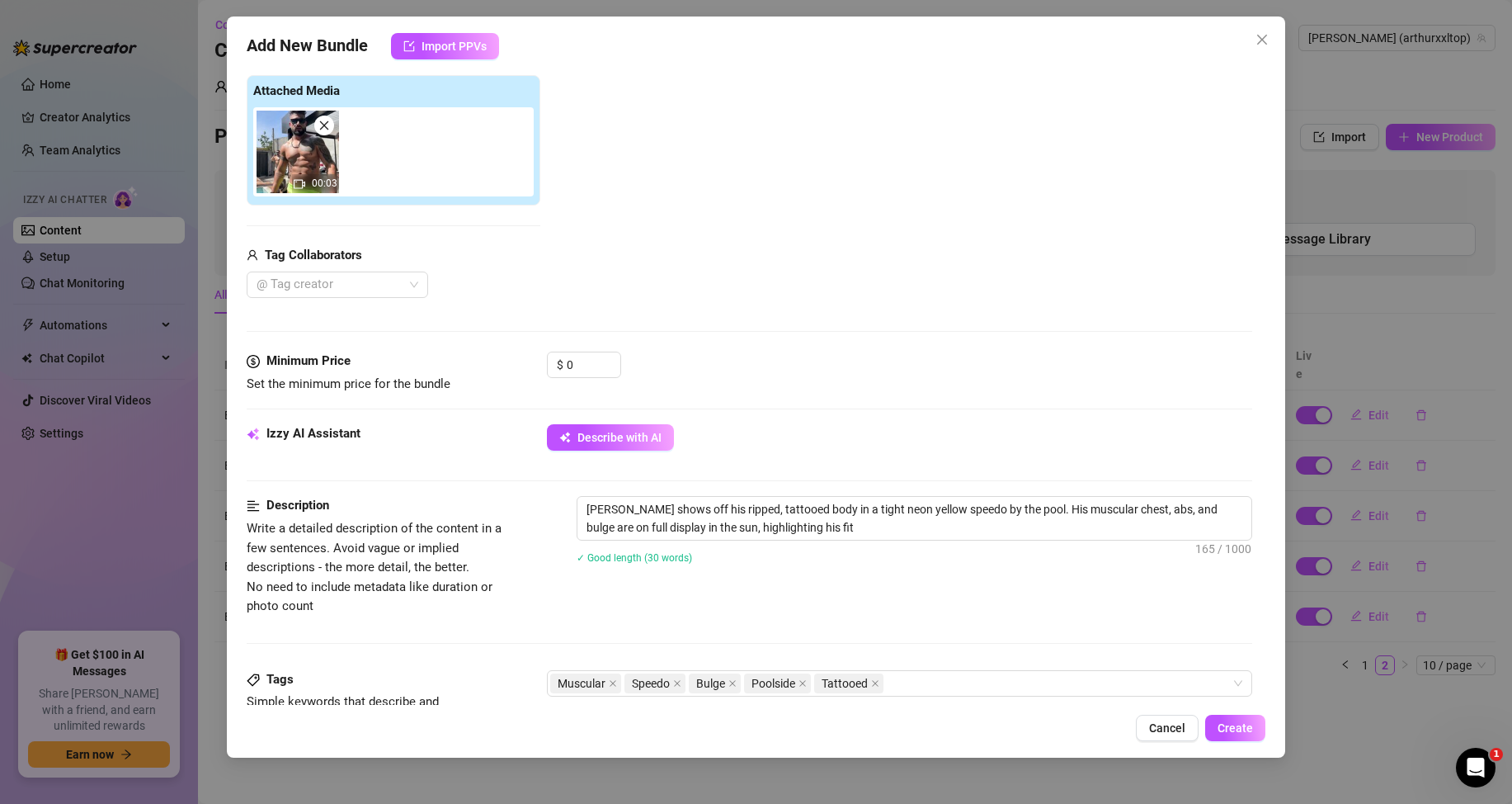
type textarea "[PERSON_NAME] shows off his ripped, tattooed body in a tight neon yellow speedo…"
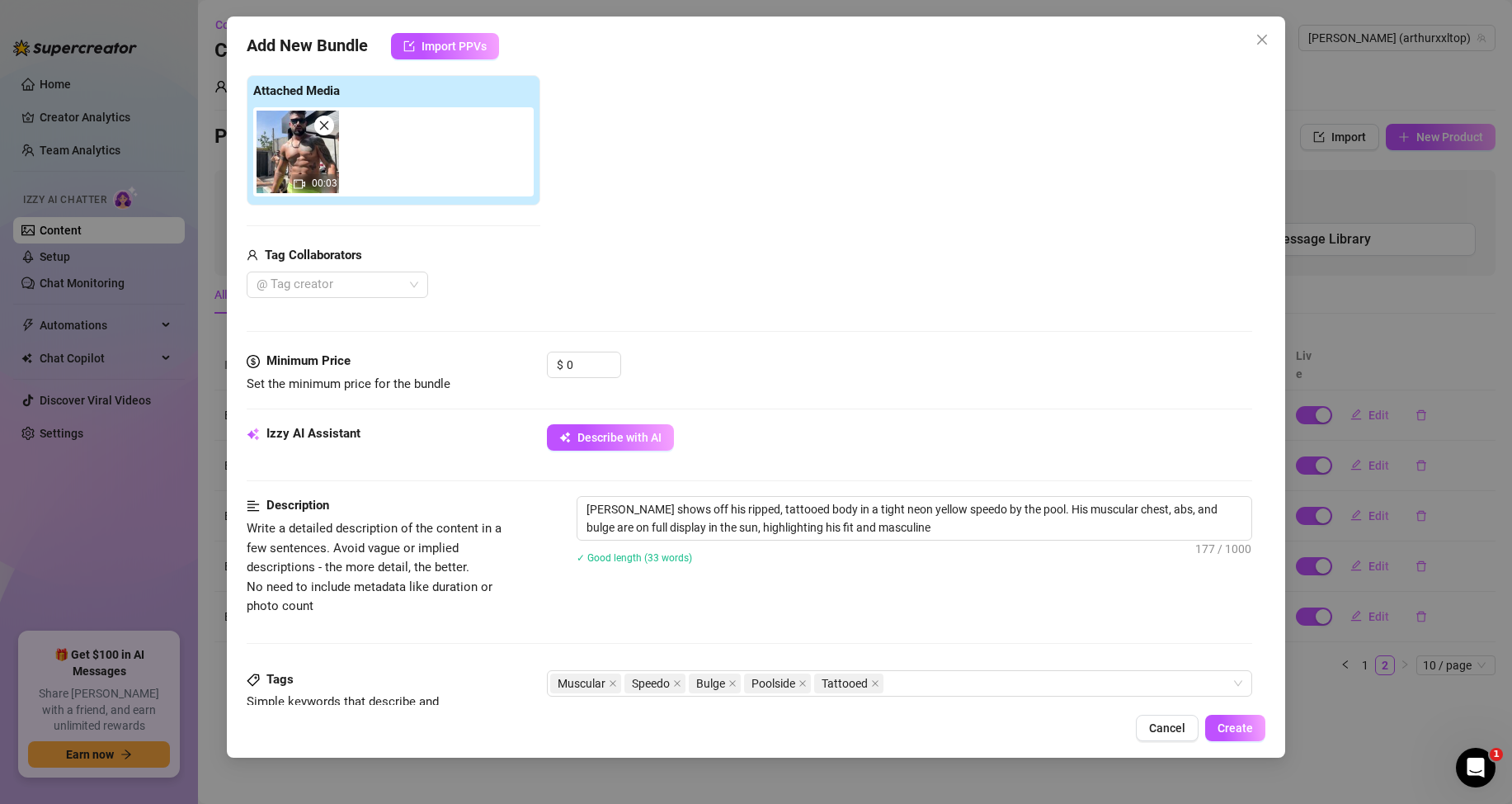
type textarea "[PERSON_NAME] shows off his ripped, tattooed body in a tight neon yellow speedo…"
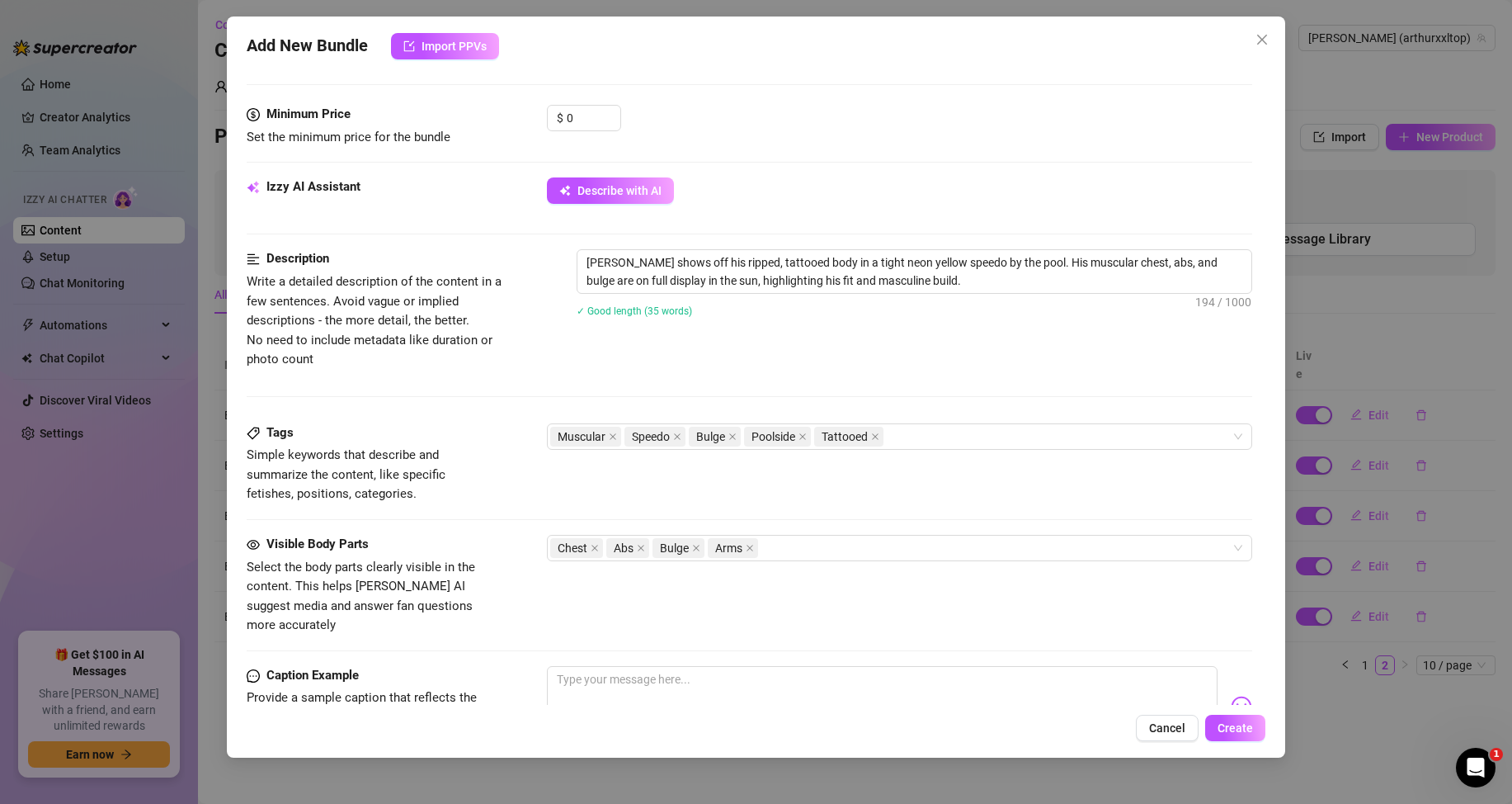
scroll to position [660, 0]
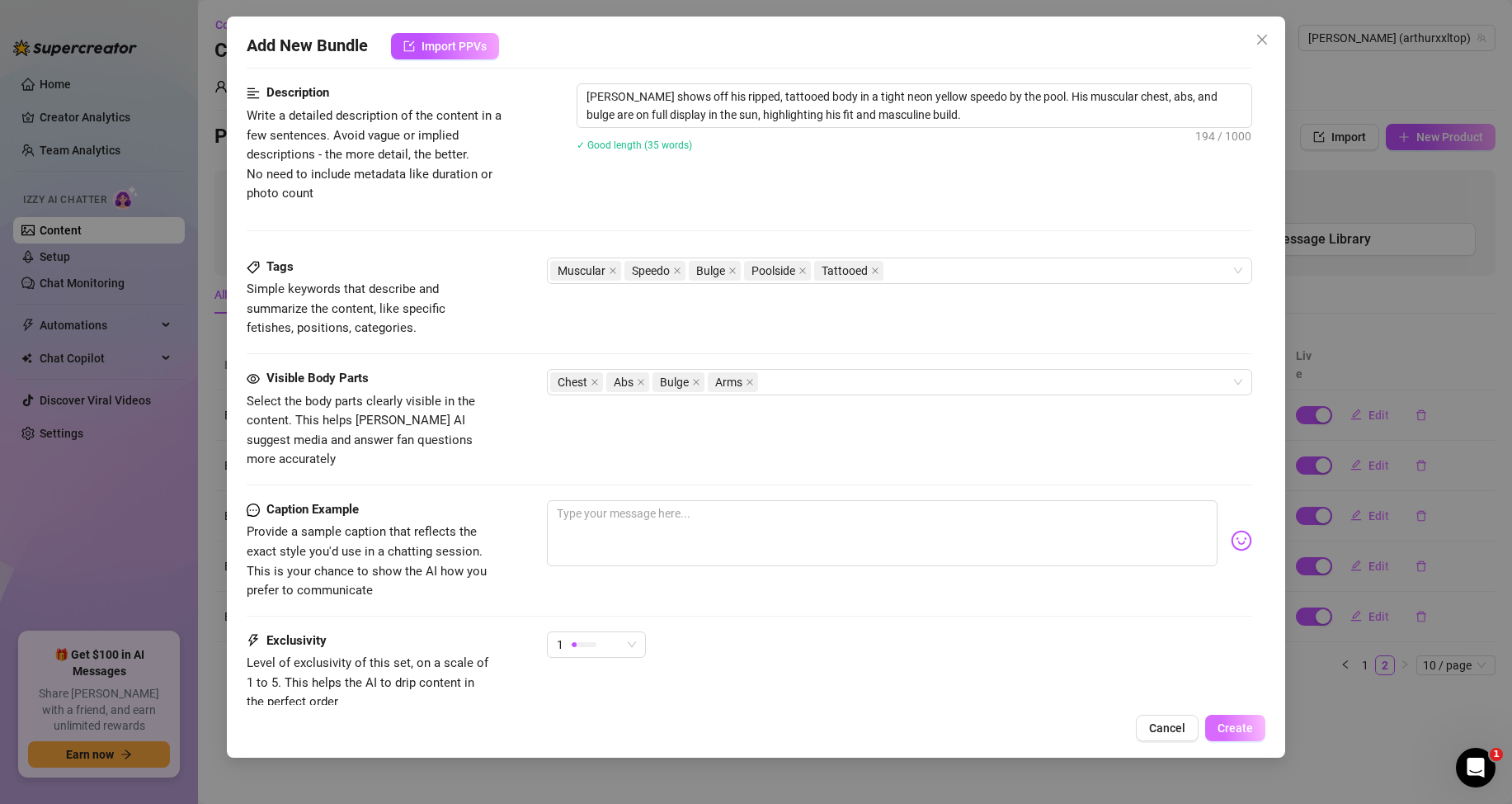
click at [1223, 721] on span "Create" at bounding box center [1235, 727] width 35 height 13
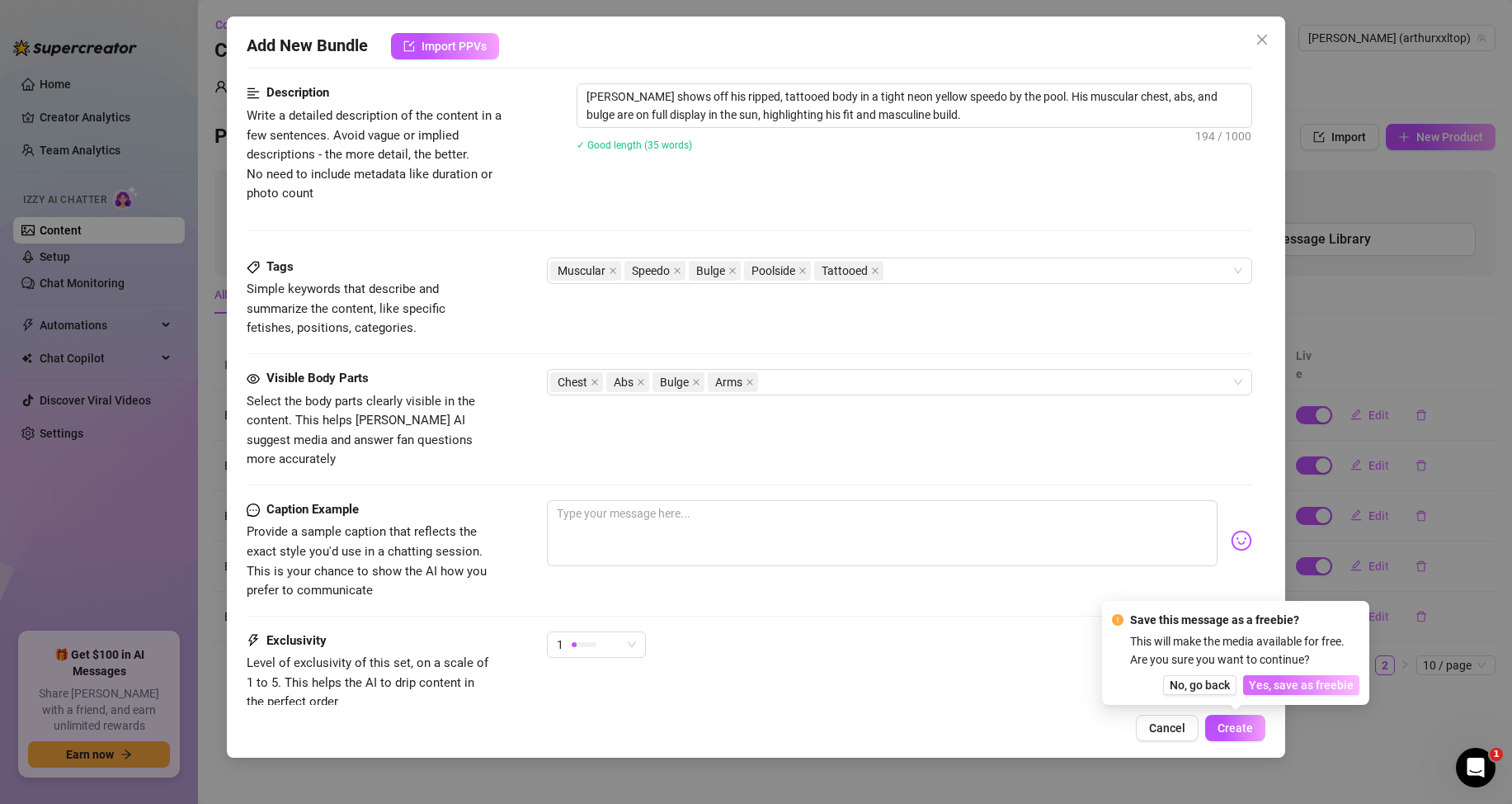
click at [1304, 679] on span "Yes, save as freebie" at bounding box center [1300, 685] width 104 height 13
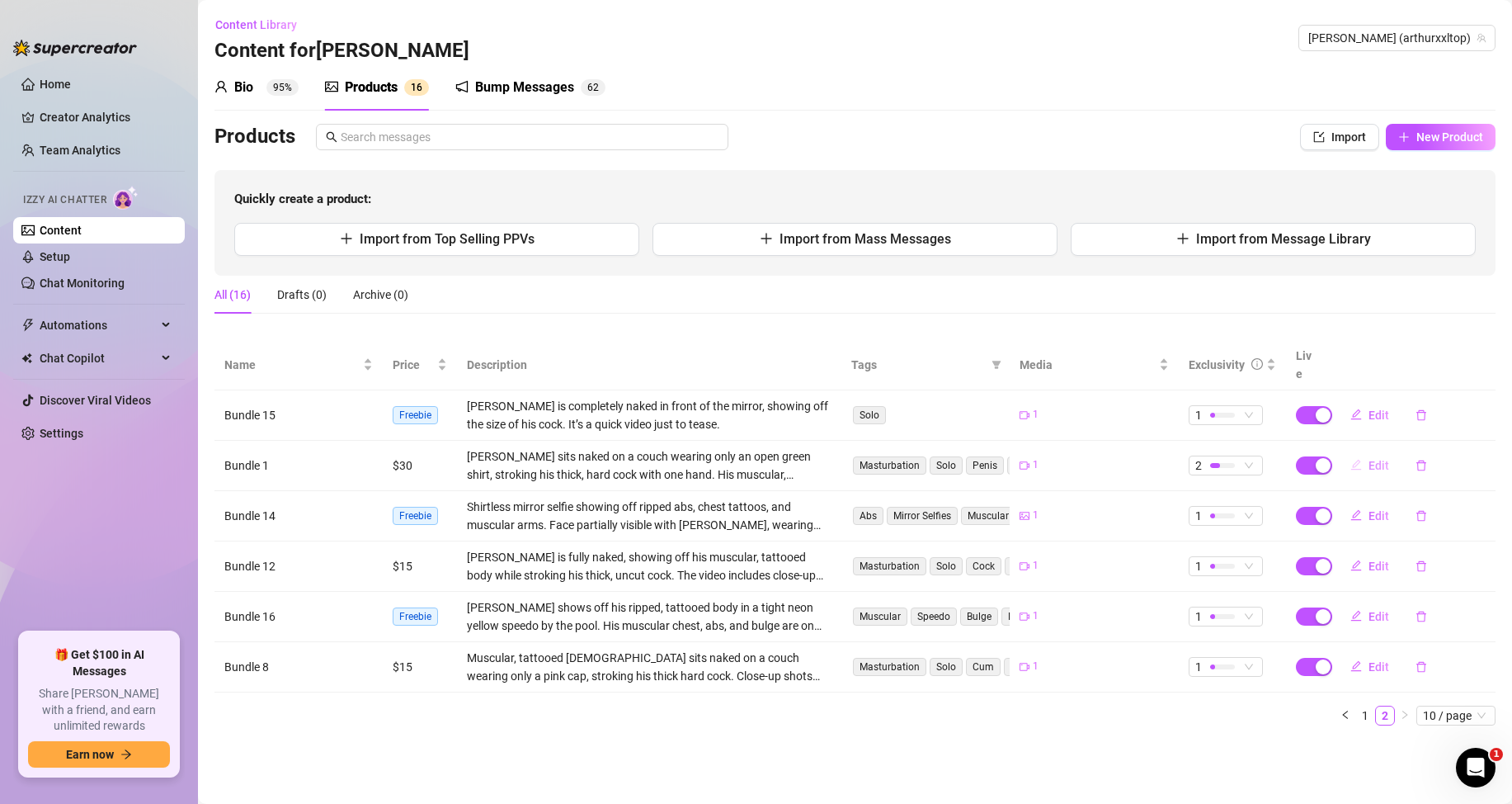
click at [1388, 452] on button "Edit" at bounding box center [1370, 465] width 65 height 27
type textarea "I sat back on the couch, taking my time—9 full minutes of edging, teasing, and …"
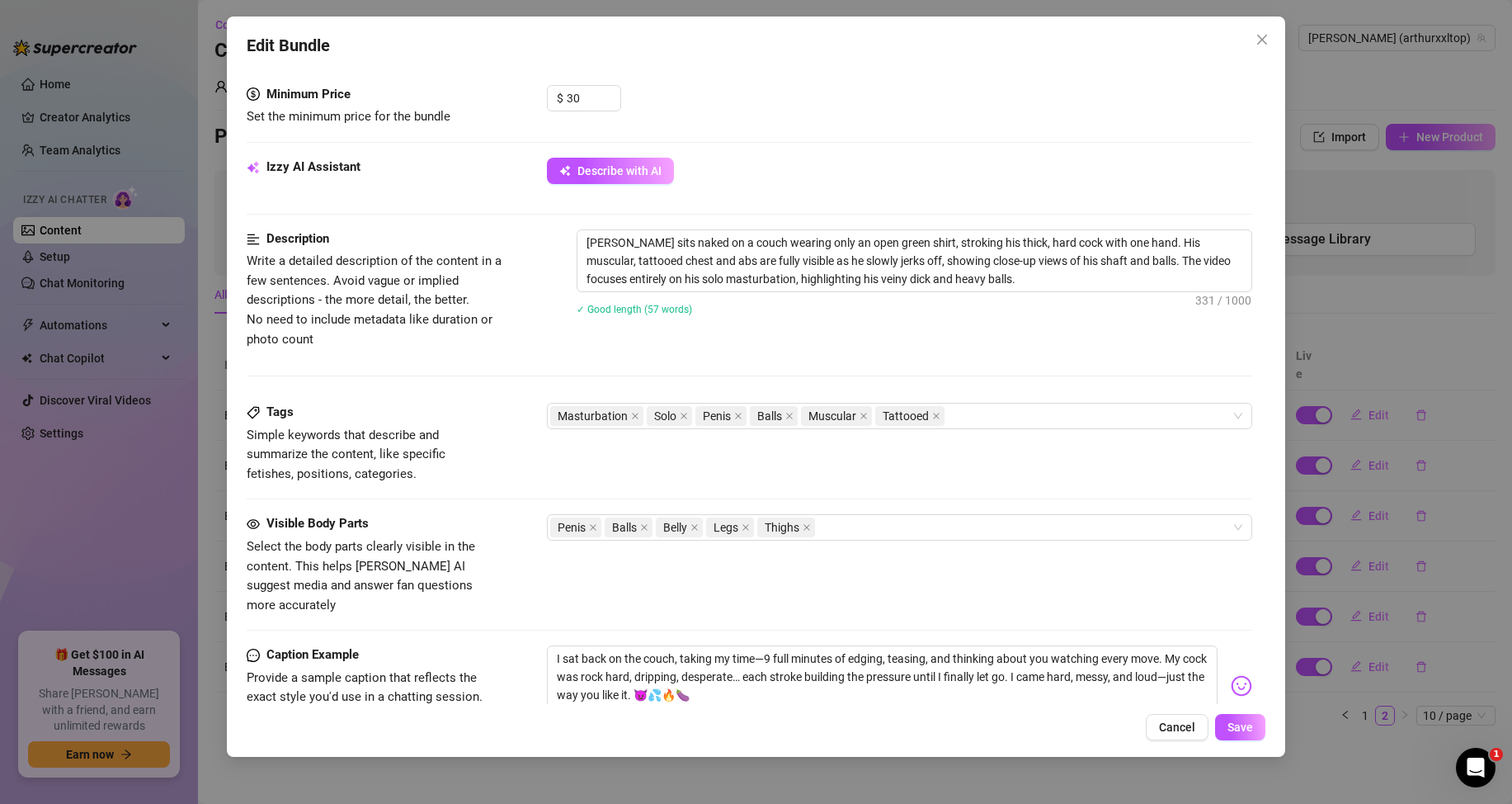
scroll to position [743, 0]
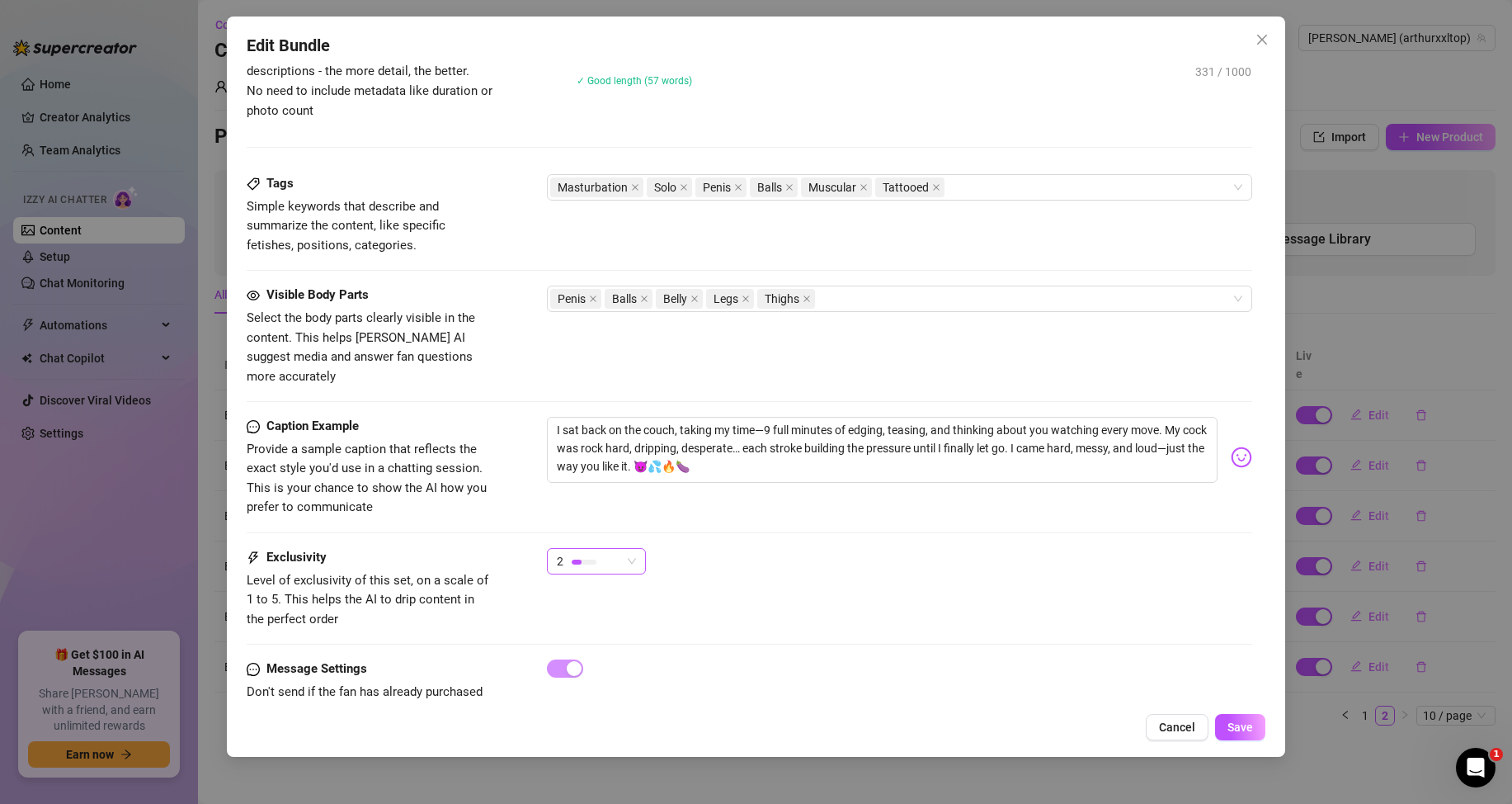
click at [597, 549] on div "2" at bounding box center [589, 561] width 65 height 25
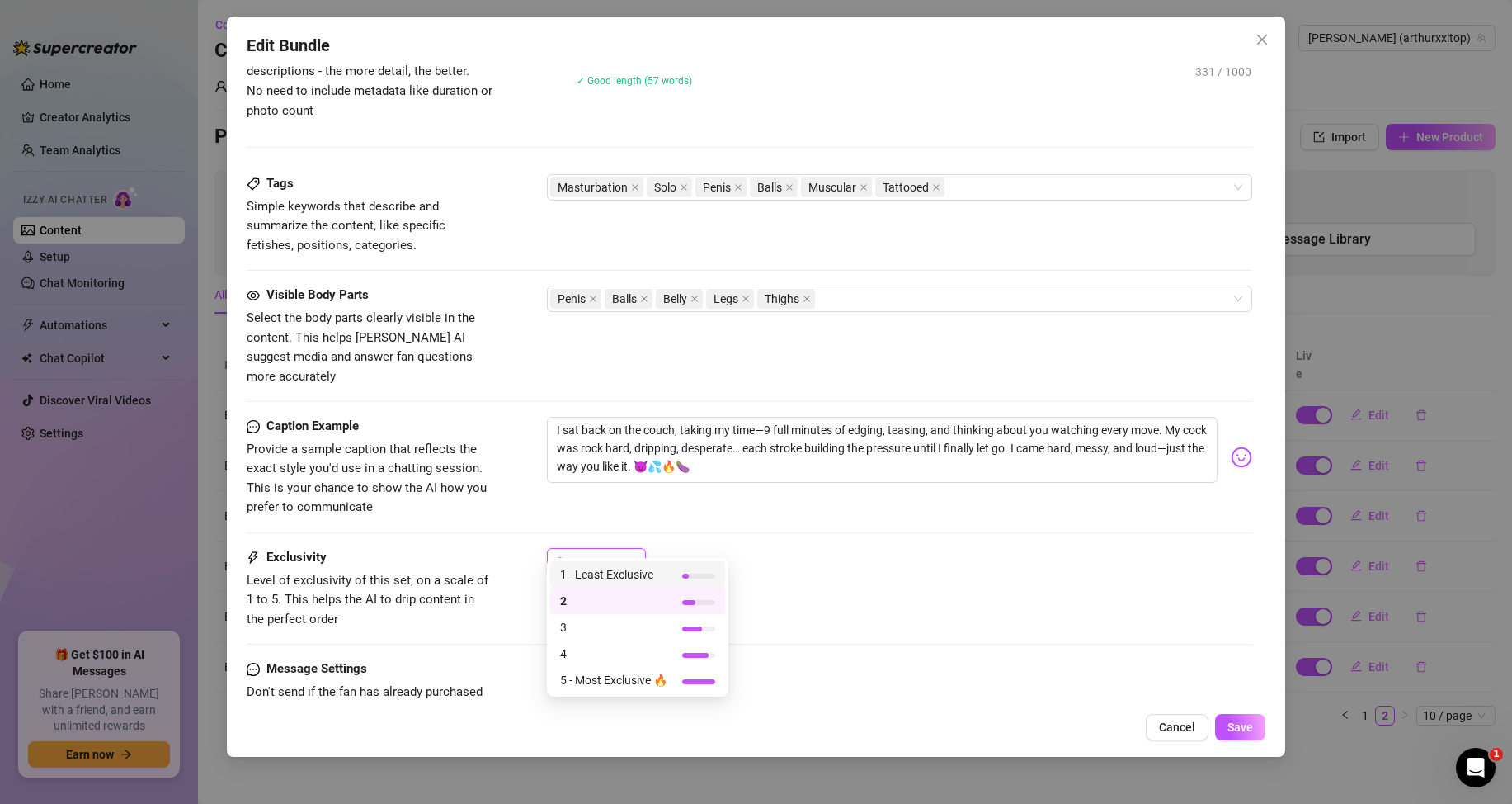
click at [591, 575] on span "1 - Least Exclusive" at bounding box center [614, 575] width 107 height 19
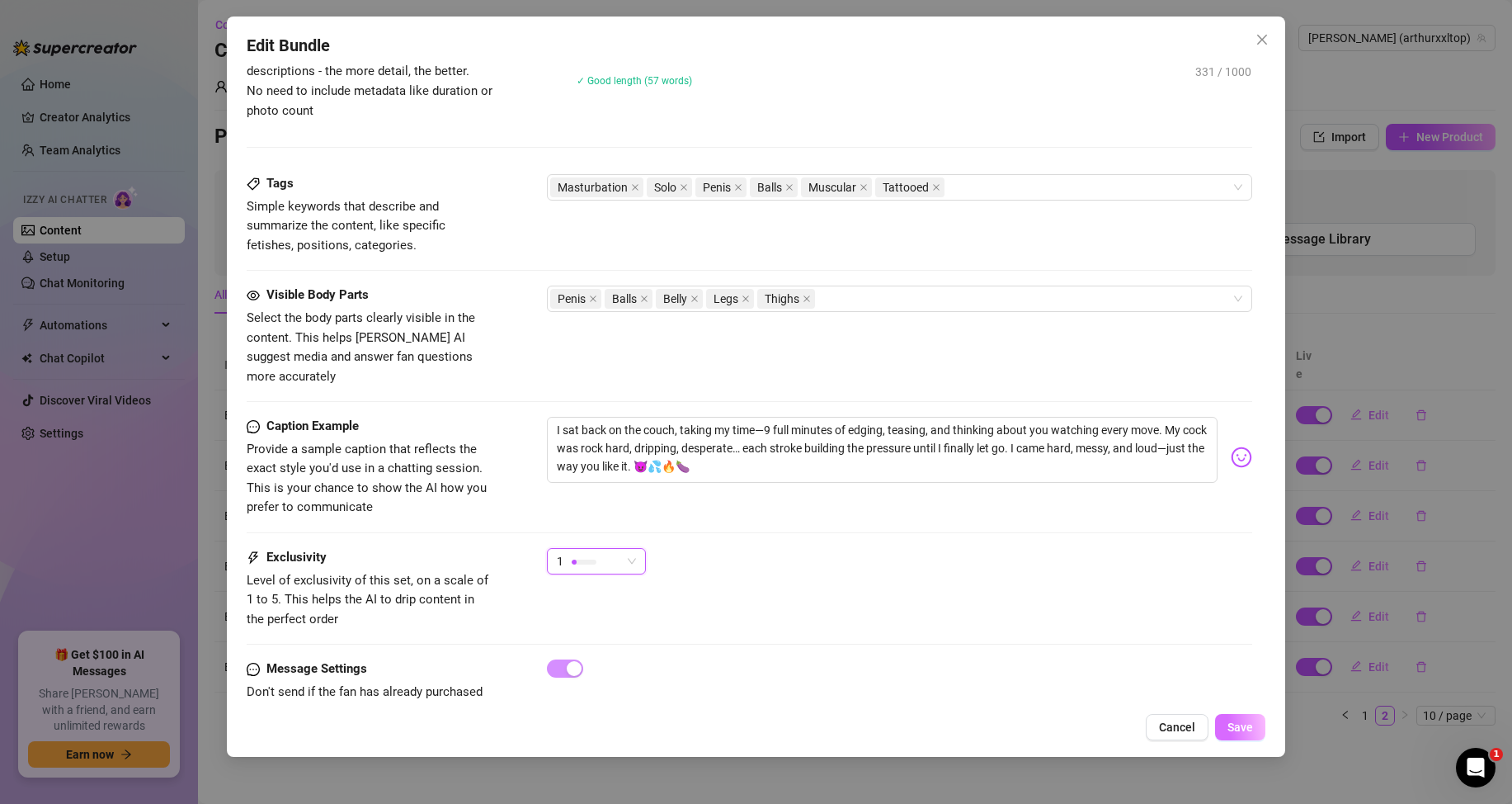
click at [1229, 721] on span "Save" at bounding box center [1240, 727] width 26 height 13
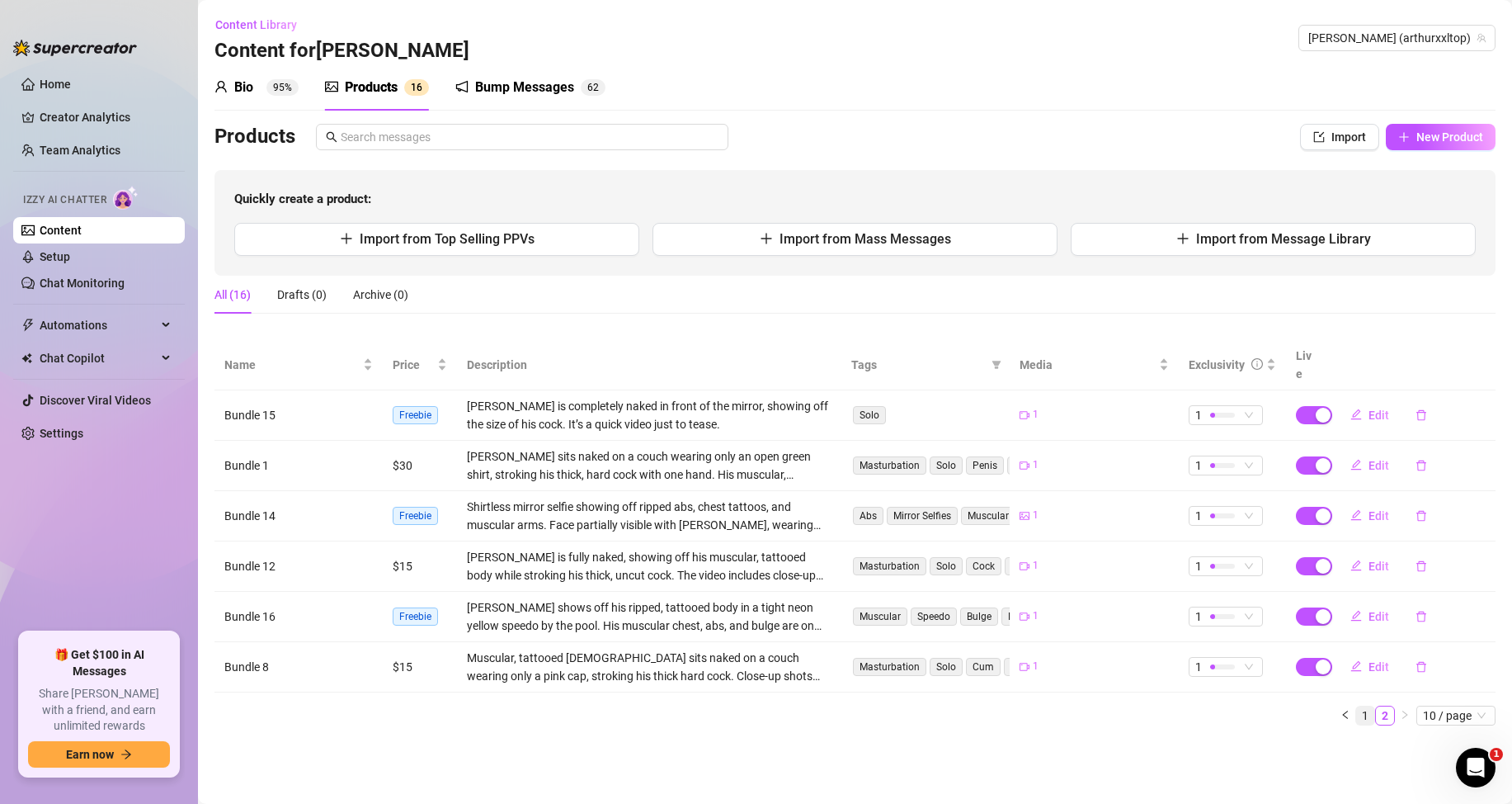
click at [1359, 706] on link "1" at bounding box center [1365, 715] width 18 height 19
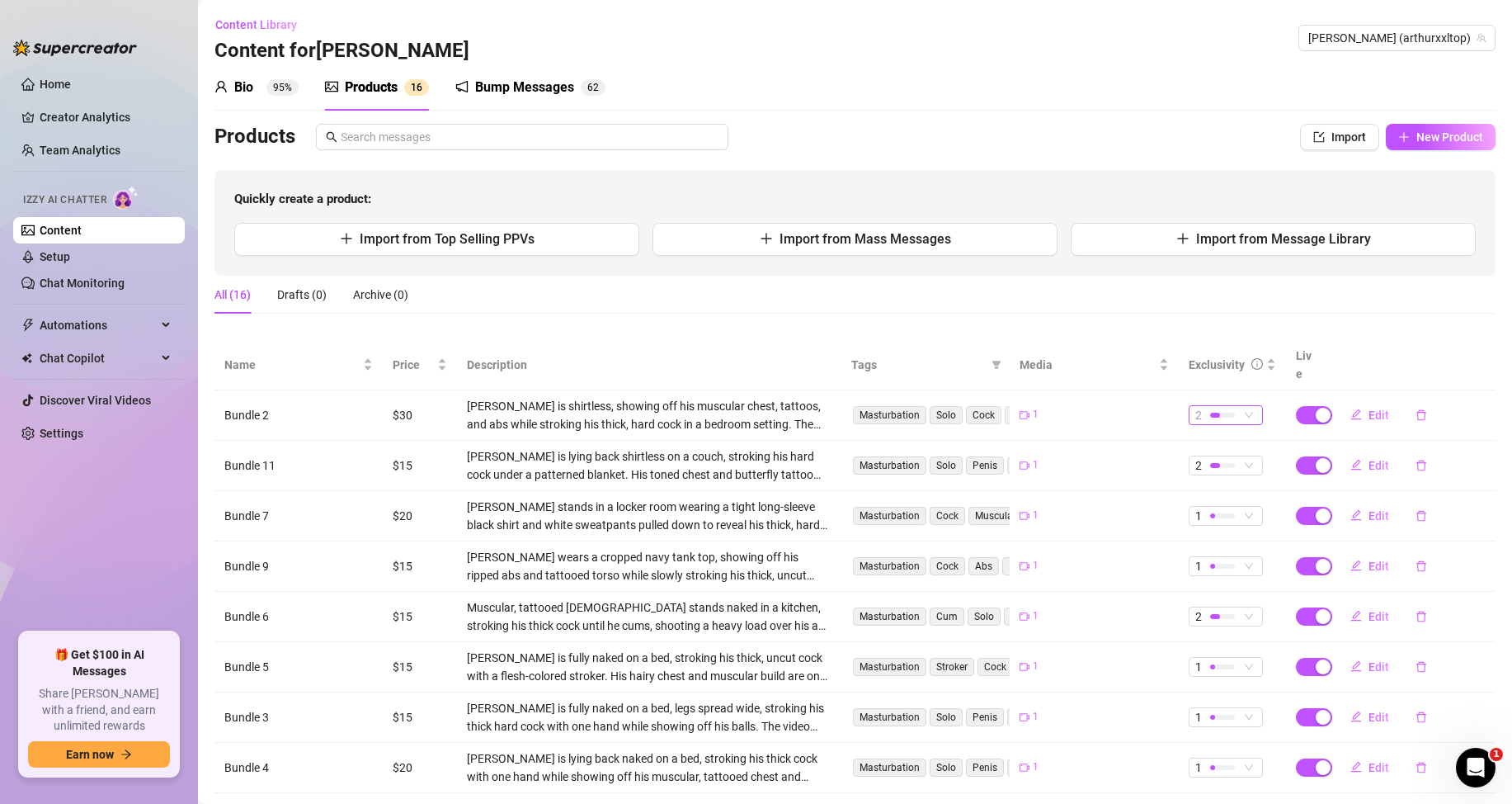
click at [1210, 407] on div at bounding box center [1222, 414] width 25 height 16
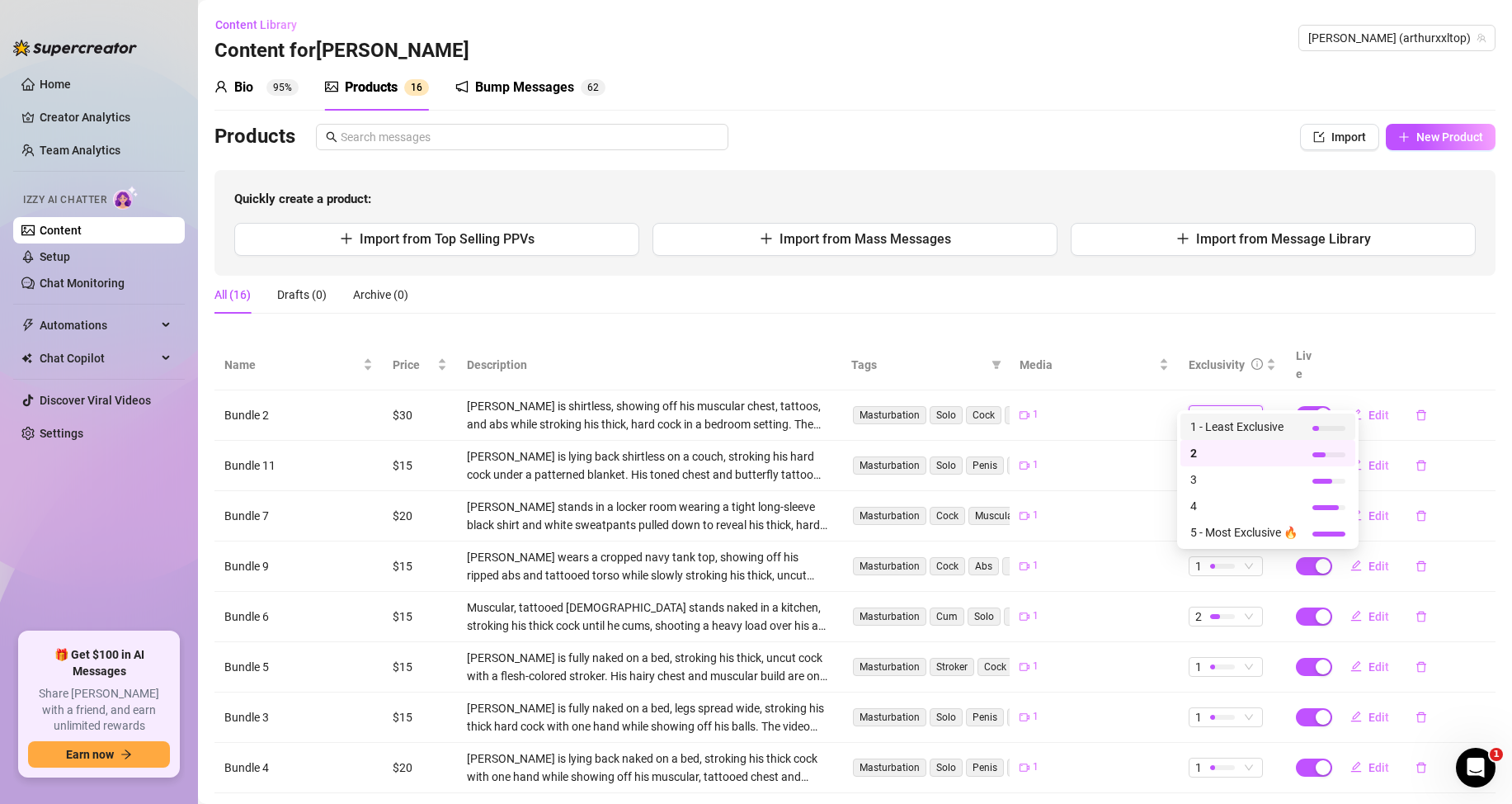
click at [1241, 425] on span "1 - Least Exclusive" at bounding box center [1244, 427] width 107 height 19
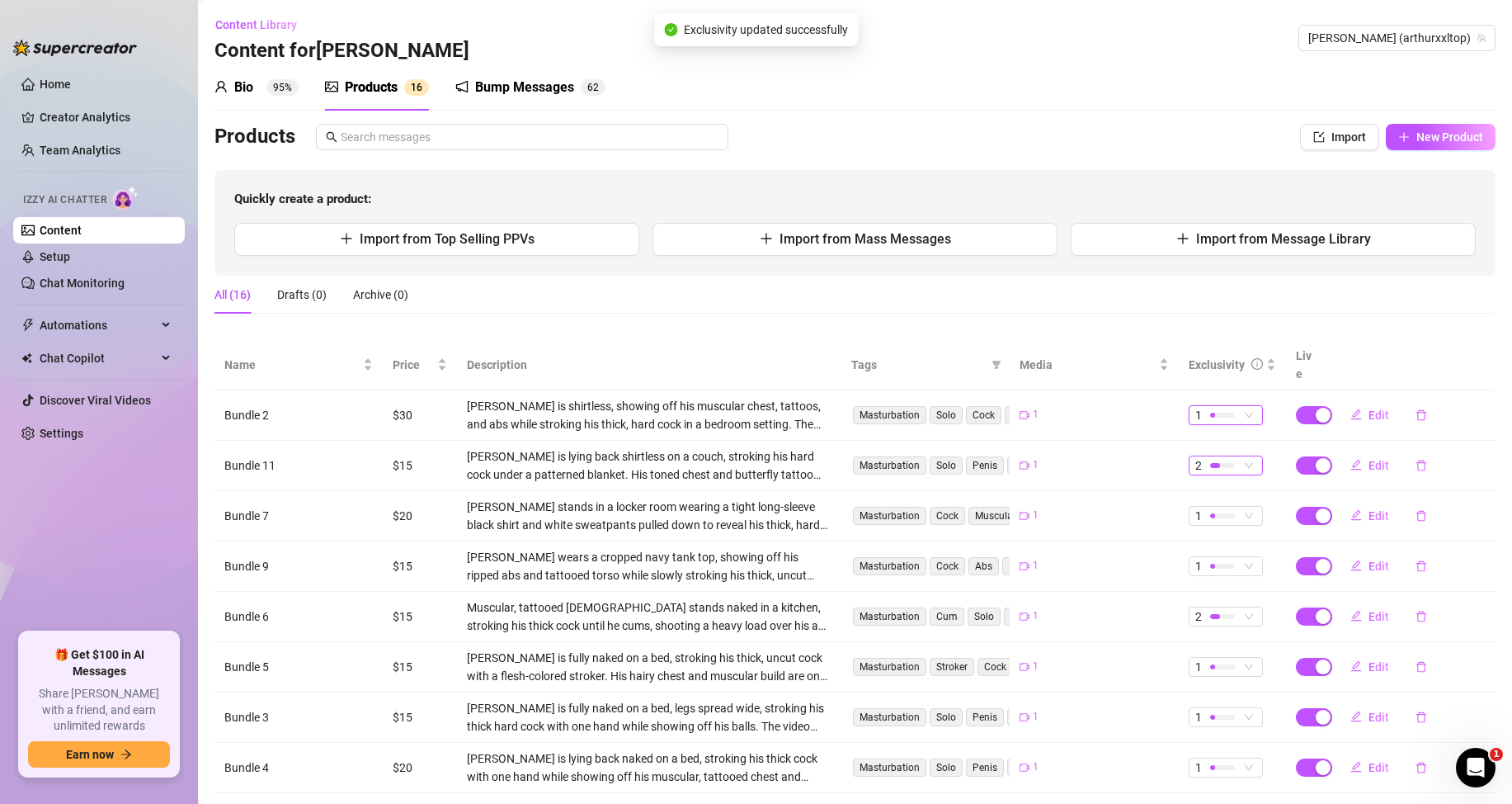
click at [1228, 456] on span "2" at bounding box center [1225, 465] width 61 height 19
click at [1211, 474] on span "1 - Least Exclusive" at bounding box center [1244, 477] width 107 height 19
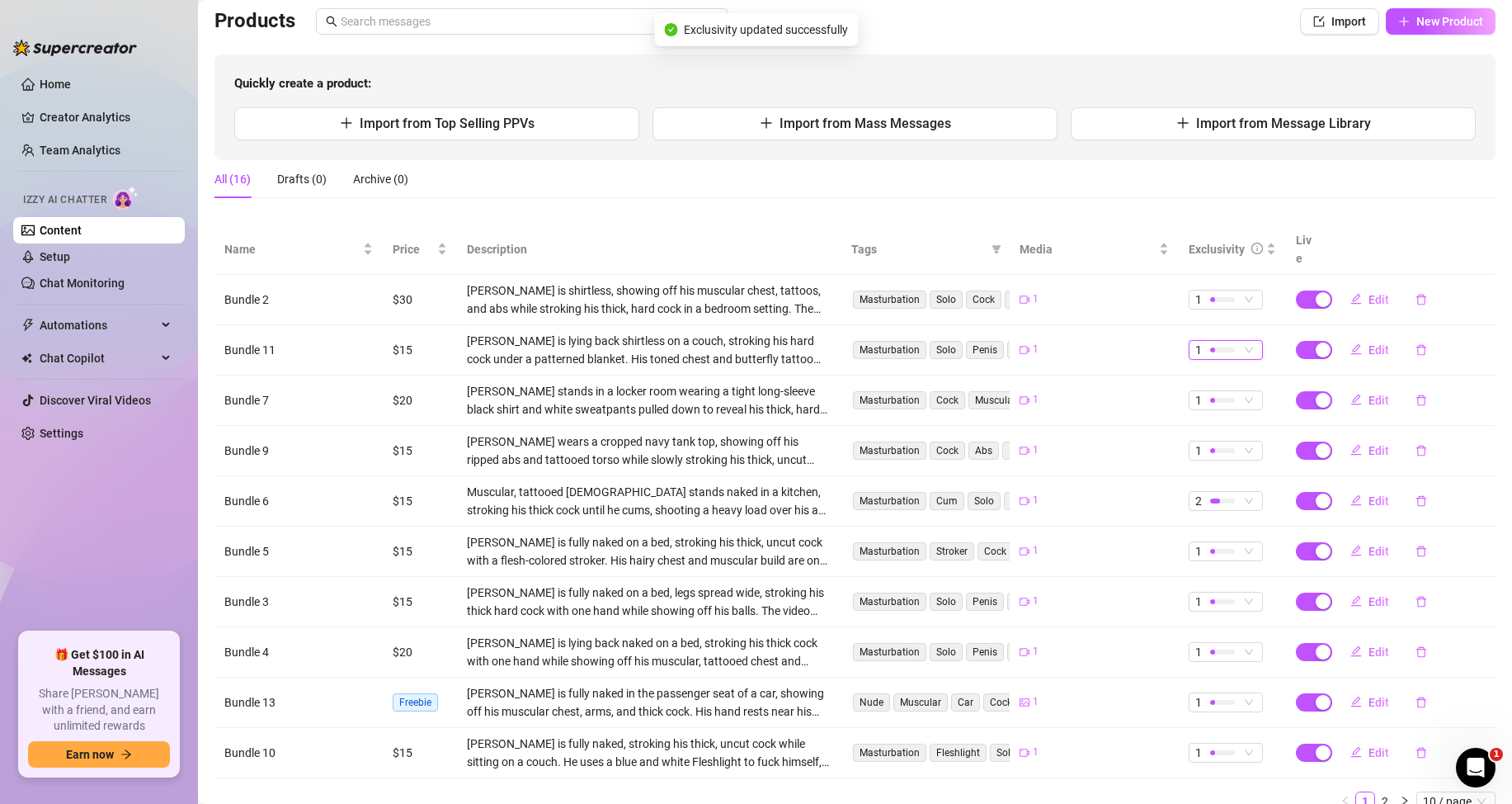
scroll to position [165, 0]
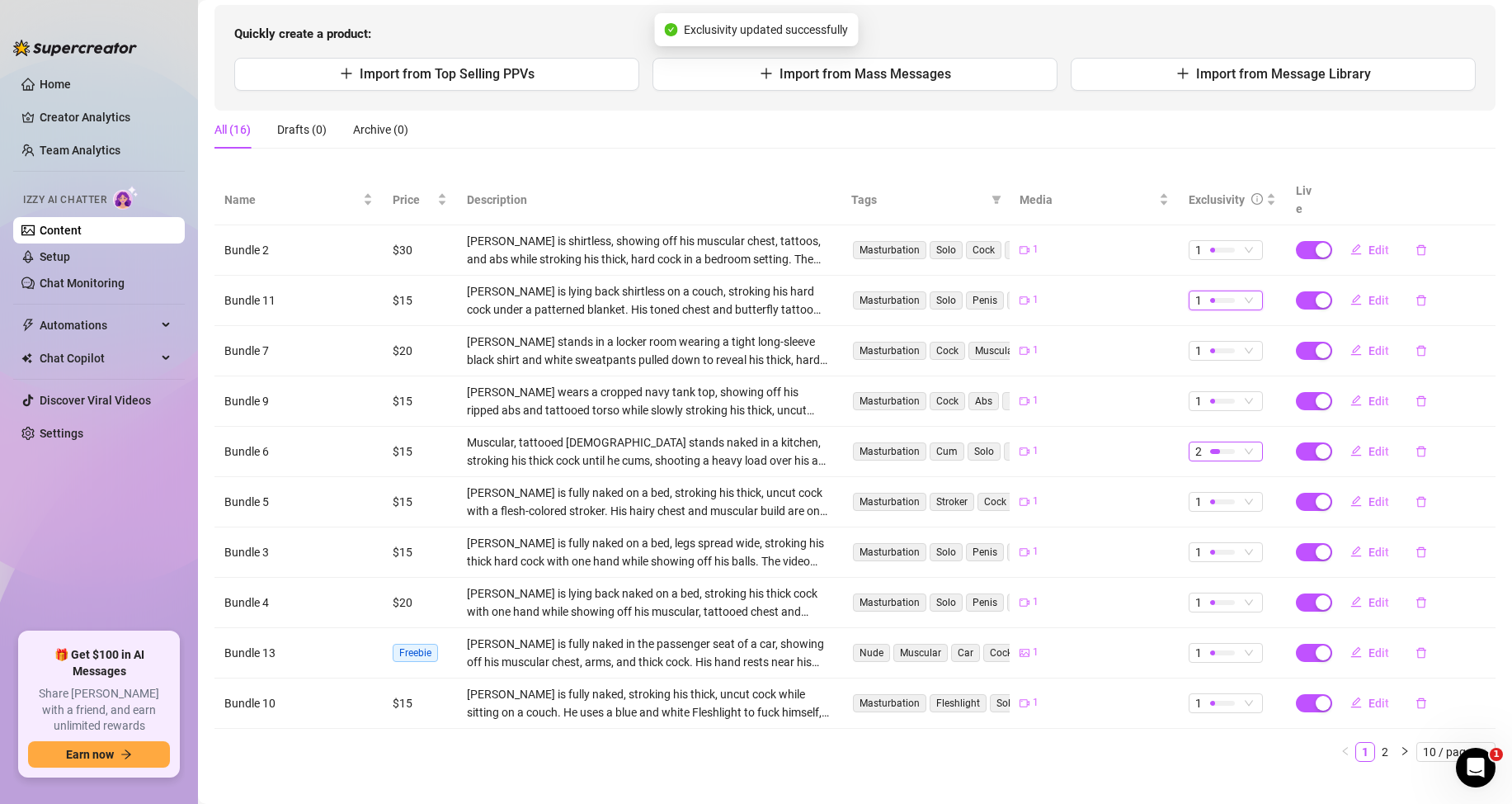
click at [1195, 442] on div "2" at bounding box center [1216, 451] width 43 height 19
click at [1226, 458] on span "1 - Least Exclusive" at bounding box center [1244, 464] width 107 height 19
click at [1116, 750] on div "Name Price Description Tags Media Exclusivity Live Bundle 2 $30 [PERSON_NAME] i…" at bounding box center [854, 475] width 1281 height 600
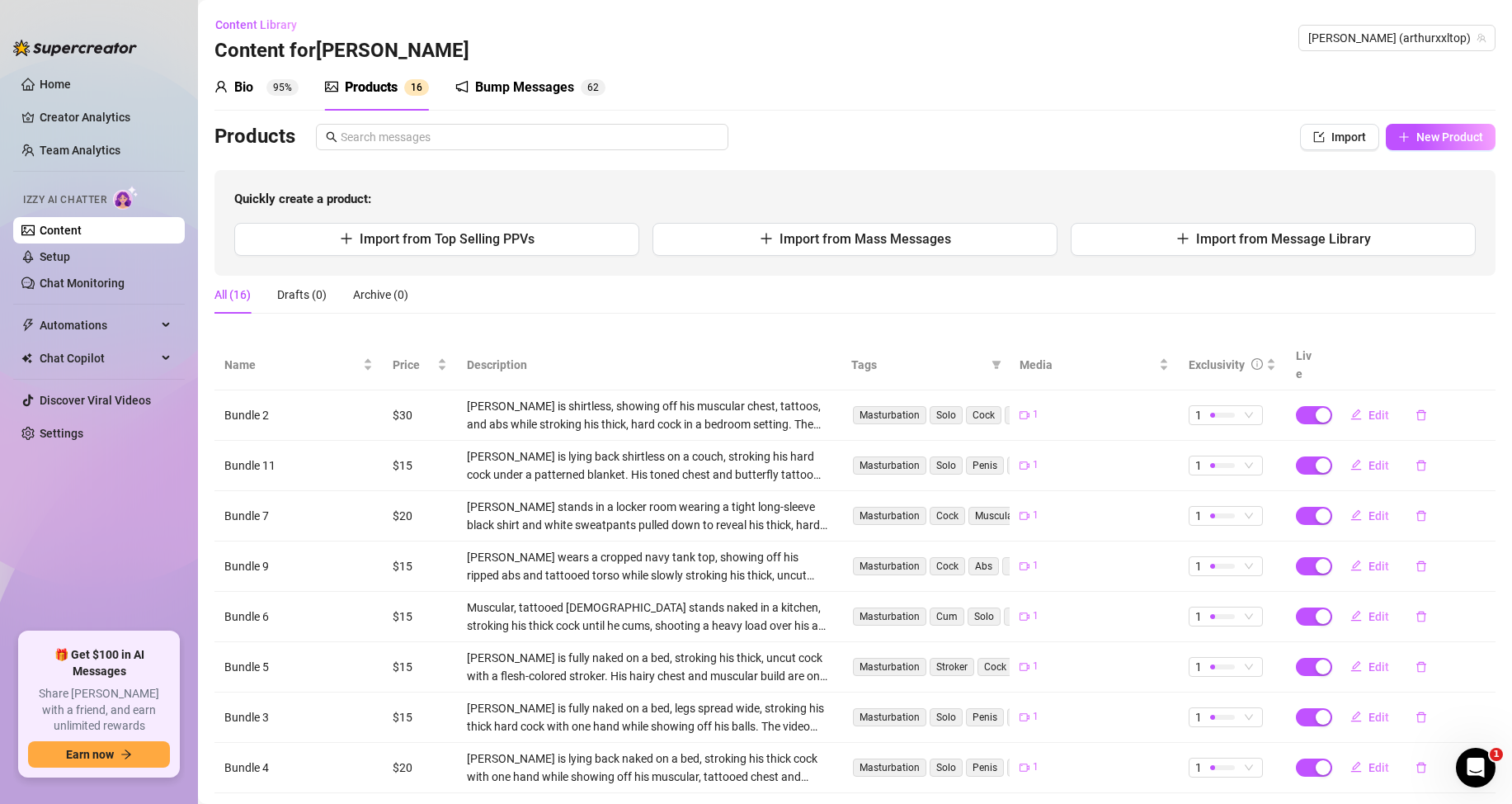
click at [522, 85] on div "Bump Messages" at bounding box center [524, 87] width 99 height 19
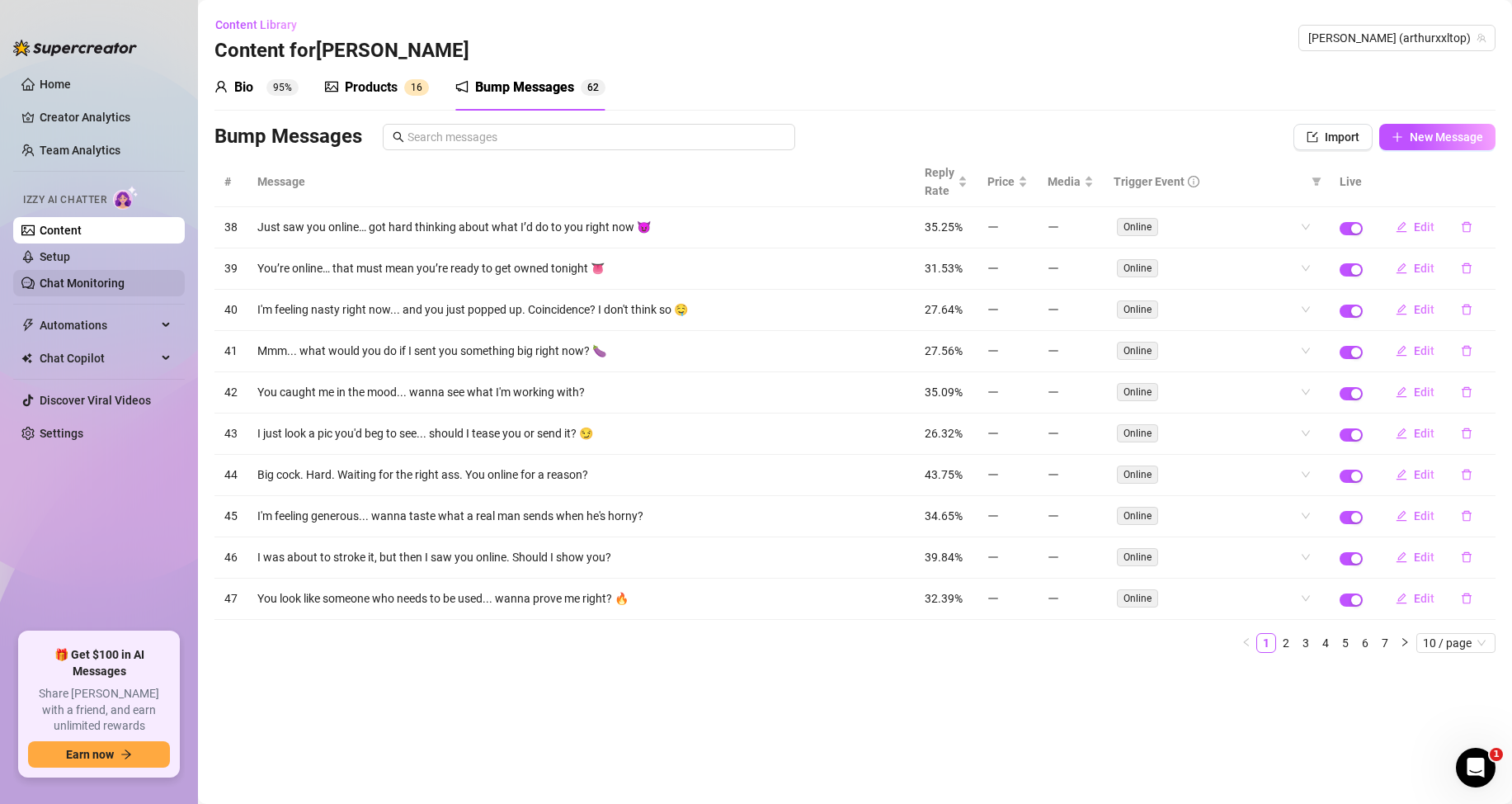
click at [73, 283] on link "Chat Monitoring" at bounding box center [82, 283] width 85 height 13
